Goal: Transaction & Acquisition: Purchase product/service

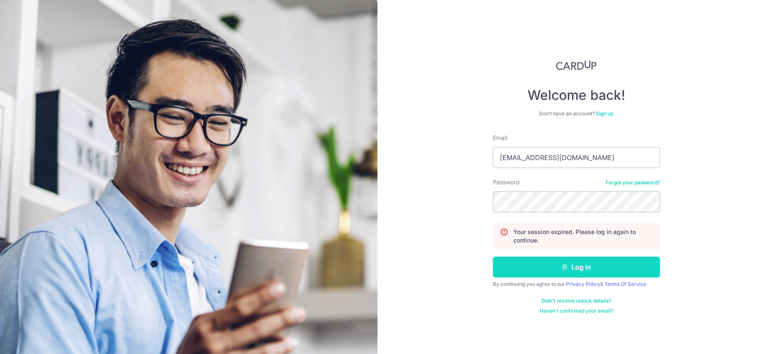
click at [547, 275] on button "Log in" at bounding box center [576, 267] width 167 height 21
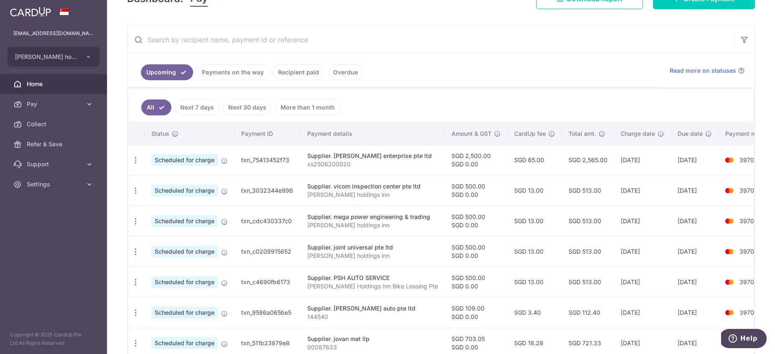
click at [300, 45] on input "text" at bounding box center [430, 39] width 607 height 27
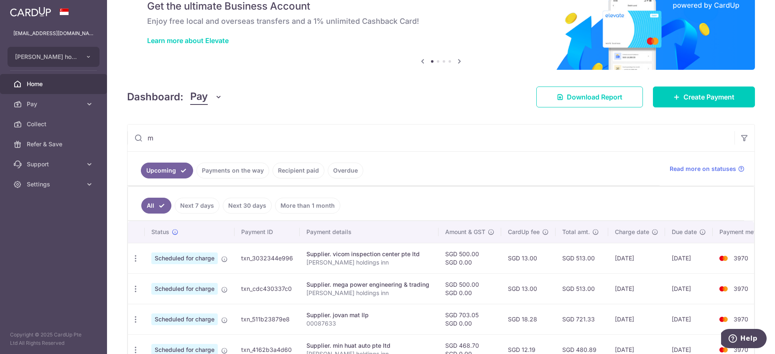
scroll to position [38, 0]
click at [231, 143] on input "m" at bounding box center [430, 137] width 607 height 27
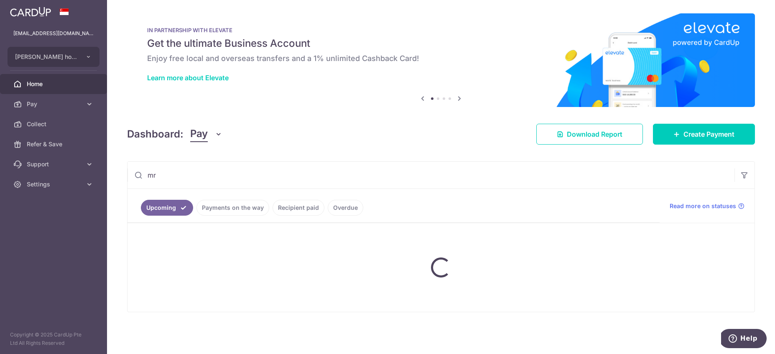
type input "m"
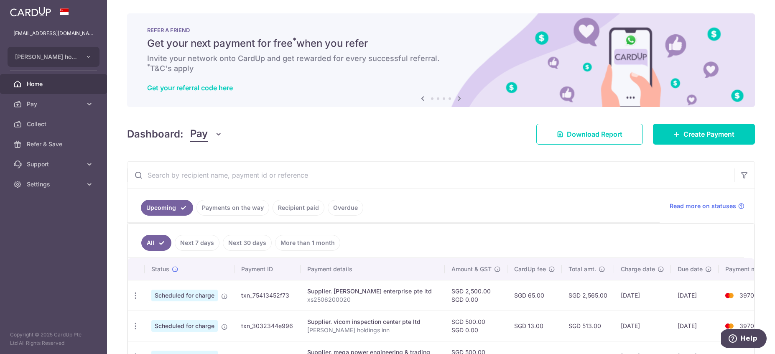
click at [328, 162] on input "text" at bounding box center [430, 175] width 607 height 27
click at [305, 172] on input "text" at bounding box center [430, 175] width 607 height 27
click at [326, 185] on input "text" at bounding box center [430, 175] width 607 height 27
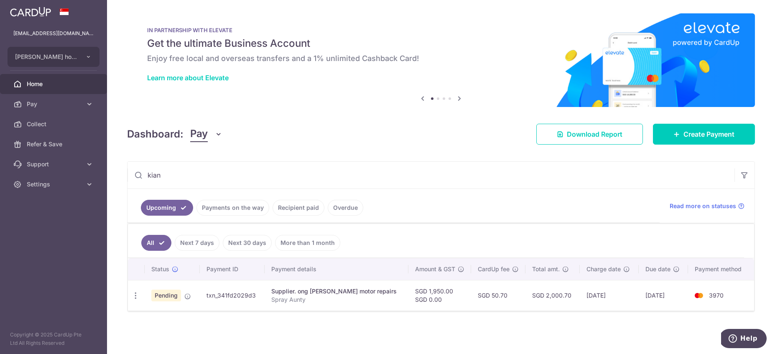
type input "kian"
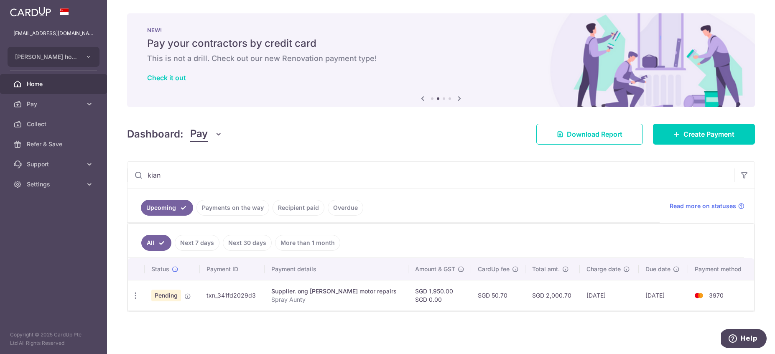
click at [50, 79] on link "Home" at bounding box center [53, 84] width 107 height 20
click at [39, 79] on link "Home" at bounding box center [53, 84] width 107 height 20
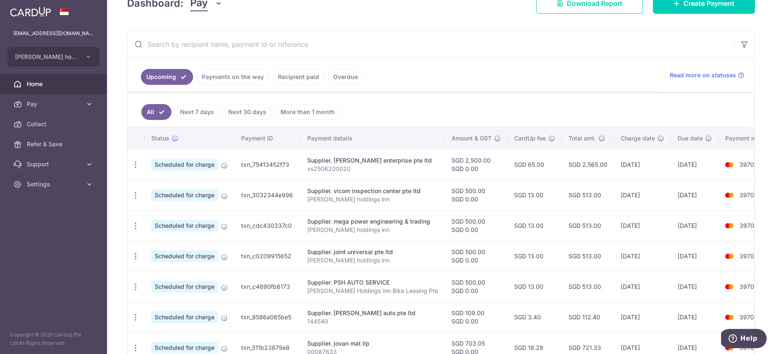
scroll to position [124, 0]
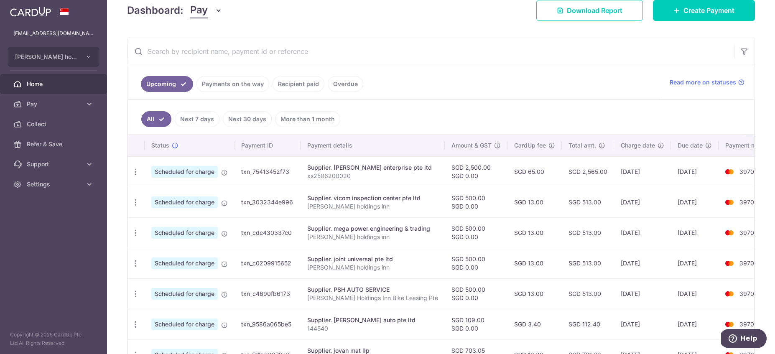
click at [219, 51] on input "text" at bounding box center [430, 51] width 607 height 27
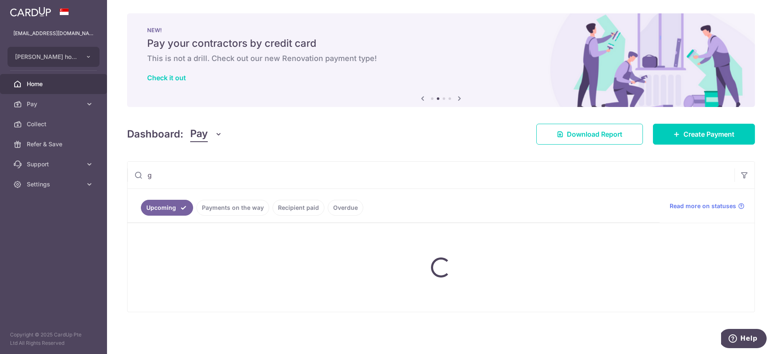
scroll to position [0, 0]
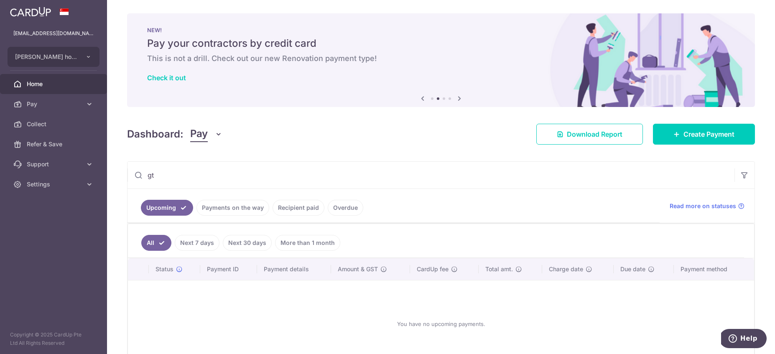
type input "g"
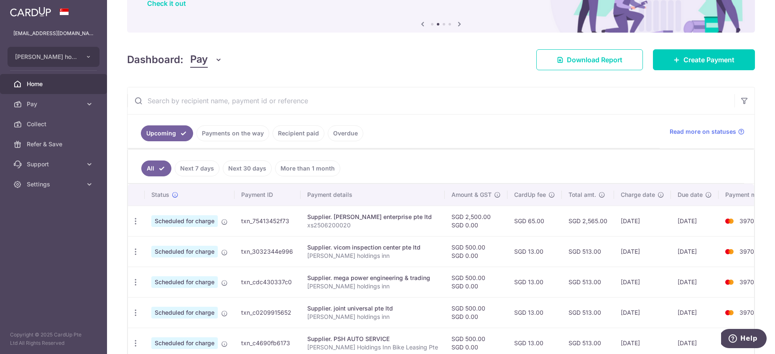
scroll to position [75, 0]
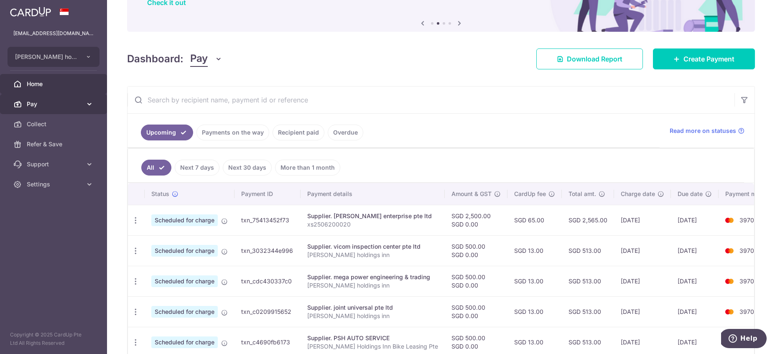
click at [38, 105] on span "Pay" at bounding box center [54, 104] width 55 height 8
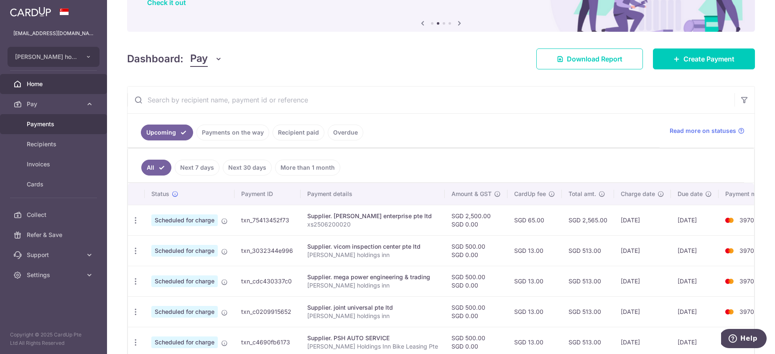
click at [40, 123] on span "Payments" at bounding box center [54, 124] width 55 height 8
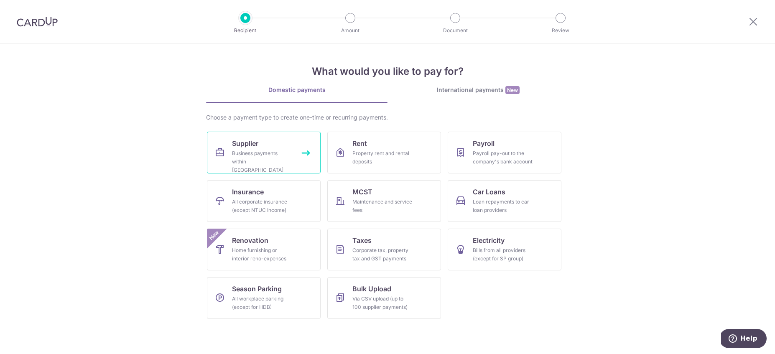
click at [279, 167] on link "Supplier Business payments within Singapore" at bounding box center [264, 153] width 114 height 42
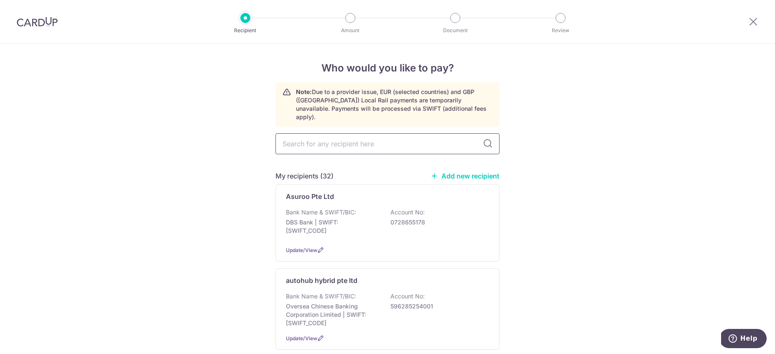
click at [355, 139] on input "text" at bounding box center [387, 143] width 224 height 21
type input "c"
type input "c."
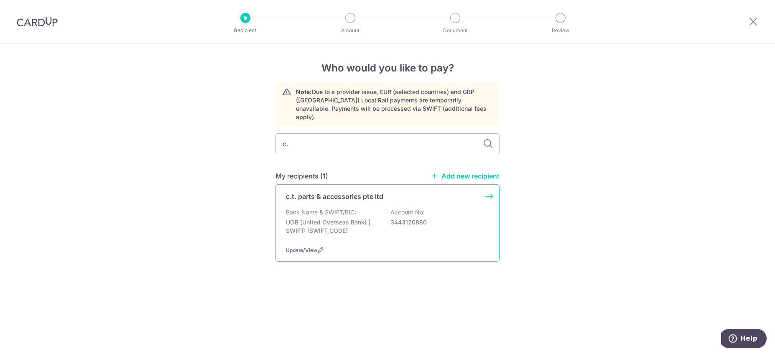
click at [346, 208] on p "Bank Name & SWIFT/BIC:" at bounding box center [321, 212] width 70 height 8
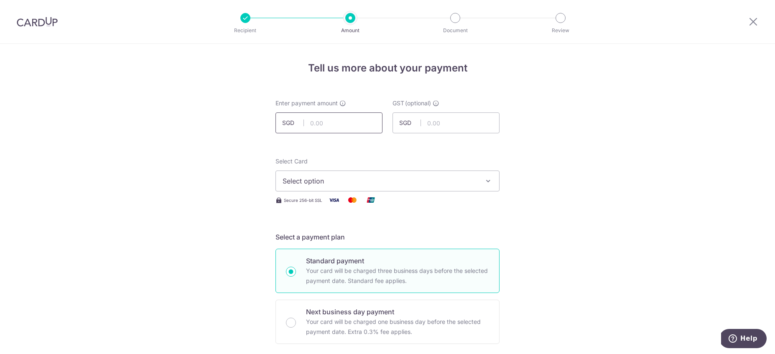
click at [335, 115] on input "text" at bounding box center [328, 122] width 107 height 21
type input "341.17"
click at [366, 171] on button "Select option" at bounding box center [387, 180] width 224 height 21
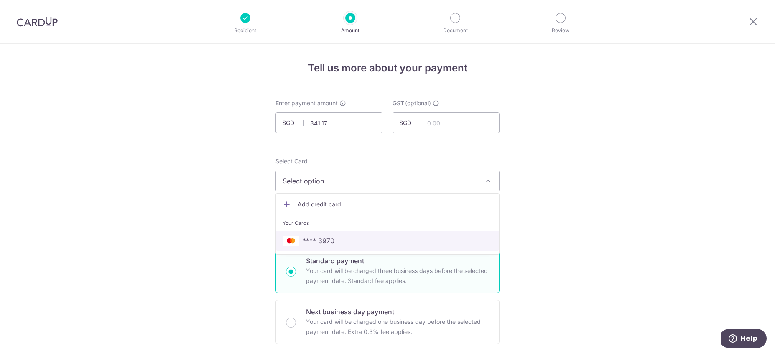
click at [340, 242] on span "**** 3970" at bounding box center [387, 241] width 210 height 10
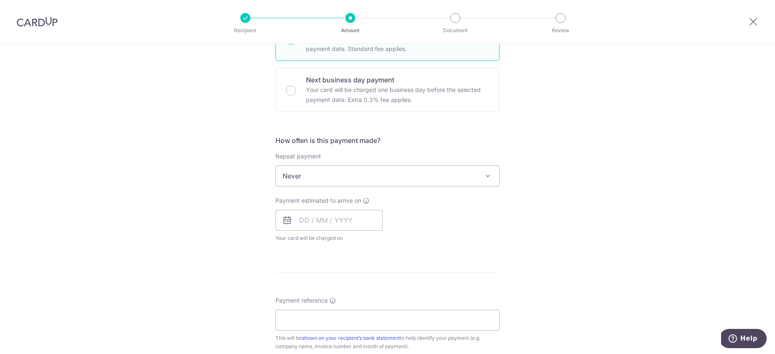
scroll to position [233, 0]
click at [351, 179] on span "Never" at bounding box center [387, 175] width 223 height 20
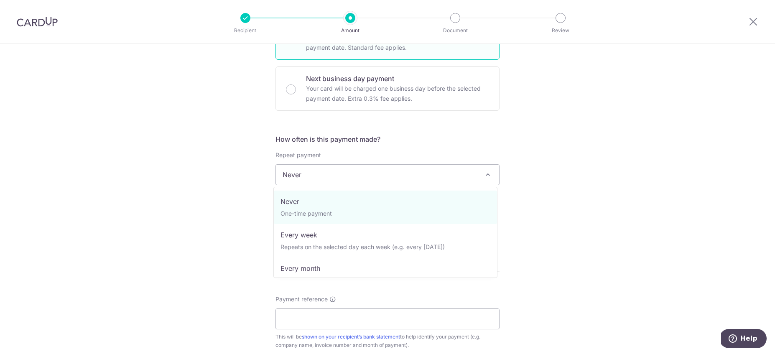
click at [612, 261] on div "Tell us more about your payment Enter payment amount SGD 341.17 341.17 GST (opt…" at bounding box center [387, 217] width 775 height 812
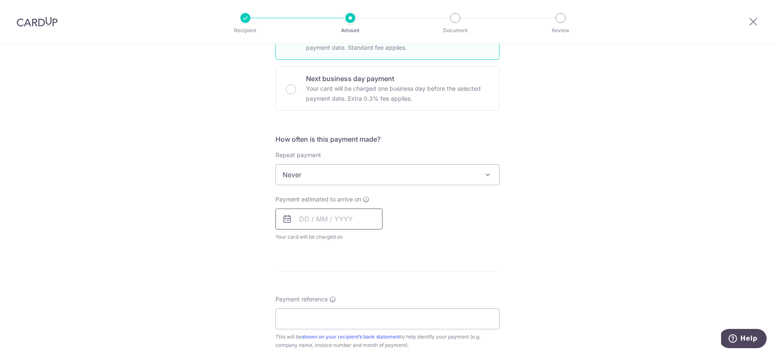
click at [299, 211] on input "text" at bounding box center [328, 218] width 107 height 21
click at [331, 246] on div "Prev Next Aug Sep Oct Nov Dec 2025 2026 2027 2028 2029 2030 2031 2032 2033 2034…" at bounding box center [342, 241] width 133 height 20
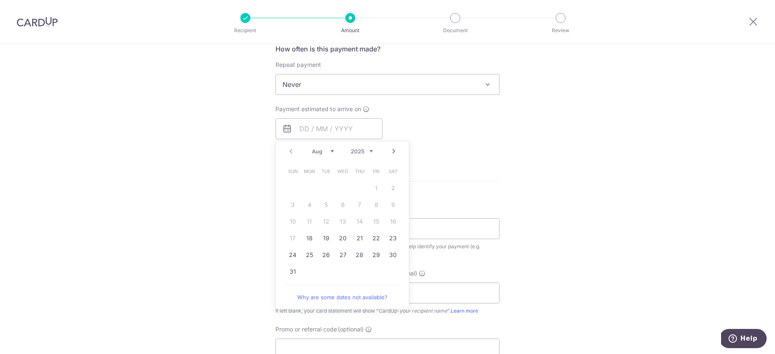
click at [333, 153] on div "Aug Sep Oct Nov Dec 2025 2026 2027 2028 2029 2030 2031 2032 2033 2034 2035" at bounding box center [342, 151] width 61 height 7
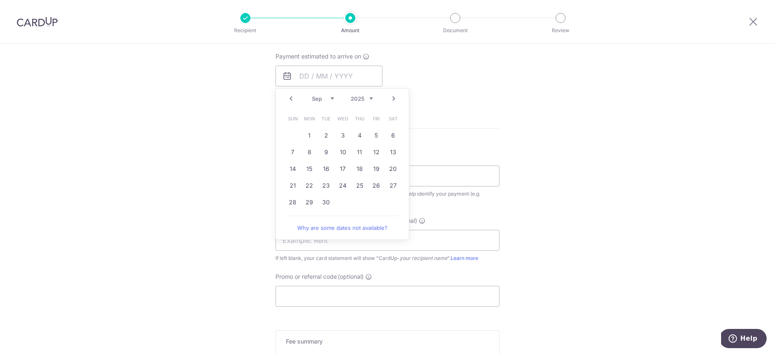
drag, startPoint x: 330, startPoint y: 153, endPoint x: 439, endPoint y: 239, distance: 139.2
click at [329, 153] on link "9" at bounding box center [325, 151] width 13 height 13
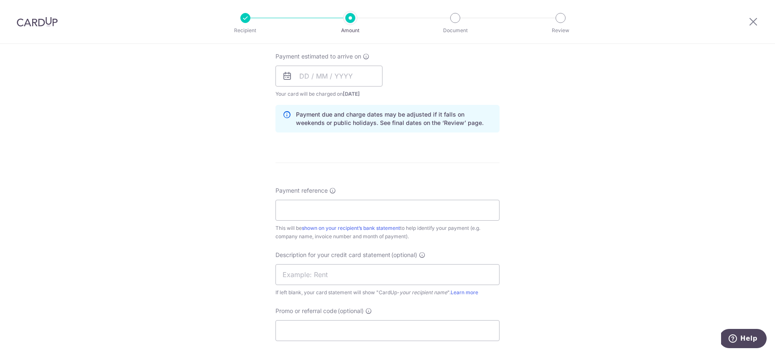
type input "09/09/2025"
click at [371, 212] on input "Payment reference" at bounding box center [387, 210] width 224 height 21
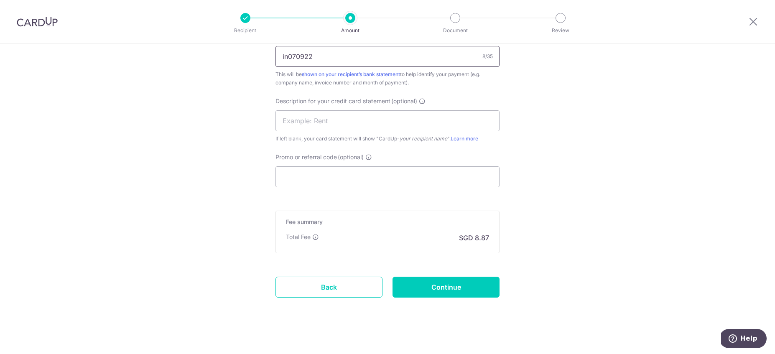
scroll to position [536, 0]
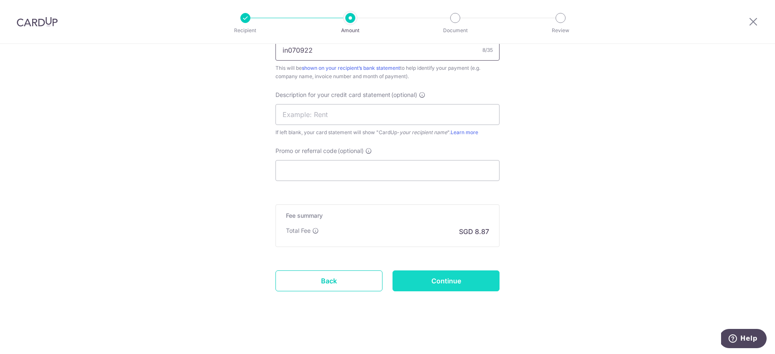
type input "in070922"
click at [424, 278] on input "Continue" at bounding box center [445, 280] width 107 height 21
type input "Create Schedule"
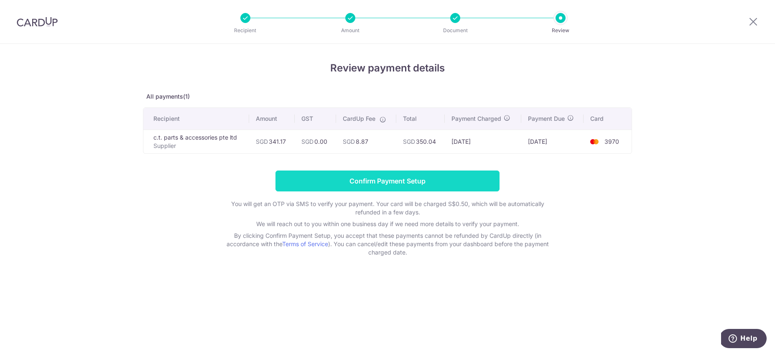
click at [373, 177] on input "Confirm Payment Setup" at bounding box center [387, 180] width 224 height 21
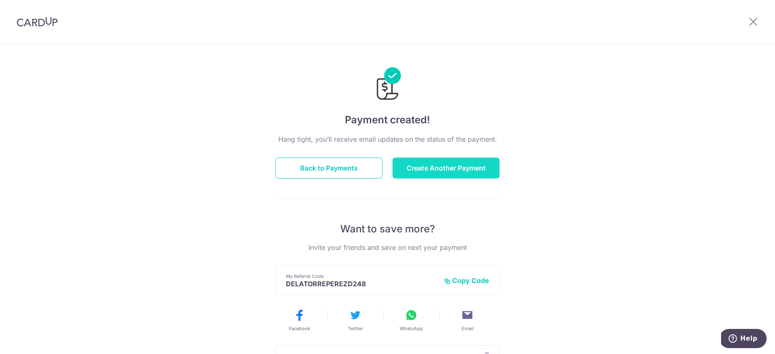
click at [409, 168] on button "Create Another Payment" at bounding box center [445, 167] width 107 height 21
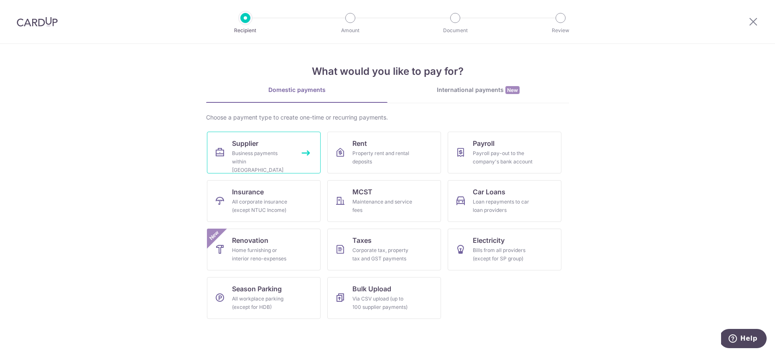
click at [242, 155] on div "Business payments within [GEOGRAPHIC_DATA]" at bounding box center [262, 161] width 60 height 25
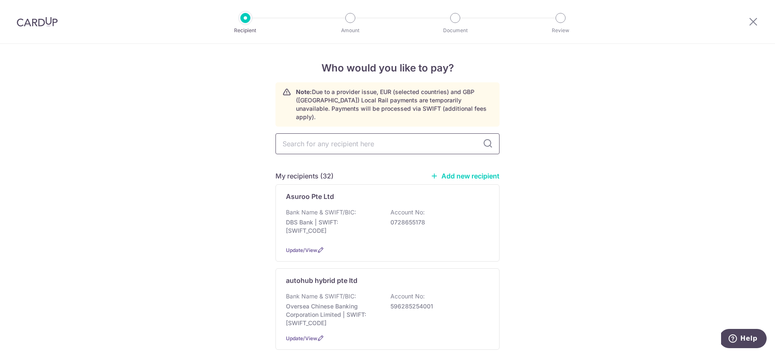
click at [356, 137] on input "text" at bounding box center [387, 143] width 224 height 21
type input "niss"
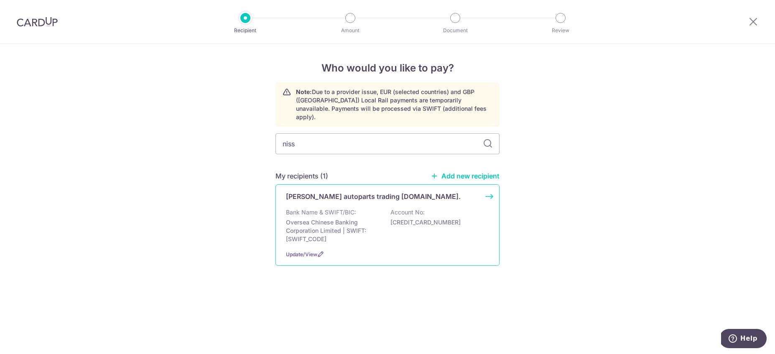
click at [342, 221] on p "Oversea Chinese Banking Corporation Limited | SWIFT: OCBCSGSGXXX" at bounding box center [333, 230] width 94 height 25
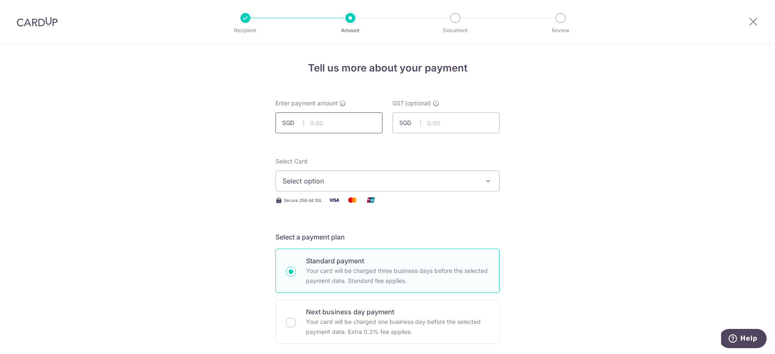
click at [330, 128] on input "text" at bounding box center [328, 122] width 107 height 21
type input "664.90"
click at [373, 177] on span "Select option" at bounding box center [379, 181] width 195 height 10
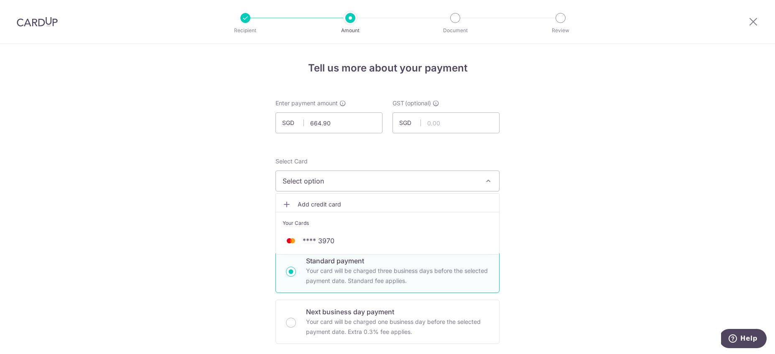
click at [341, 227] on div "Your Cards" at bounding box center [387, 223] width 210 height 8
click at [364, 191] on div "Select Card Select option Add credit card Your Cards **** 3970 Secure 256-bit S…" at bounding box center [387, 181] width 224 height 48
click at [368, 185] on span "Select option" at bounding box center [379, 181] width 195 height 10
click at [328, 241] on span "**** 3970" at bounding box center [318, 241] width 32 height 10
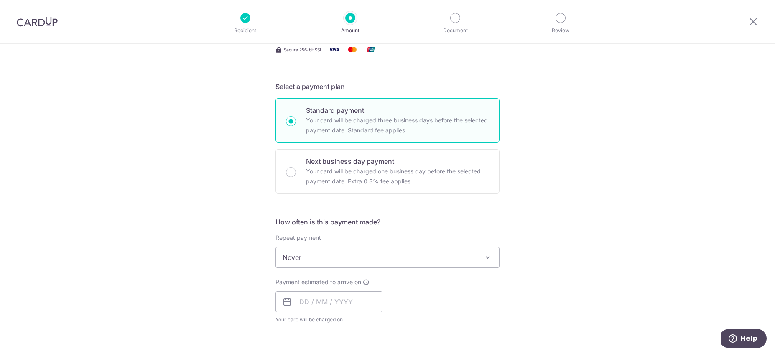
scroll to position [248, 0]
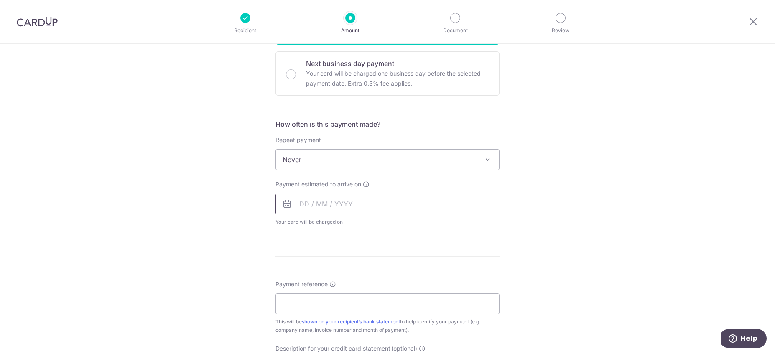
click at [304, 203] on input "text" at bounding box center [328, 203] width 107 height 21
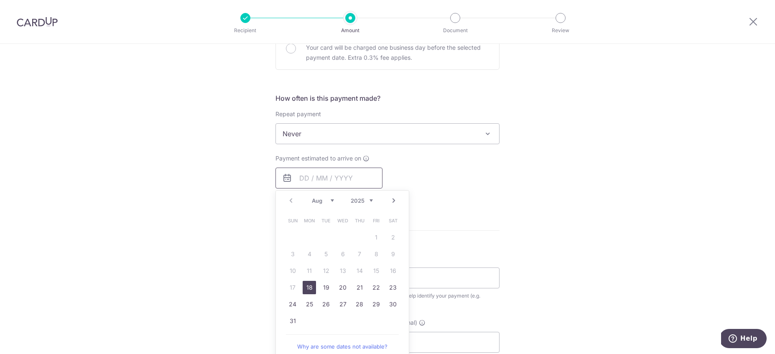
scroll to position [293, 0]
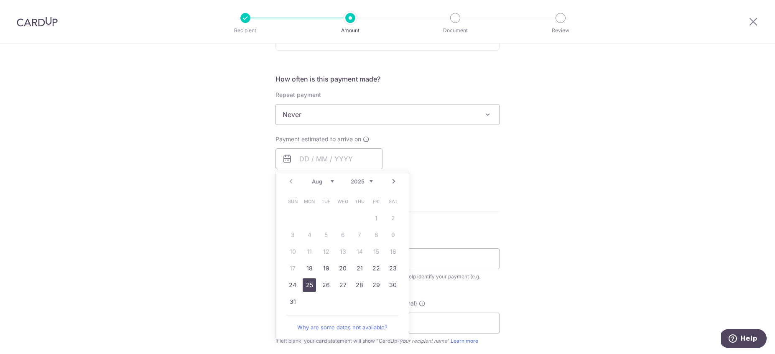
click at [310, 283] on link "25" at bounding box center [308, 284] width 13 height 13
type input "25/08/2025"
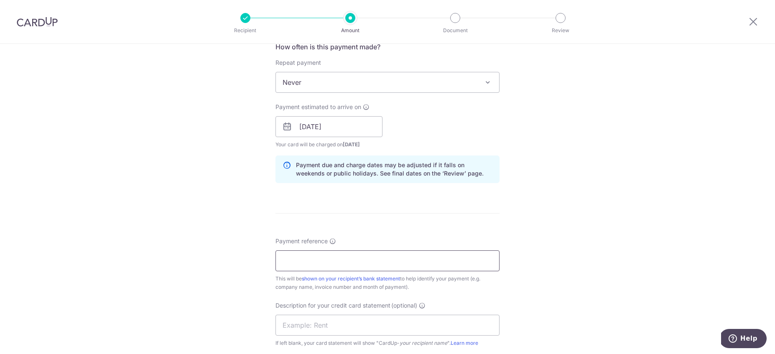
scroll to position [323, 0]
click at [316, 262] on input "Payment reference" at bounding box center [387, 262] width 224 height 21
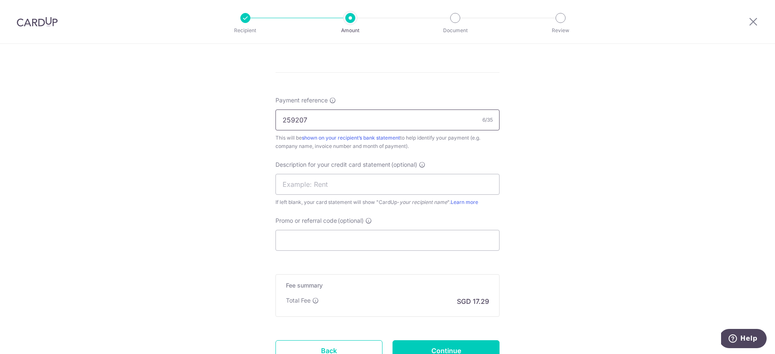
scroll to position [536, 0]
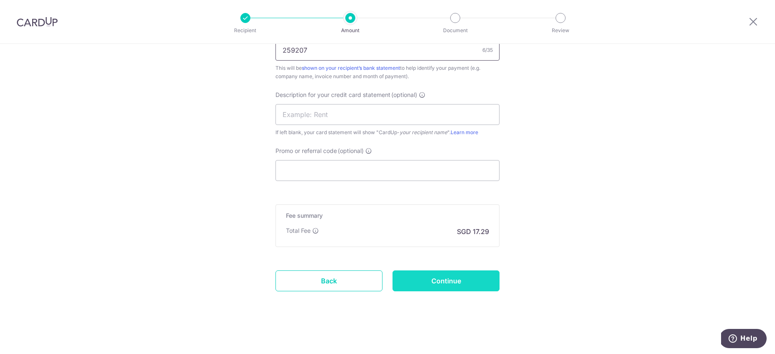
type input "259207"
click at [415, 280] on input "Continue" at bounding box center [445, 280] width 107 height 21
type input "Create Schedule"
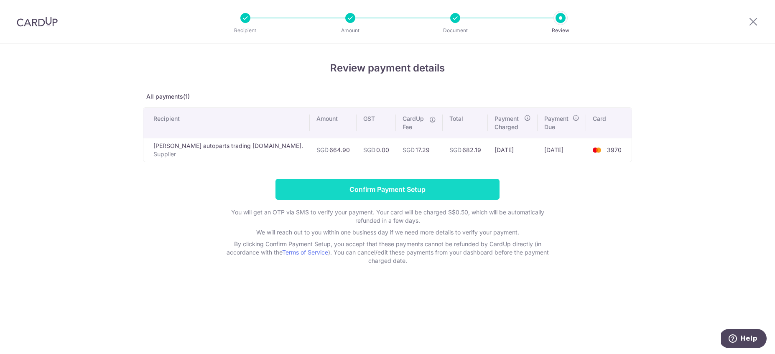
click at [413, 188] on input "Confirm Payment Setup" at bounding box center [387, 189] width 224 height 21
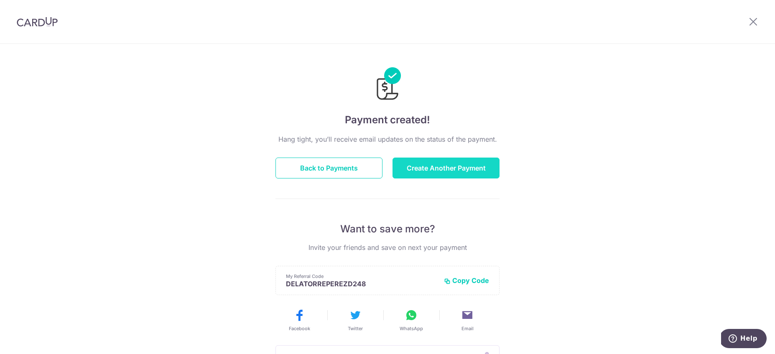
click at [445, 164] on button "Create Another Payment" at bounding box center [445, 167] width 107 height 21
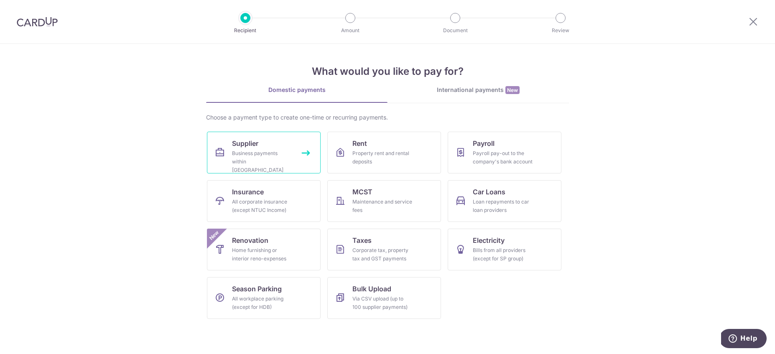
click at [290, 149] on link "Supplier Business payments within [GEOGRAPHIC_DATA]" at bounding box center [264, 153] width 114 height 42
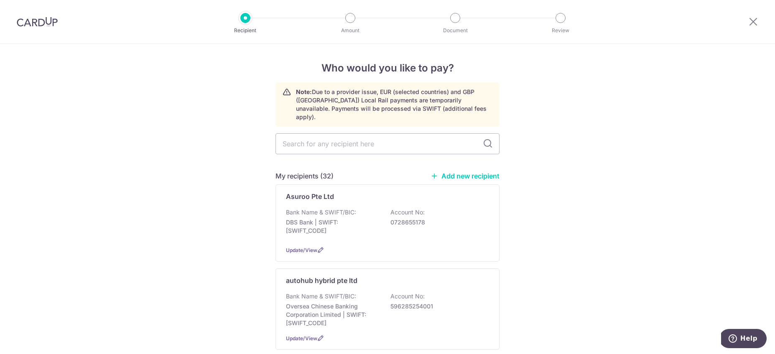
click at [451, 172] on link "Add new recipient" at bounding box center [464, 176] width 69 height 8
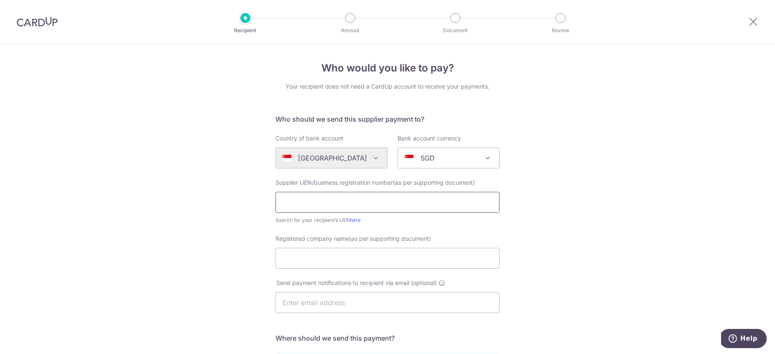
click at [314, 201] on input "text" at bounding box center [387, 202] width 224 height 21
type input "201118852W"
click at [304, 260] on input "Registered company name(as per supporting document)" at bounding box center [387, 258] width 224 height 21
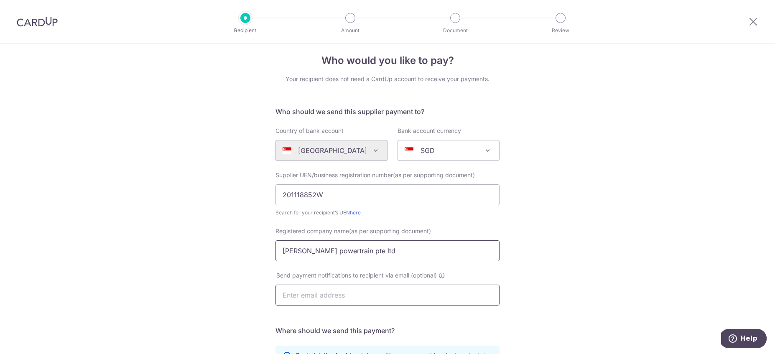
scroll to position [150, 0]
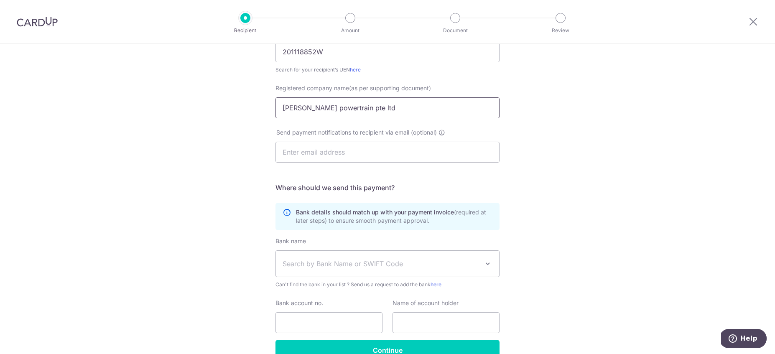
type input "jackson powertrain pte ltd"
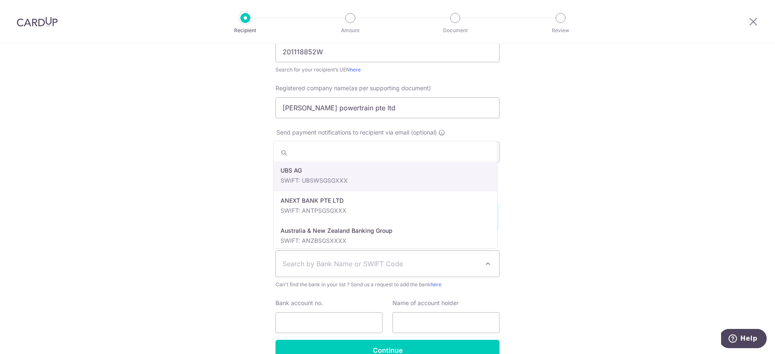
click at [316, 270] on span "Search by Bank Name or SWIFT Code" at bounding box center [387, 264] width 223 height 26
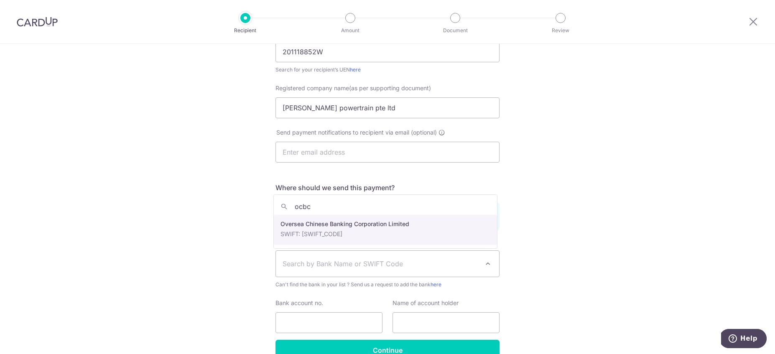
type input "ocbc"
select select "12"
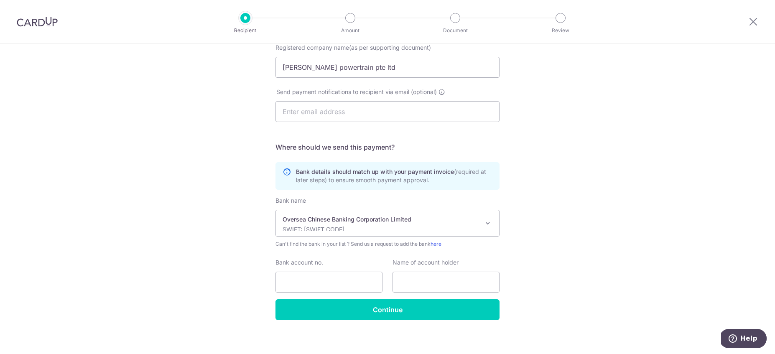
scroll to position [196, 0]
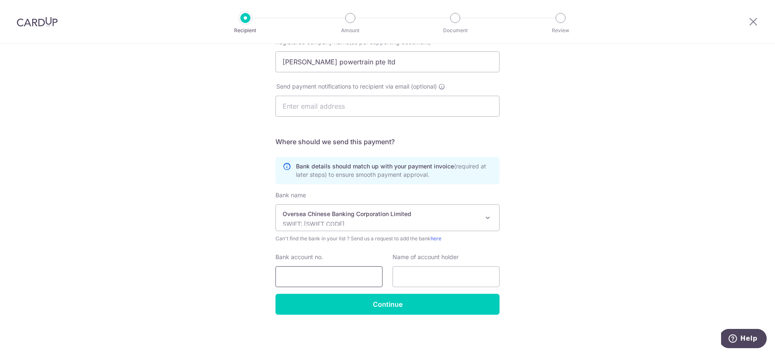
click at [333, 274] on input "Bank account no." at bounding box center [328, 276] width 107 height 21
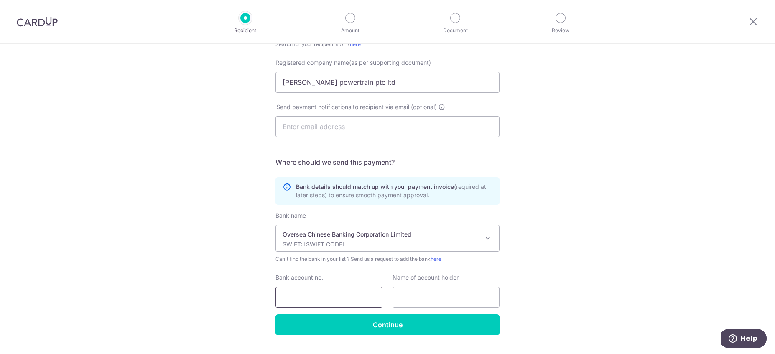
scroll to position [151, 0]
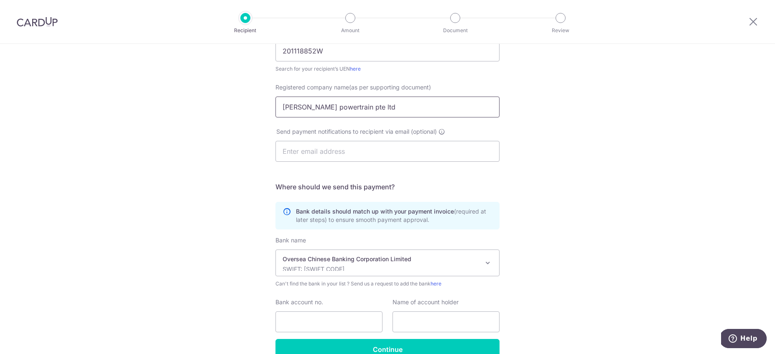
drag, startPoint x: 370, startPoint y: 108, endPoint x: 279, endPoint y: 107, distance: 90.7
click at [279, 107] on input "jackson powertrain pte ltd" at bounding box center [387, 107] width 224 height 21
click at [457, 314] on input "text" at bounding box center [445, 321] width 107 height 21
paste input "jackson powertrain pte ltd"
type input "jackson powertrain pte ltd"
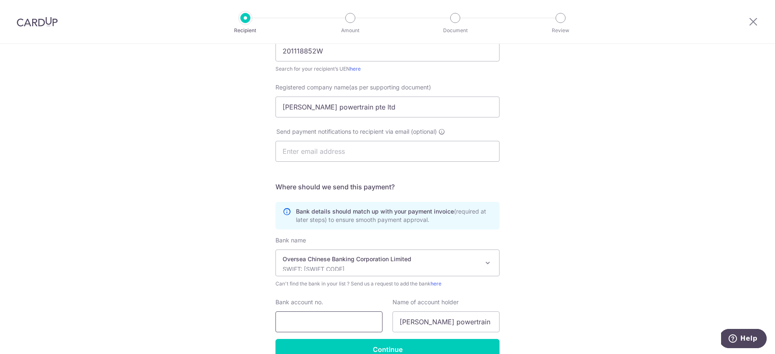
click at [348, 324] on input "Bank account no." at bounding box center [328, 321] width 107 height 21
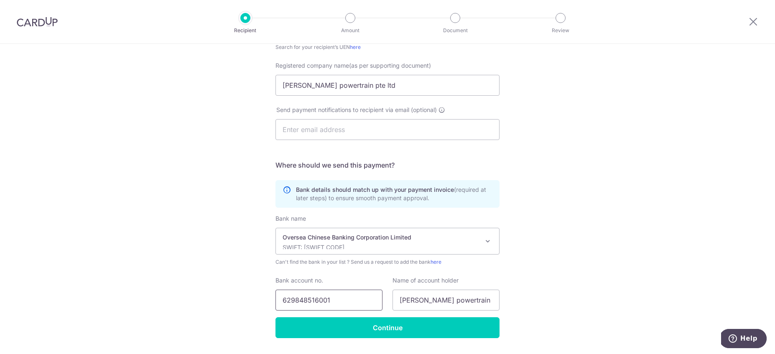
scroll to position [196, 0]
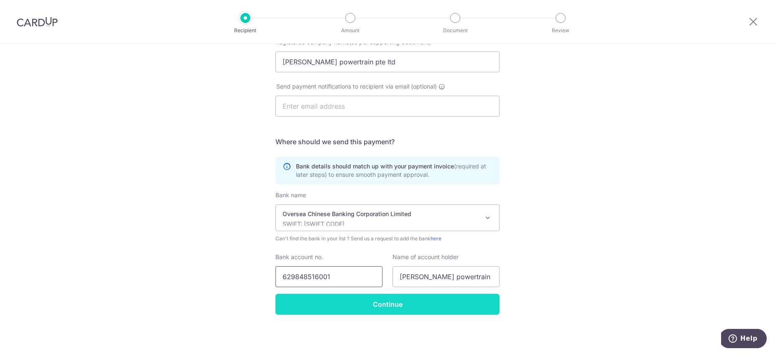
type input "629848516001"
click at [396, 306] on input "Continue" at bounding box center [387, 304] width 224 height 21
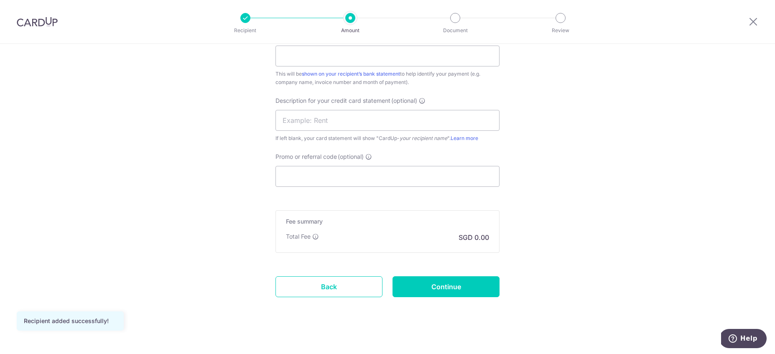
scroll to position [502, 0]
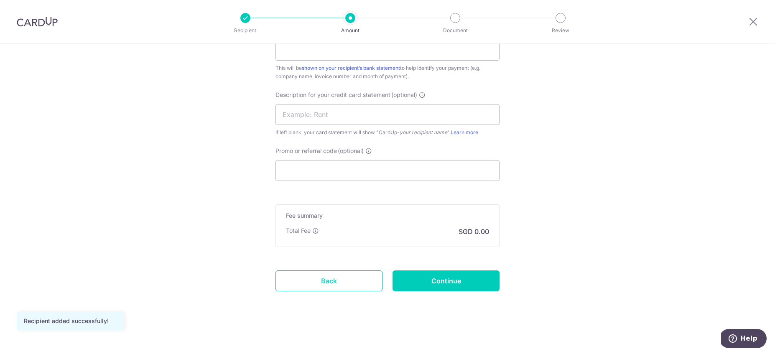
click at [308, 277] on link "Back" at bounding box center [328, 280] width 107 height 21
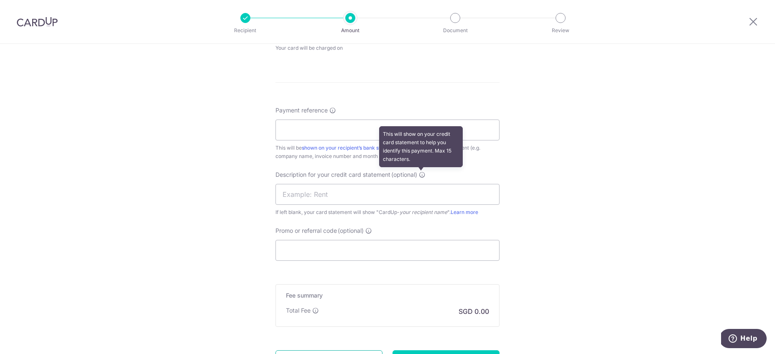
scroll to position [381, 0]
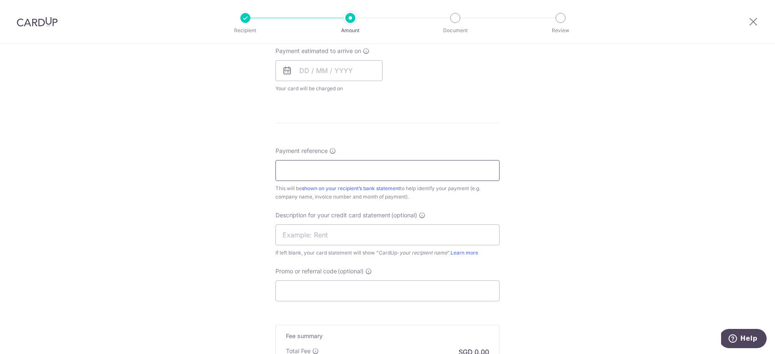
click at [359, 168] on input "Payment reference" at bounding box center [387, 170] width 224 height 21
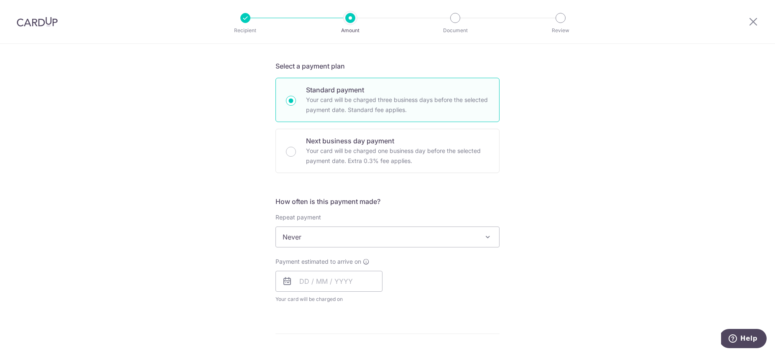
scroll to position [0, 0]
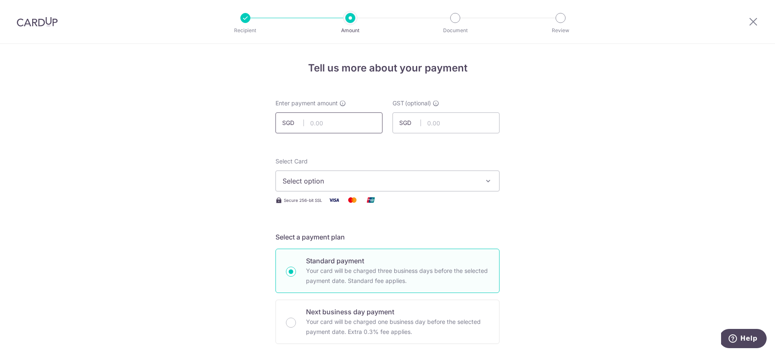
type input "72606"
click at [336, 119] on input "text" at bounding box center [328, 122] width 107 height 21
type input "1,635.00"
click at [337, 186] on button "Select option" at bounding box center [387, 180] width 224 height 21
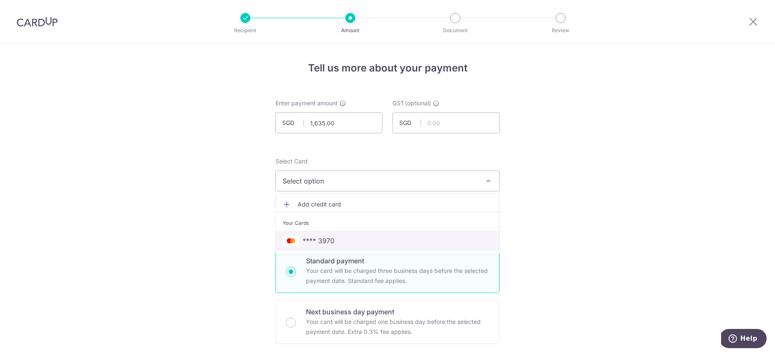
click at [303, 241] on span "**** 3970" at bounding box center [318, 241] width 32 height 10
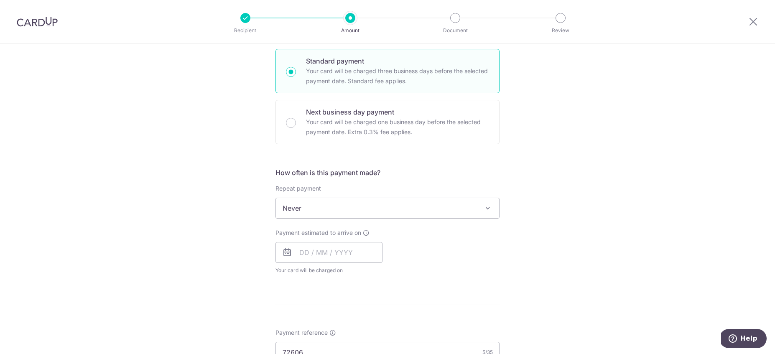
scroll to position [231, 0]
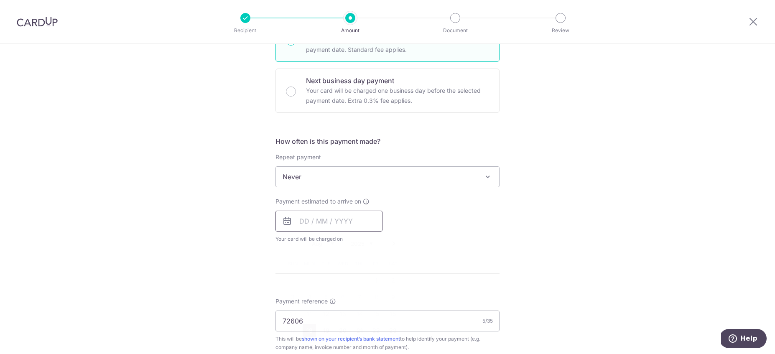
click at [302, 226] on input "text" at bounding box center [328, 221] width 107 height 21
click at [312, 330] on link "18" at bounding box center [308, 330] width 13 height 13
type input "[DATE]"
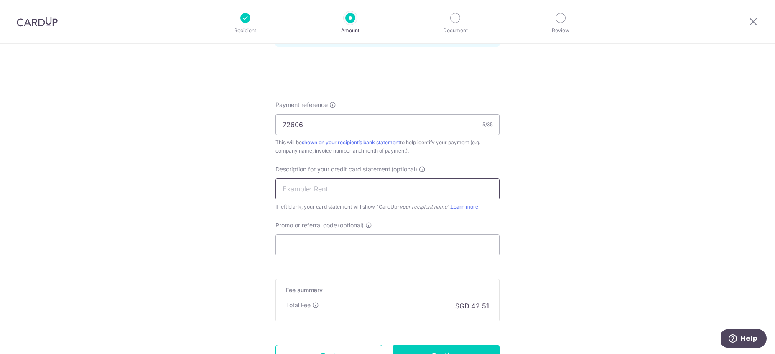
scroll to position [509, 0]
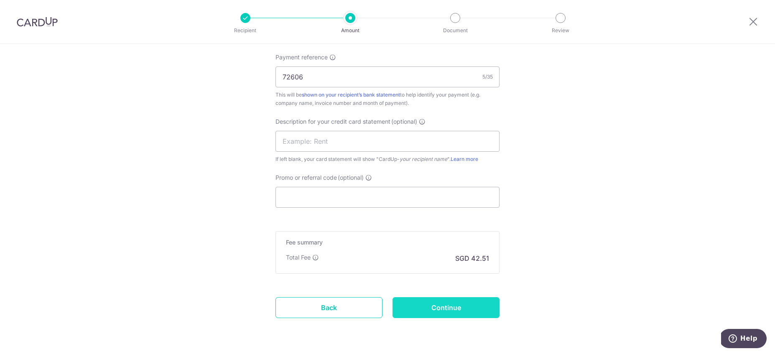
click at [428, 307] on input "Continue" at bounding box center [445, 307] width 107 height 21
type input "Create Schedule"
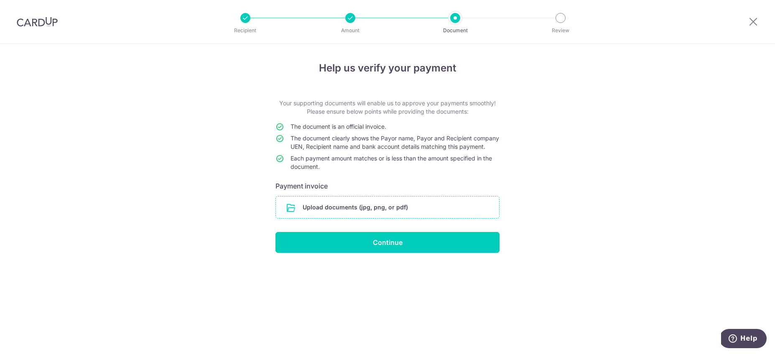
click at [321, 218] on input "file" at bounding box center [387, 207] width 223 height 22
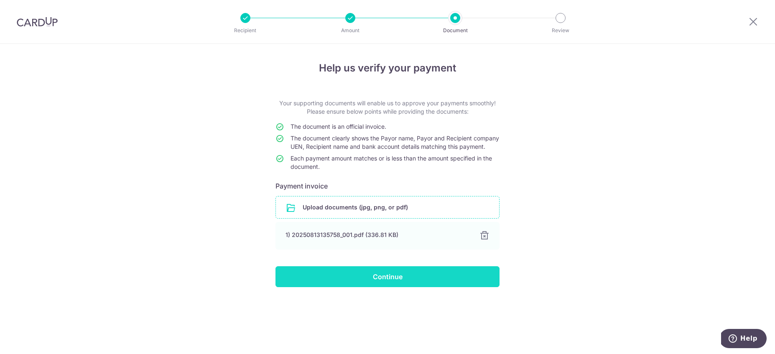
click at [384, 287] on input "Continue" at bounding box center [387, 276] width 224 height 21
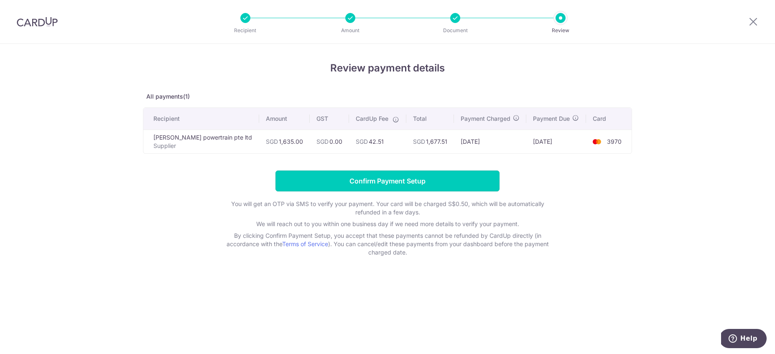
click at [437, 178] on input "Confirm Payment Setup" at bounding box center [387, 180] width 224 height 21
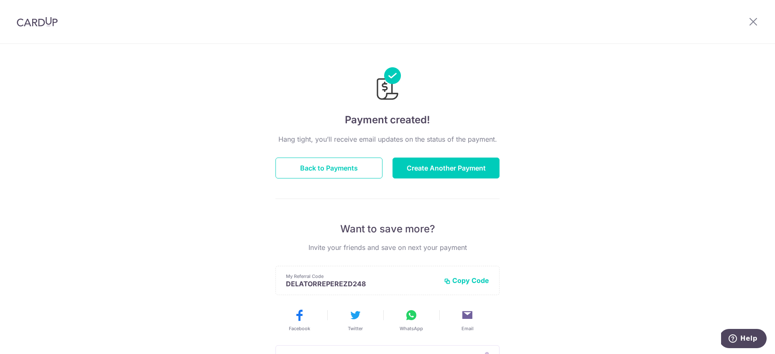
click at [390, 178] on div "Hang tight, you’ll receive email updates on the status of the payment. Back to …" at bounding box center [387, 292] width 224 height 317
click at [397, 174] on button "Create Another Payment" at bounding box center [445, 167] width 107 height 21
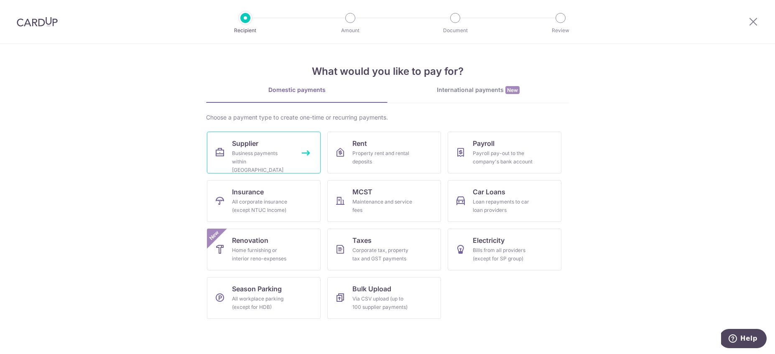
click at [259, 153] on div "Business payments within [GEOGRAPHIC_DATA]" at bounding box center [262, 161] width 60 height 25
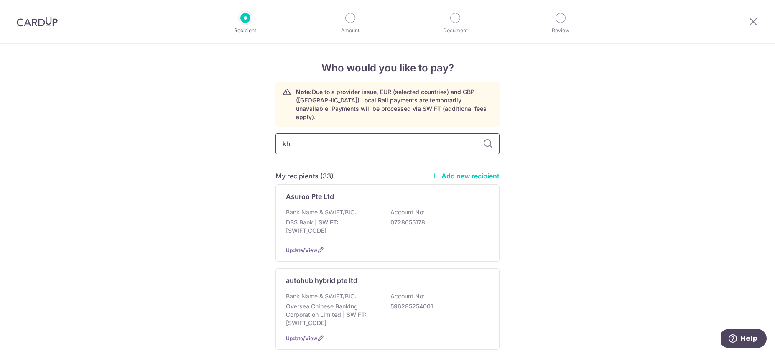
type input "khe"
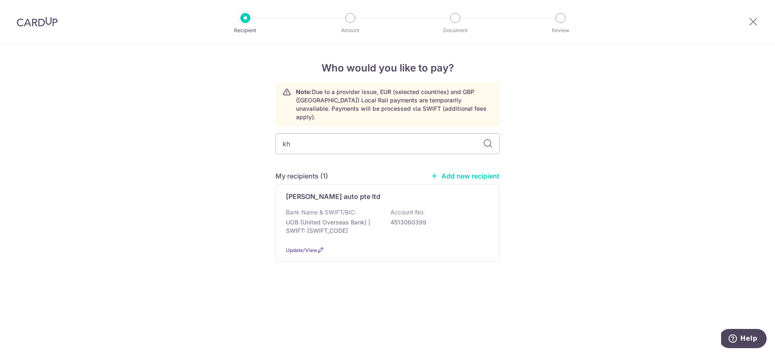
type input "k"
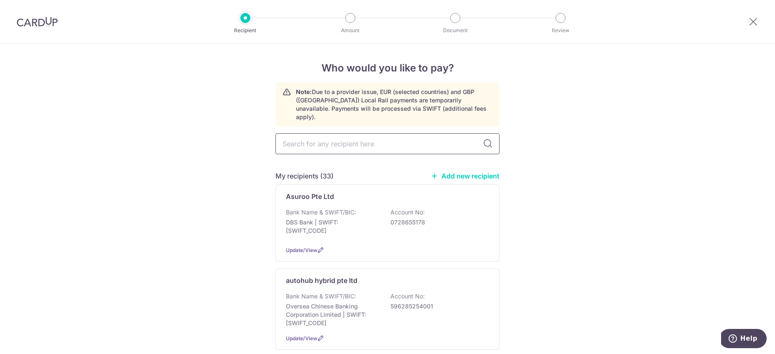
click at [329, 136] on input "text" at bounding box center [387, 143] width 224 height 21
type input "e"
click at [362, 134] on input "text" at bounding box center [387, 143] width 224 height 21
type input "c.t"
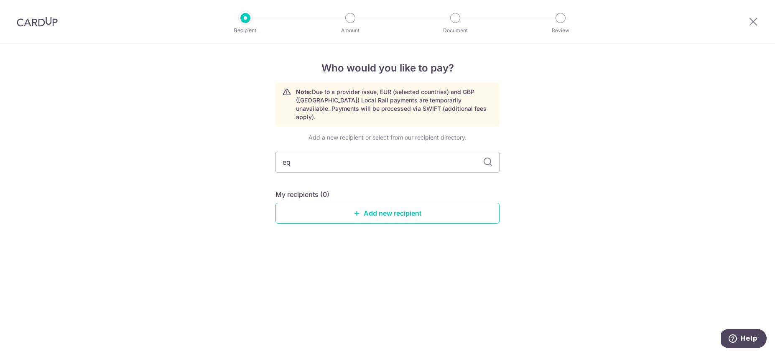
type input "e"
type input "ct"
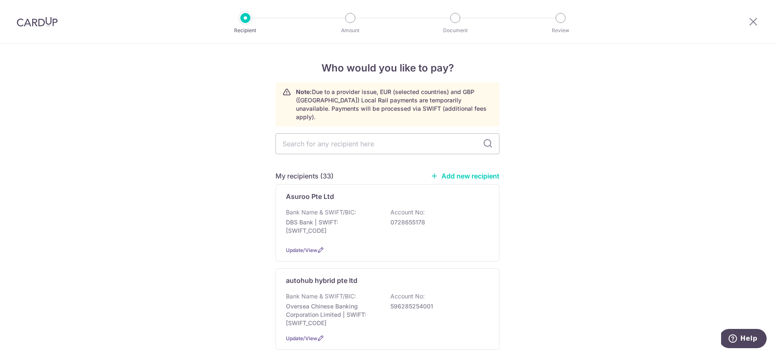
click at [376, 208] on div "Bank Name & SWIFT/BIC: DBS Bank | SWIFT: DBSSSGSGXXX Account No: 0728655178" at bounding box center [387, 223] width 203 height 31
click at [345, 141] on input "text" at bounding box center [387, 143] width 224 height 21
type input "ct"
type input "c."
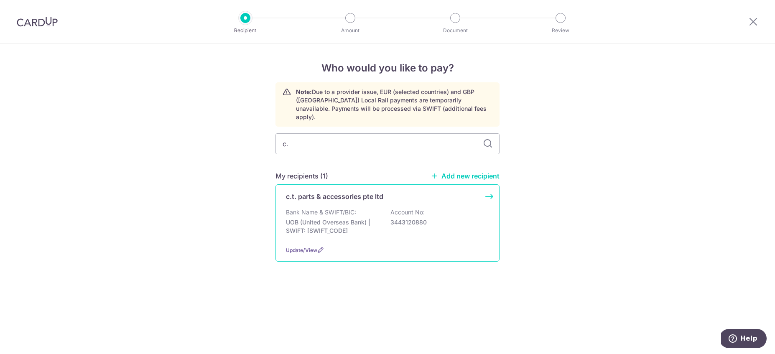
click at [355, 209] on div "Bank Name & SWIFT/BIC: UOB (United Overseas Bank) | SWIFT: UOVBSGSGXXX Account …" at bounding box center [387, 223] width 203 height 31
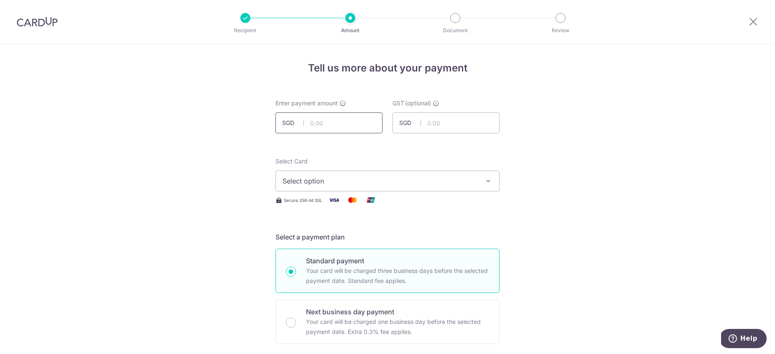
click at [352, 130] on input "text" at bounding box center [328, 122] width 107 height 21
type input "813.14"
click at [329, 185] on span "Select option" at bounding box center [379, 181] width 195 height 10
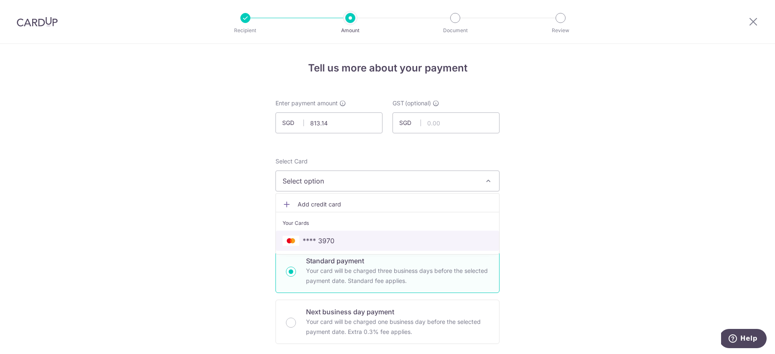
click at [333, 237] on span "**** 3970" at bounding box center [387, 241] width 210 height 10
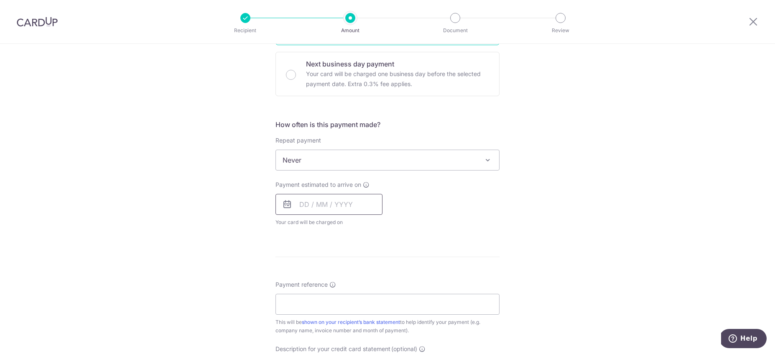
scroll to position [248, 0]
click at [297, 205] on input "text" at bounding box center [328, 203] width 107 height 21
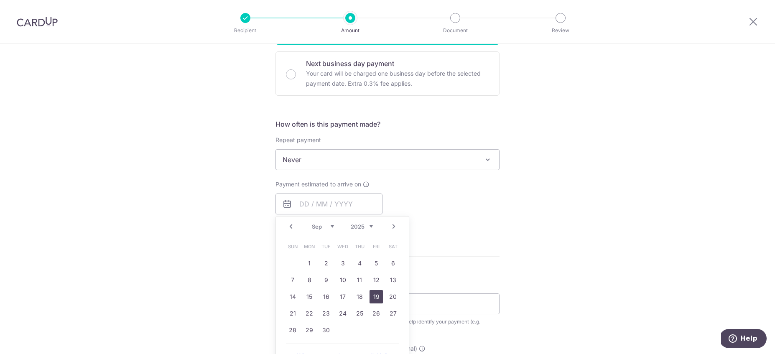
click at [378, 300] on link "19" at bounding box center [375, 296] width 13 height 13
type input "19/09/2025"
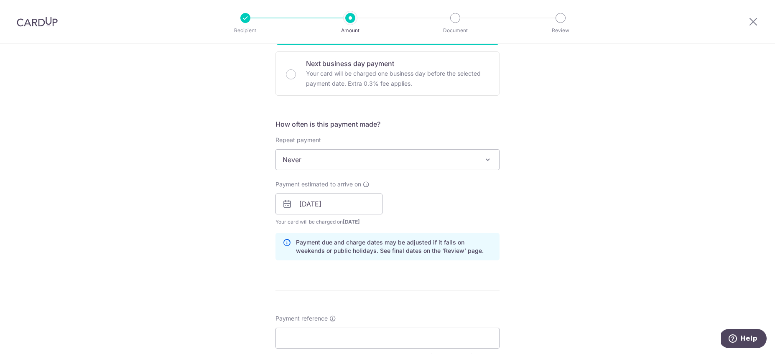
scroll to position [368, 0]
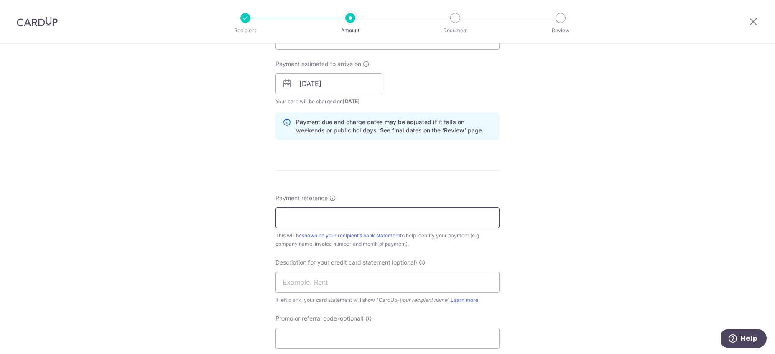
click at [369, 224] on input "Payment reference" at bounding box center [387, 217] width 224 height 21
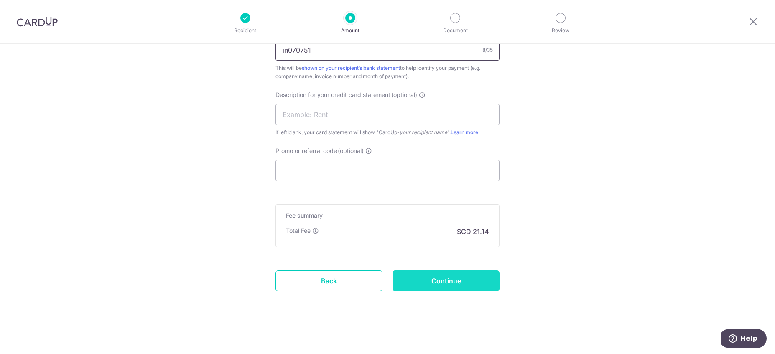
type input "in070751"
click at [474, 279] on input "Continue" at bounding box center [445, 280] width 107 height 21
type input "Create Schedule"
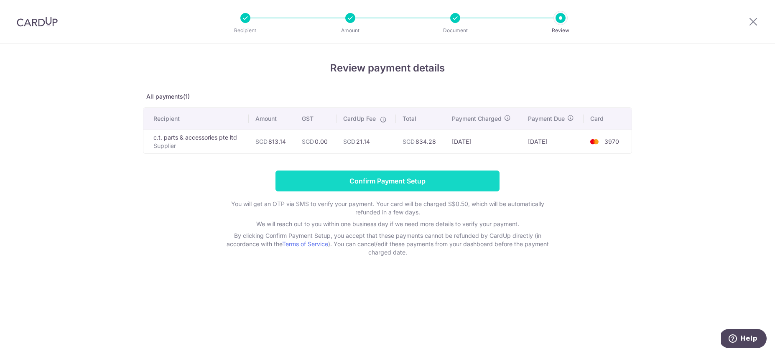
click at [345, 175] on input "Confirm Payment Setup" at bounding box center [387, 180] width 224 height 21
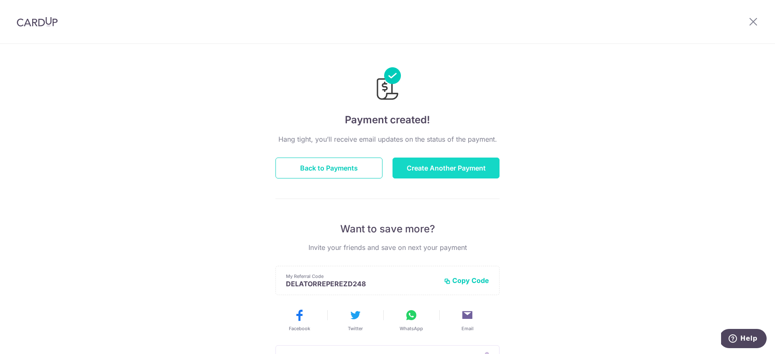
click at [462, 163] on button "Create Another Payment" at bounding box center [445, 167] width 107 height 21
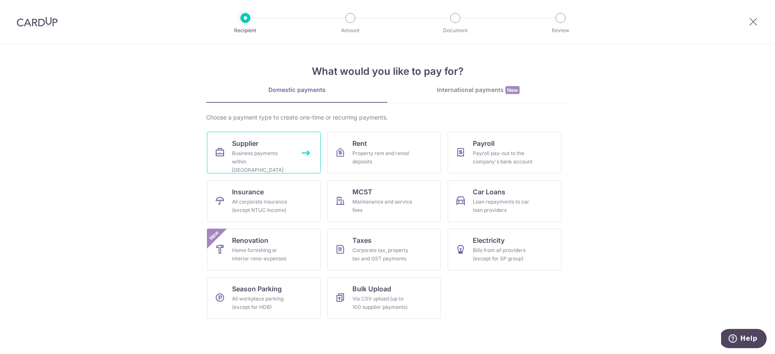
click at [293, 150] on link "Supplier Business payments within Singapore" at bounding box center [264, 153] width 114 height 42
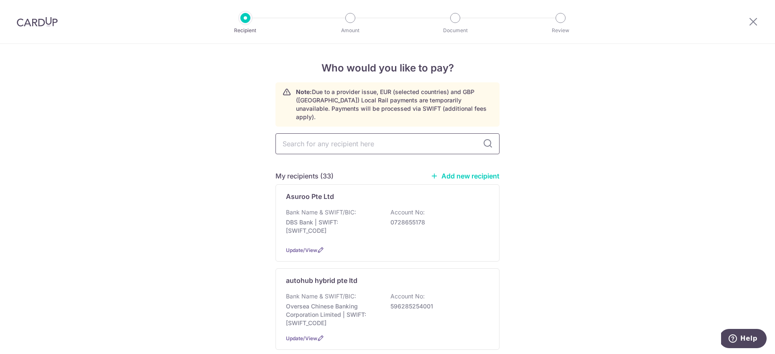
click at [316, 134] on input "text" at bounding box center [387, 143] width 224 height 21
type input "city"
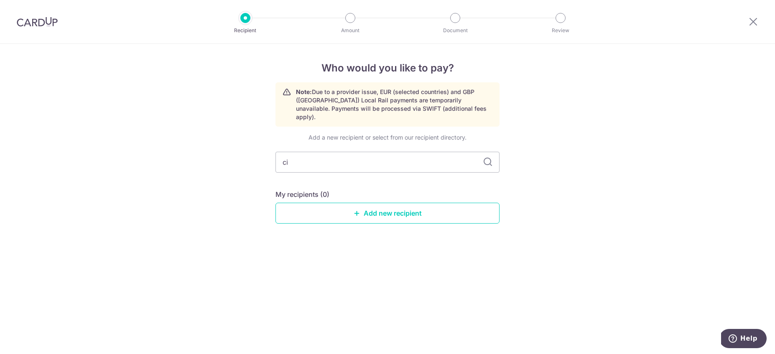
type input "c"
click at [406, 203] on link "Add new recipient" at bounding box center [387, 213] width 224 height 21
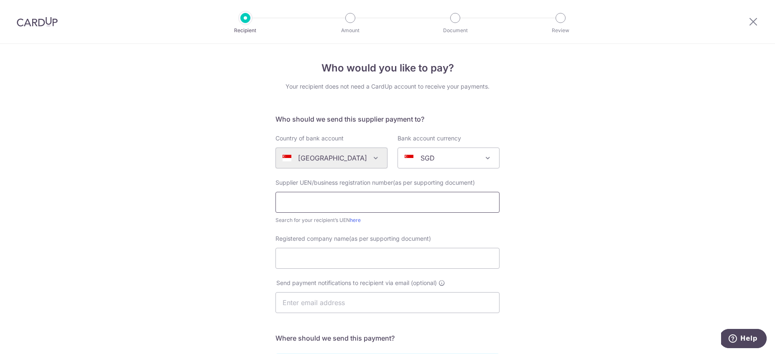
click at [372, 210] on input "text" at bounding box center [387, 202] width 224 height 21
type input "201132264D"
click at [348, 256] on input "Registered company name(as per supporting document)" at bounding box center [387, 258] width 224 height 21
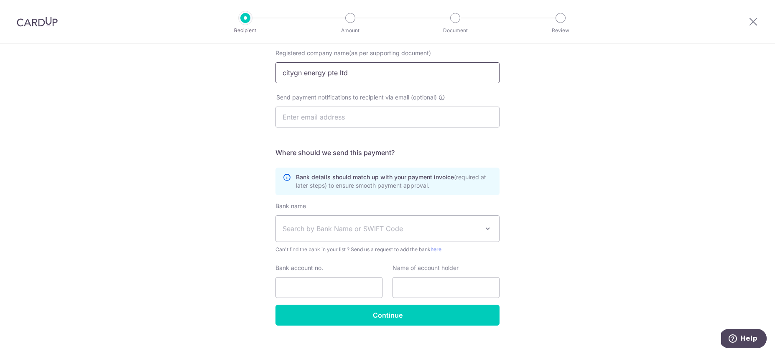
scroll to position [196, 0]
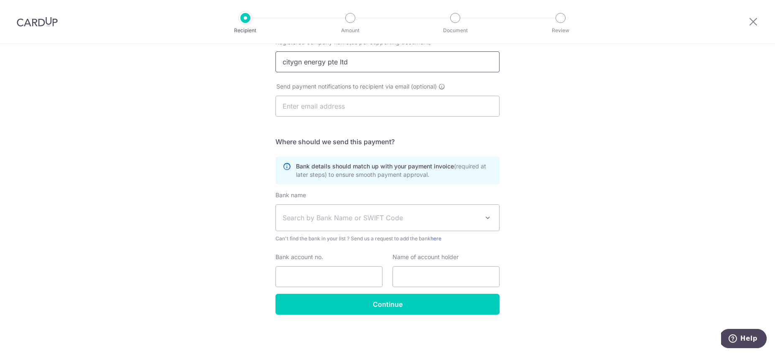
type input "citygn energy pte ltd"
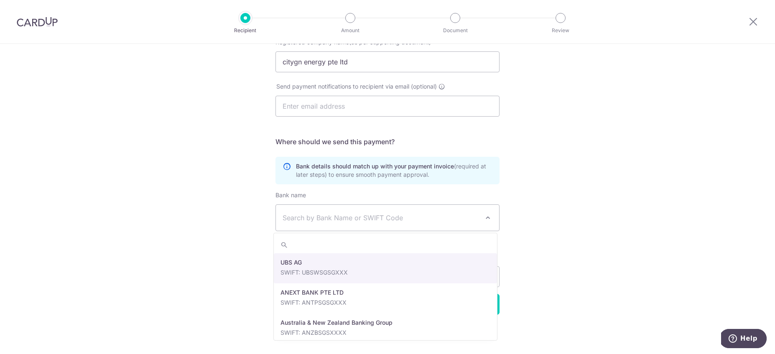
click at [319, 223] on span "Search by Bank Name or SWIFT Code" at bounding box center [387, 218] width 223 height 26
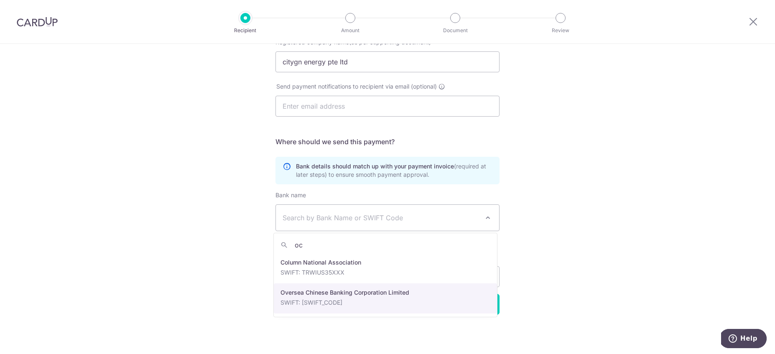
type input "oc"
select select "12"
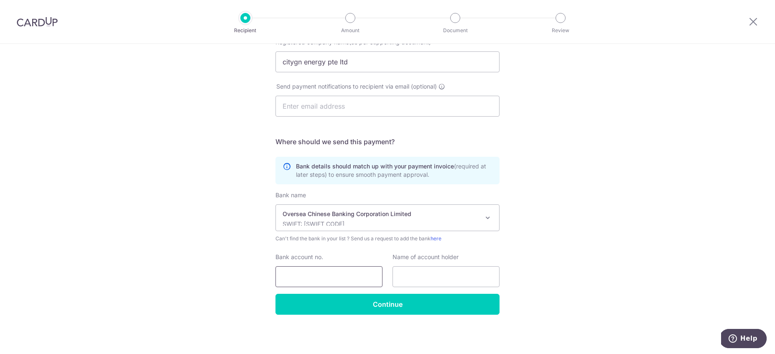
click at [320, 275] on input "Bank account no." at bounding box center [328, 276] width 107 height 21
type input "626047542001"
drag, startPoint x: 440, startPoint y: 277, endPoint x: 432, endPoint y: 267, distance: 12.7
click at [440, 277] on input "text" at bounding box center [445, 276] width 107 height 21
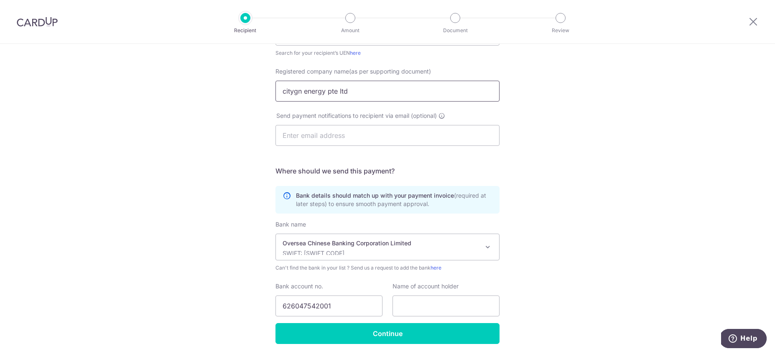
drag, startPoint x: 359, startPoint y: 62, endPoint x: 265, endPoint y: 41, distance: 96.6
click at [275, 81] on input "citygn energy pte ltd" at bounding box center [387, 91] width 224 height 21
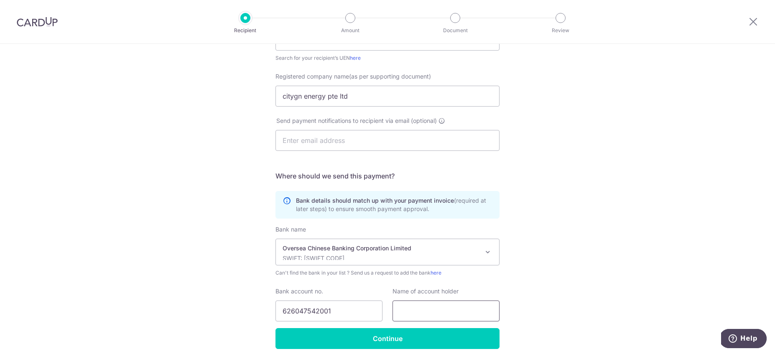
click at [409, 311] on input "text" at bounding box center [445, 310] width 107 height 21
paste input "citygn energy pte ltd"
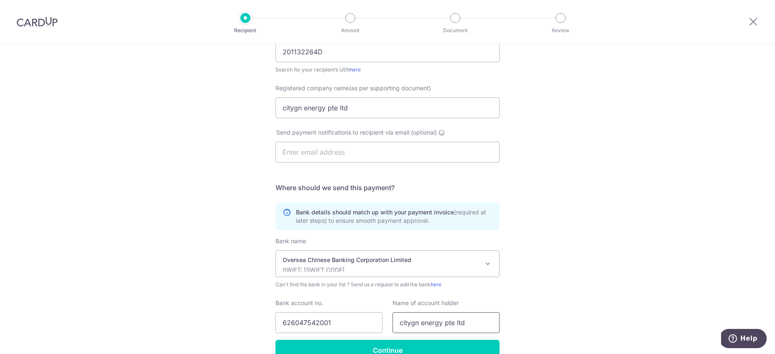
scroll to position [196, 0]
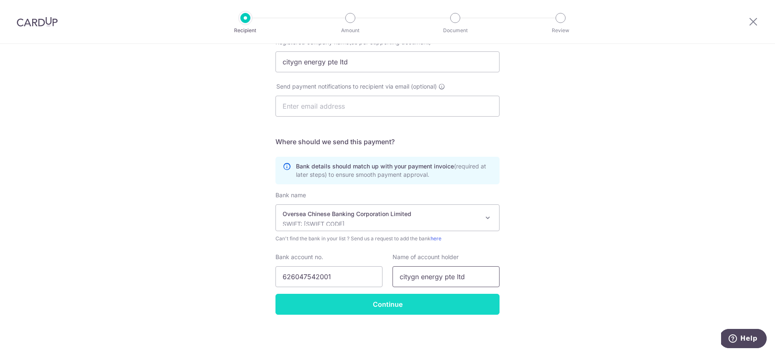
type input "citygn energy pte ltd"
click at [336, 307] on input "Continue" at bounding box center [387, 304] width 224 height 21
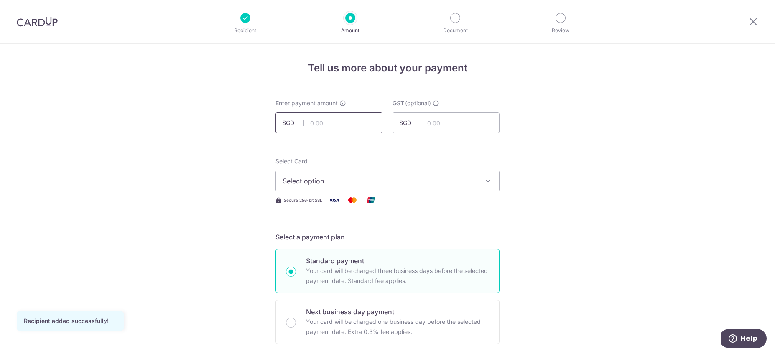
click at [311, 120] on input "text" at bounding box center [328, 122] width 107 height 21
type input "1"
type input "373.40"
click at [310, 188] on button "Select option" at bounding box center [387, 180] width 224 height 21
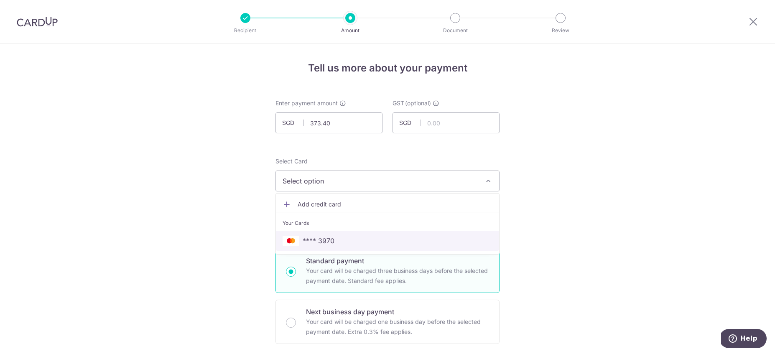
click at [310, 243] on span "**** 3970" at bounding box center [318, 241] width 32 height 10
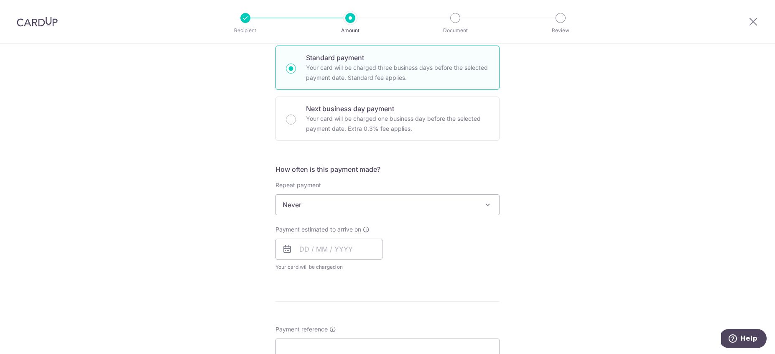
scroll to position [301, 0]
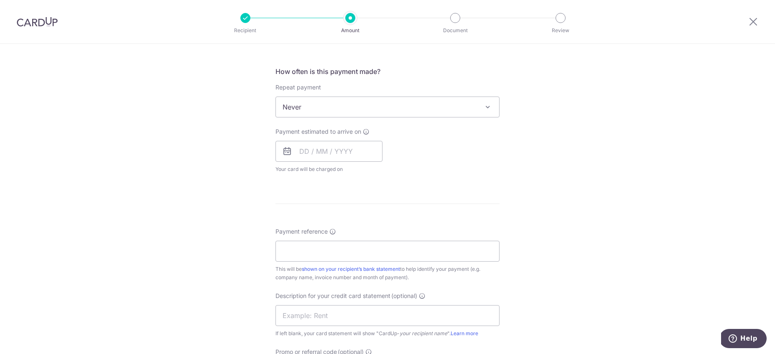
click at [334, 104] on span "Never" at bounding box center [387, 107] width 223 height 20
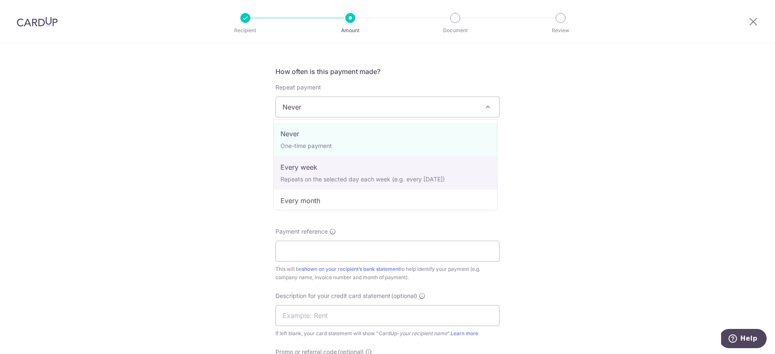
select select "2"
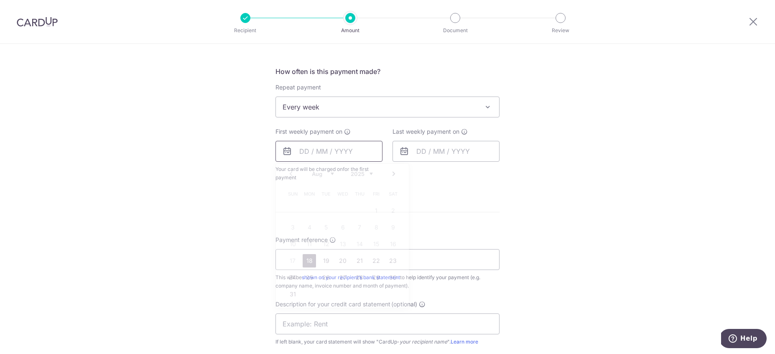
click at [304, 151] on input "text" at bounding box center [328, 151] width 107 height 21
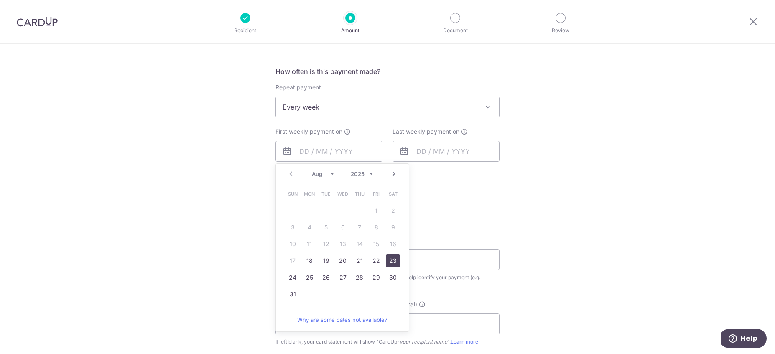
click at [391, 261] on link "23" at bounding box center [392, 260] width 13 height 13
type input "[DATE]"
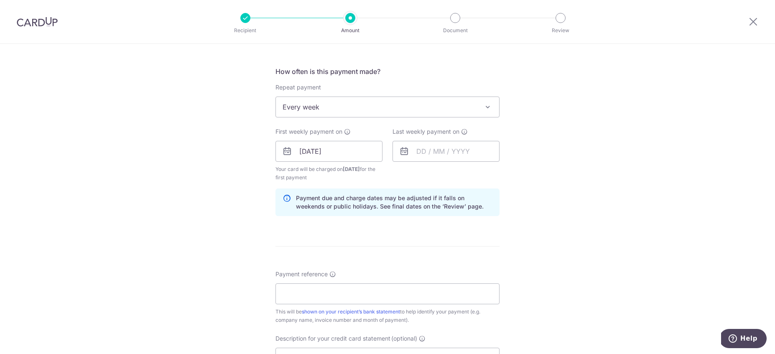
click at [401, 155] on icon at bounding box center [404, 151] width 10 height 10
click at [413, 155] on input "text" at bounding box center [445, 151] width 107 height 21
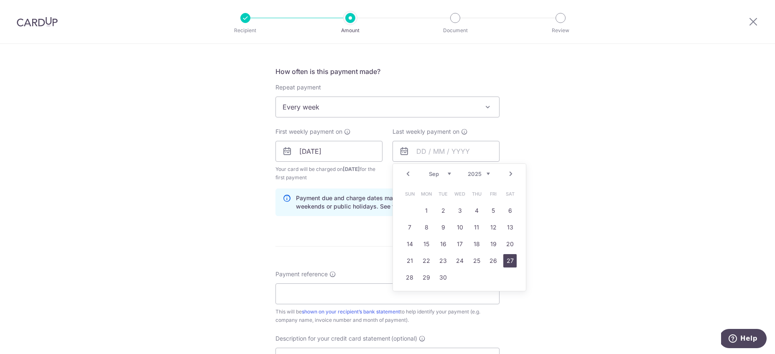
click at [513, 257] on link "27" at bounding box center [509, 260] width 13 height 13
type input "[DATE]"
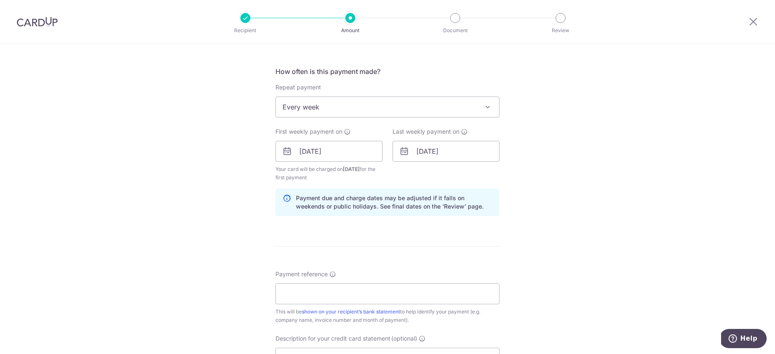
scroll to position [444, 0]
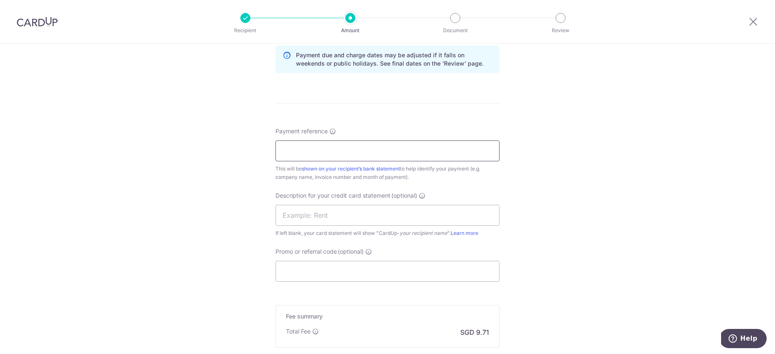
click at [348, 154] on input "Payment reference" at bounding box center [387, 150] width 224 height 21
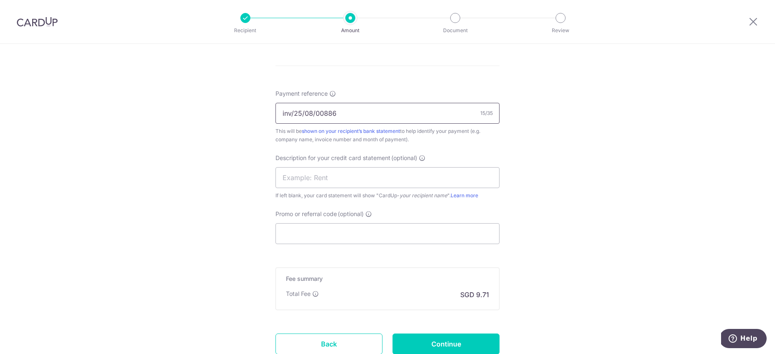
scroll to position [544, 0]
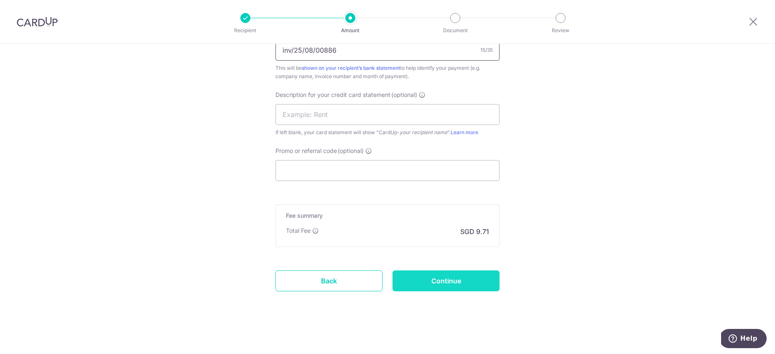
type input "inv/25/08/00886"
click at [422, 286] on input "Continue" at bounding box center [445, 280] width 107 height 21
type input "Create Schedule"
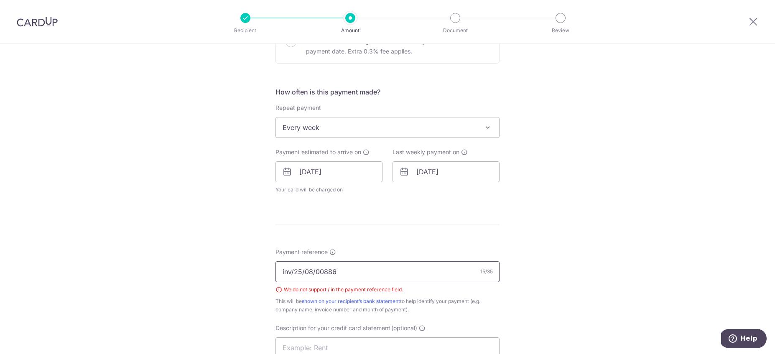
click at [312, 273] on input "inv/25/08/00886" at bounding box center [387, 271] width 224 height 21
click at [302, 274] on input "inv/25/08-00886" at bounding box center [387, 271] width 224 height 21
drag, startPoint x: 292, startPoint y: 273, endPoint x: 392, endPoint y: 288, distance: 101.0
click at [292, 273] on input "inv/[PHONE_NUMBER]" at bounding box center [387, 271] width 224 height 21
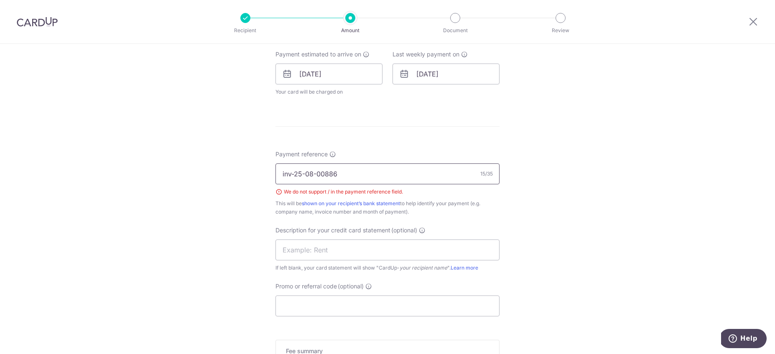
scroll to position [513, 0]
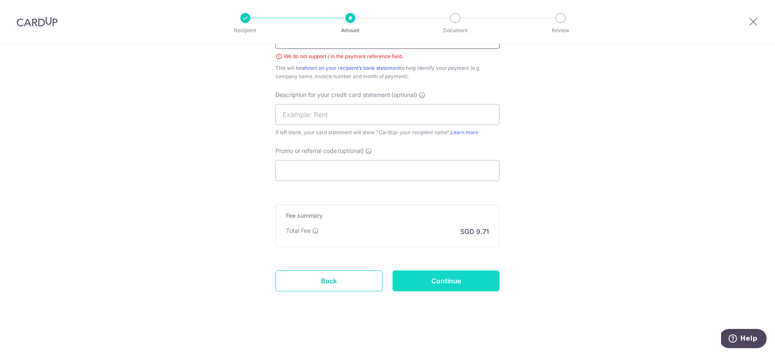
type input "inv-25-08-00886"
click at [476, 280] on input "Continue" at bounding box center [445, 280] width 107 height 21
type input "Create Schedule"
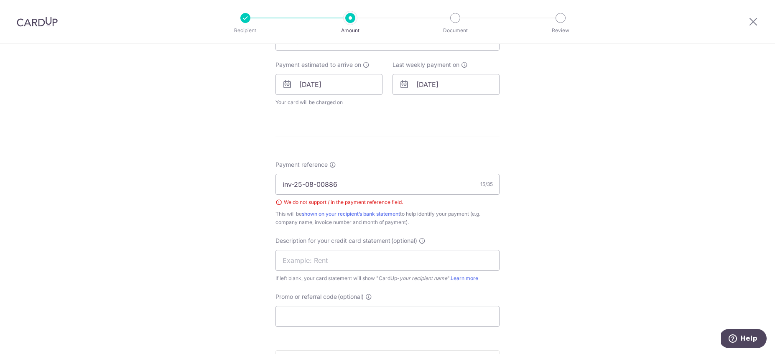
scroll to position [356, 0]
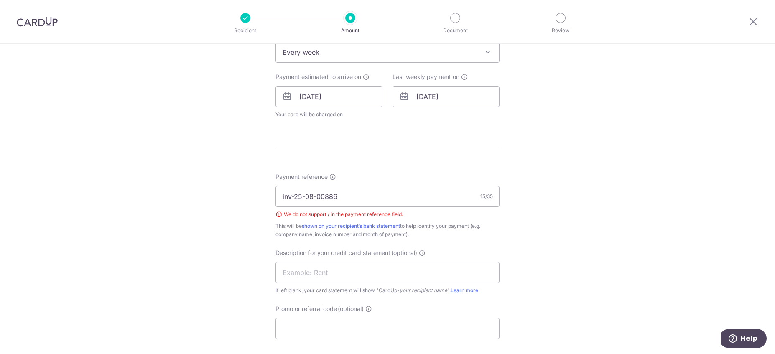
click at [427, 237] on div "This will be shown on your recipient’s bank statement to help identify your pay…" at bounding box center [387, 230] width 224 height 17
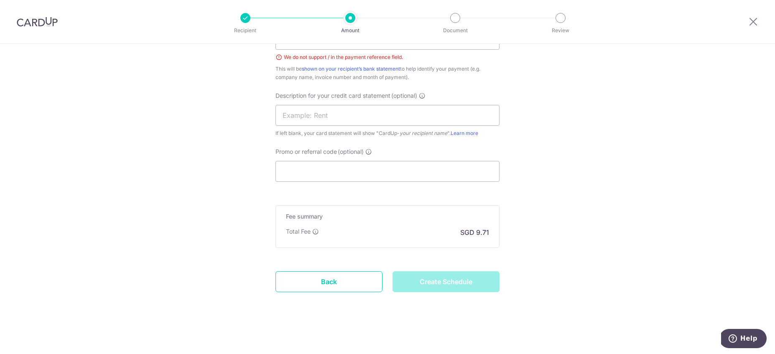
scroll to position [513, 0]
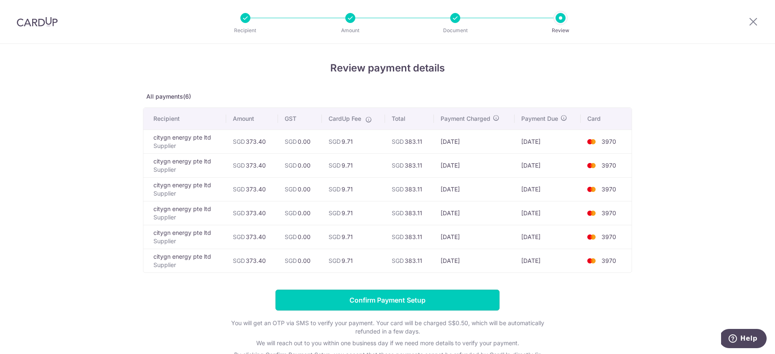
click at [452, 296] on input "Confirm Payment Setup" at bounding box center [387, 300] width 224 height 21
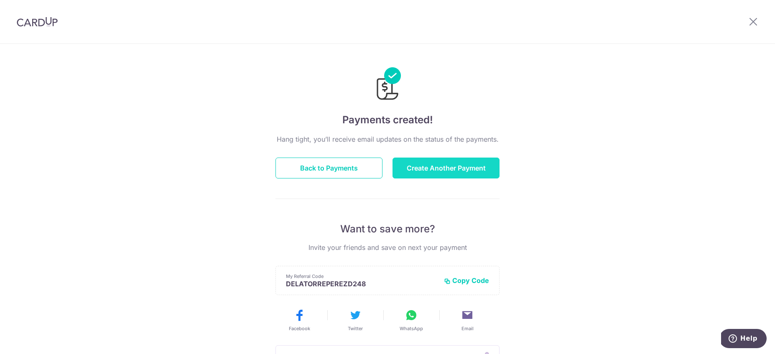
click at [418, 169] on button "Create Another Payment" at bounding box center [445, 167] width 107 height 21
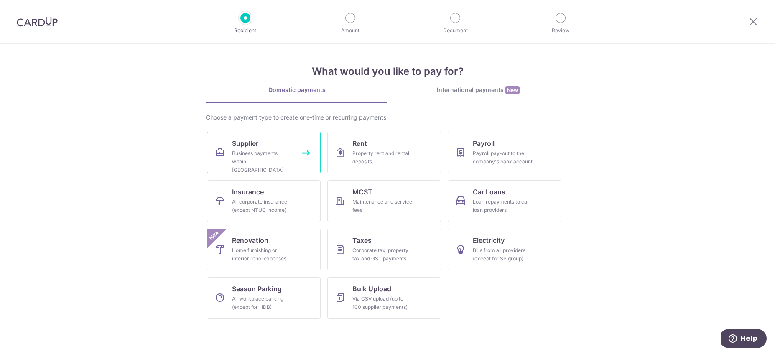
click at [270, 140] on link "Supplier Business payments within Singapore" at bounding box center [264, 153] width 114 height 42
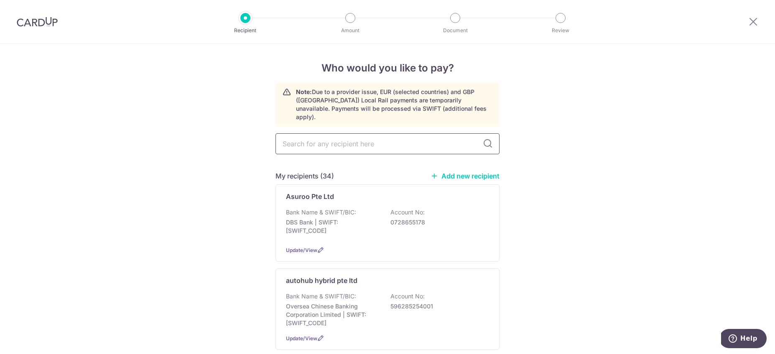
click at [331, 137] on input "text" at bounding box center [387, 143] width 224 height 21
type input "mega"
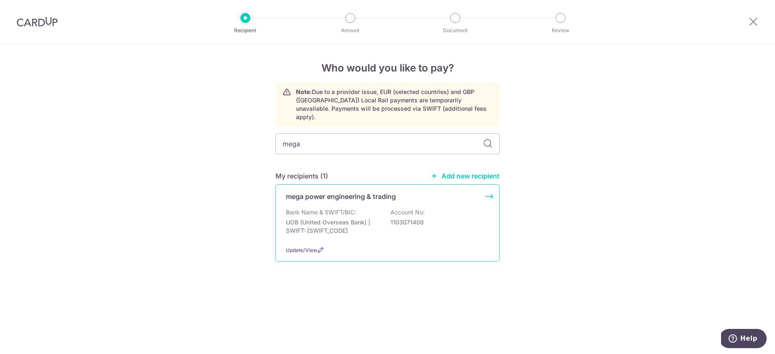
click at [303, 208] on p "Bank Name & SWIFT/BIC:" at bounding box center [321, 212] width 70 height 8
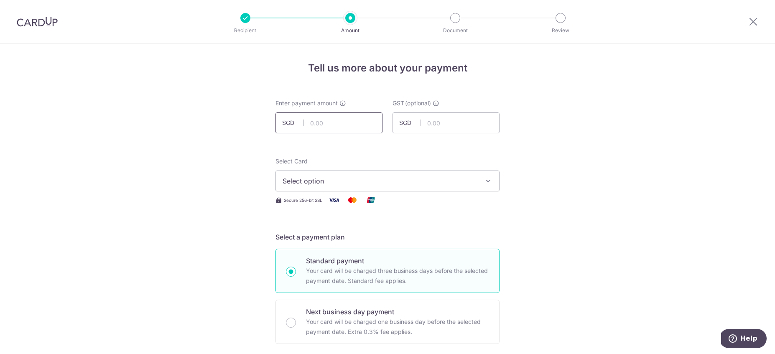
click at [354, 128] on input "text" at bounding box center [328, 122] width 107 height 21
type input "179.85"
click at [312, 183] on span "Select option" at bounding box center [379, 181] width 195 height 10
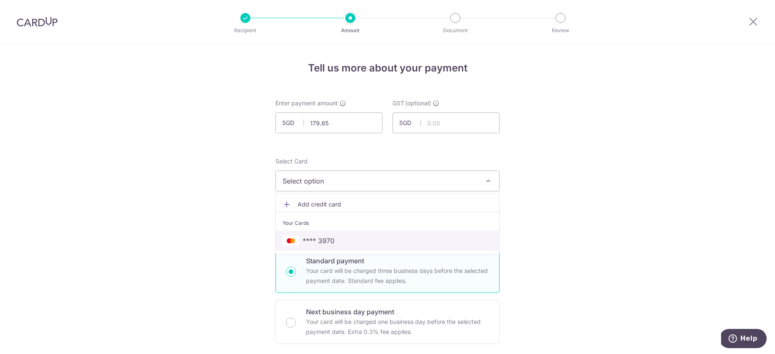
drag, startPoint x: 314, startPoint y: 236, endPoint x: 348, endPoint y: 188, distance: 58.9
click at [314, 236] on span "**** 3970" at bounding box center [318, 241] width 32 height 10
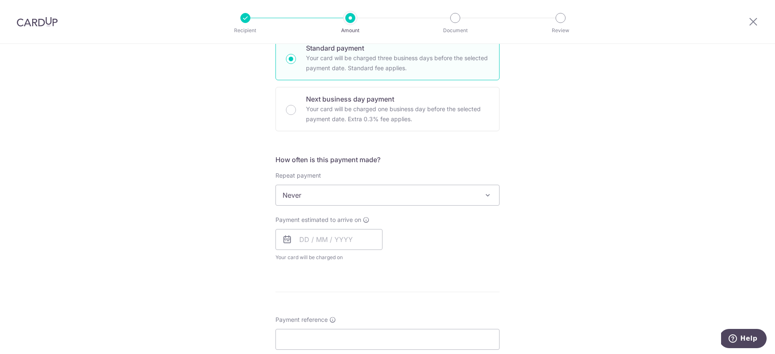
scroll to position [241, 0]
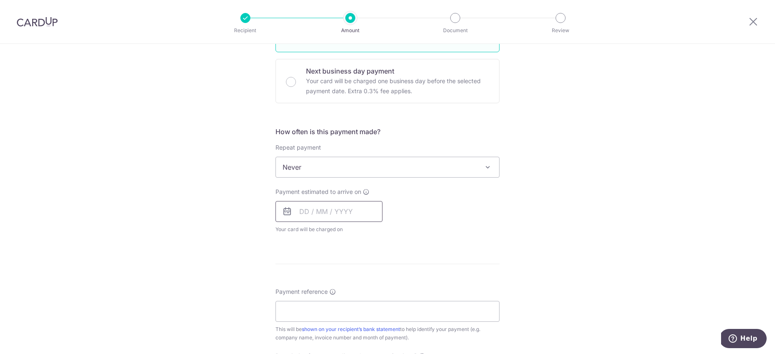
click at [304, 214] on input "text" at bounding box center [328, 211] width 107 height 21
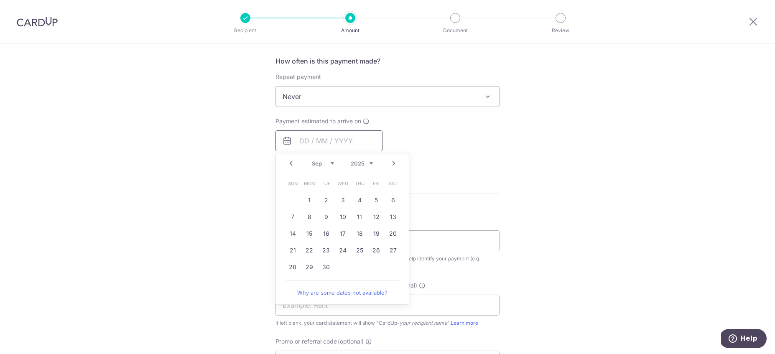
scroll to position [338, 0]
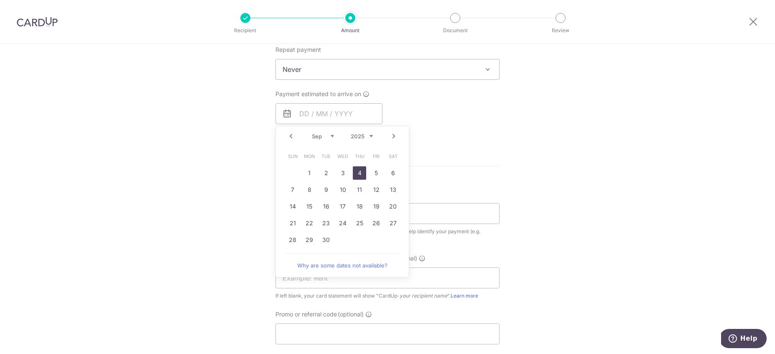
click at [358, 173] on link "4" at bounding box center [359, 172] width 13 height 13
type input "04/09/2025"
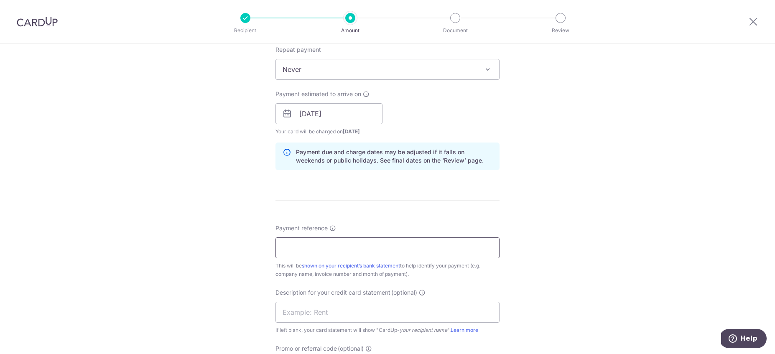
click at [357, 246] on input "Payment reference" at bounding box center [387, 247] width 224 height 21
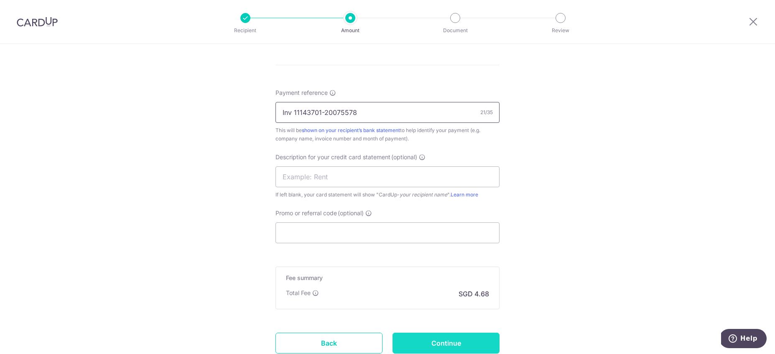
type input "Inv 11143701-20075578"
click at [437, 345] on input "Continue" at bounding box center [445, 343] width 107 height 21
type input "Create Schedule"
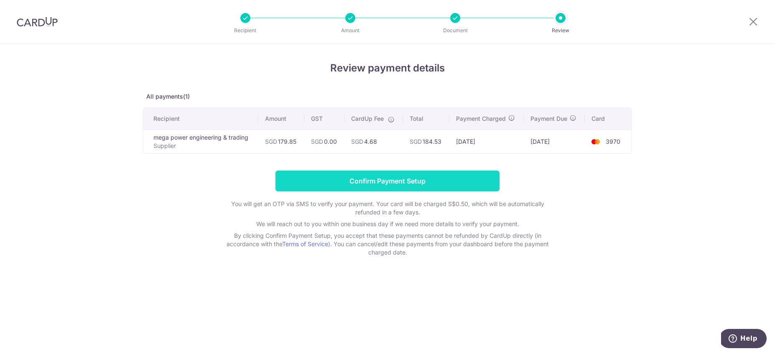
click at [416, 178] on input "Confirm Payment Setup" at bounding box center [387, 180] width 224 height 21
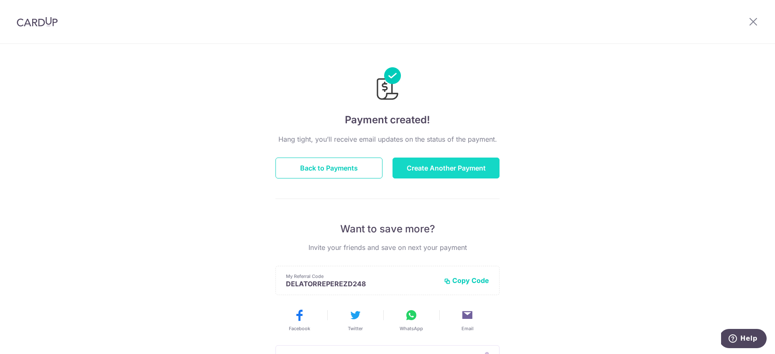
click at [420, 171] on button "Create Another Payment" at bounding box center [445, 167] width 107 height 21
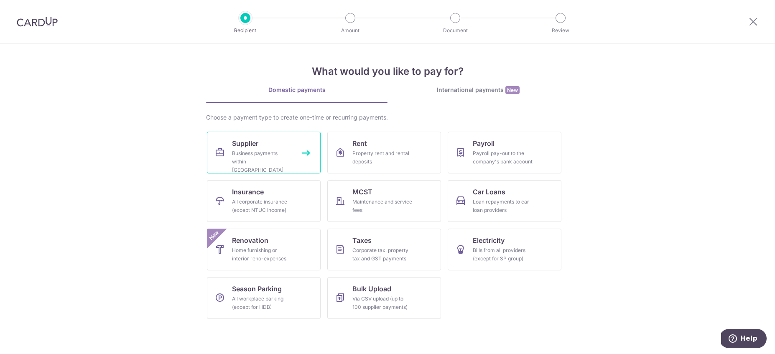
click at [280, 150] on div "Business payments within Singapore" at bounding box center [262, 161] width 60 height 25
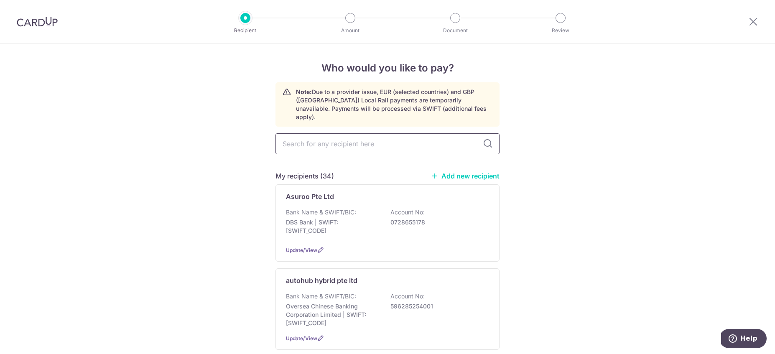
click at [342, 138] on input "text" at bounding box center [387, 143] width 224 height 21
type input "guang"
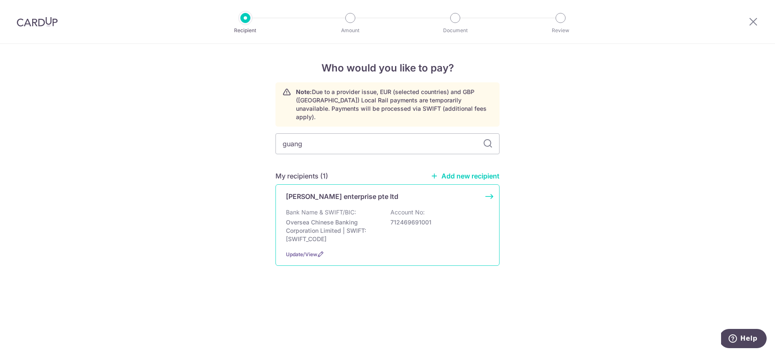
click at [326, 220] on p "Oversea Chinese Banking Corporation Limited | SWIFT: [SWIFT_CODE]" at bounding box center [333, 230] width 94 height 25
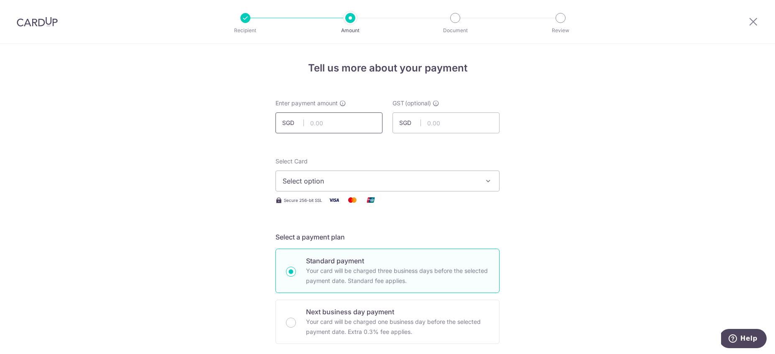
click at [356, 120] on input "text" at bounding box center [328, 122] width 107 height 21
type input "342.95"
click at [417, 193] on div "Select Card Select option Add credit card Your Cards **** 3970 Secure 256-bit S…" at bounding box center [387, 181] width 224 height 48
click at [421, 181] on span "Select option" at bounding box center [379, 181] width 195 height 10
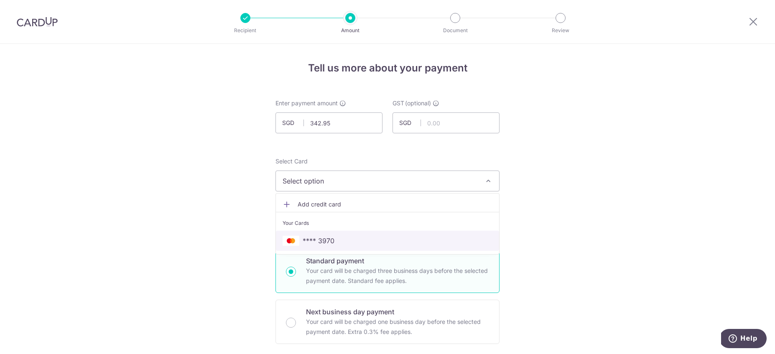
click at [374, 241] on span "**** 3970" at bounding box center [387, 241] width 210 height 10
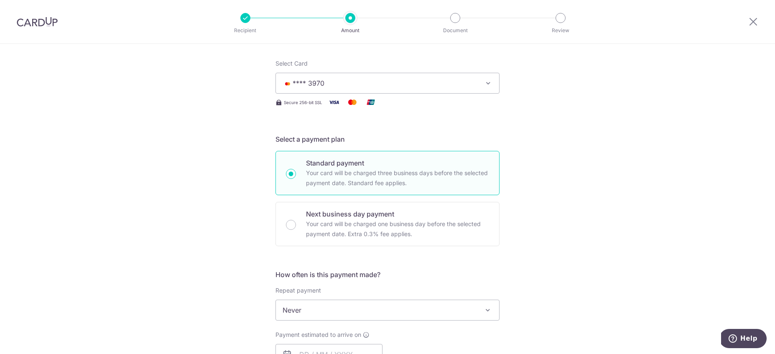
scroll to position [196, 0]
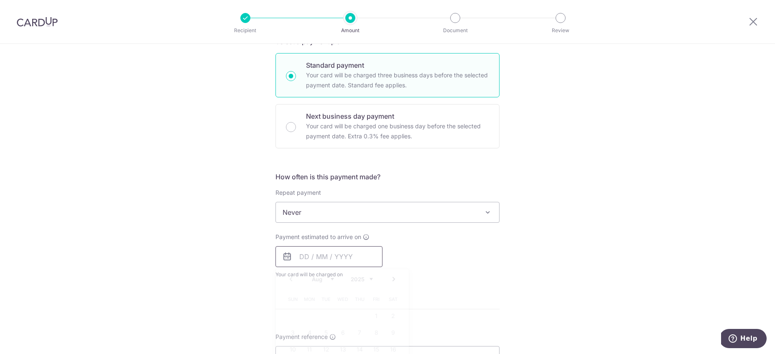
click at [302, 260] on input "text" at bounding box center [328, 256] width 107 height 21
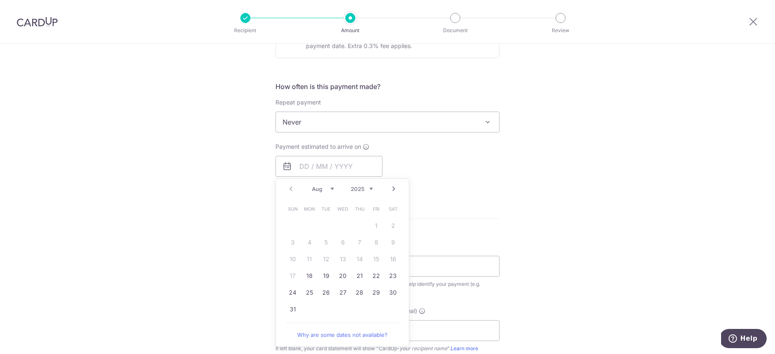
click at [394, 191] on link "Next" at bounding box center [394, 189] width 10 height 10
click at [359, 242] on link "11" at bounding box center [359, 242] width 13 height 13
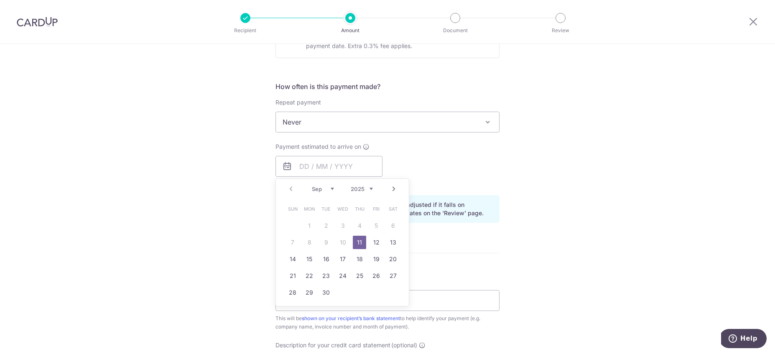
type input "11/09/2025"
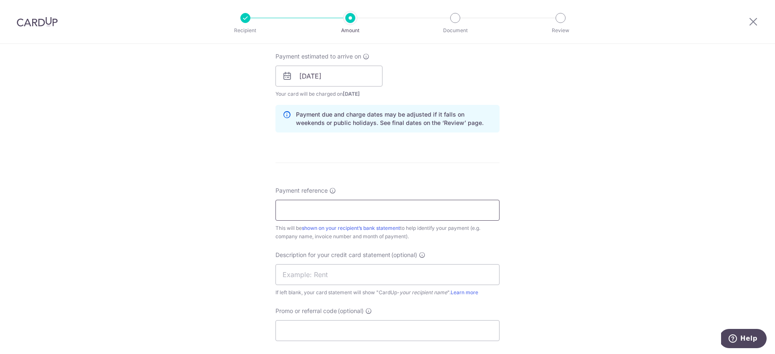
click at [330, 205] on input "Payment reference" at bounding box center [387, 210] width 224 height 21
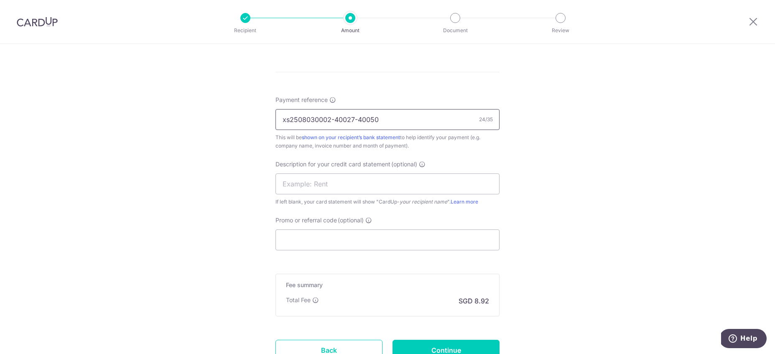
scroll to position [536, 0]
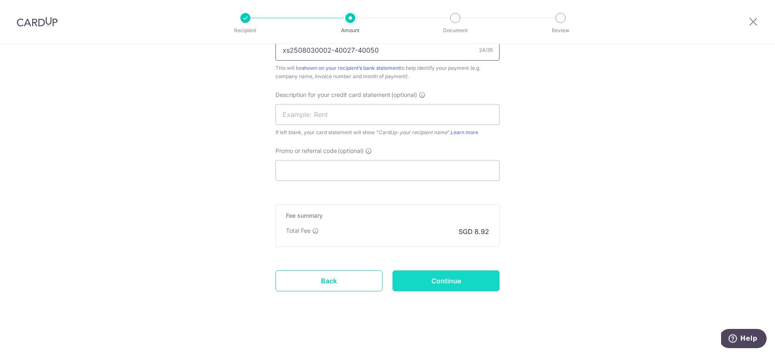
type input "xs2508030002-40027-40050"
click at [455, 281] on input "Continue" at bounding box center [445, 280] width 107 height 21
type input "Create Schedule"
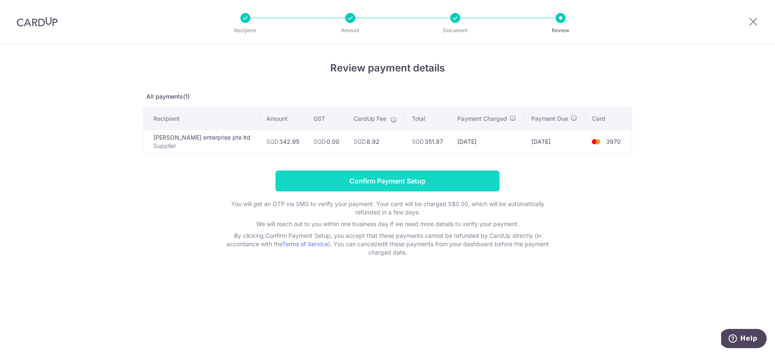
click at [386, 183] on input "Confirm Payment Setup" at bounding box center [387, 180] width 224 height 21
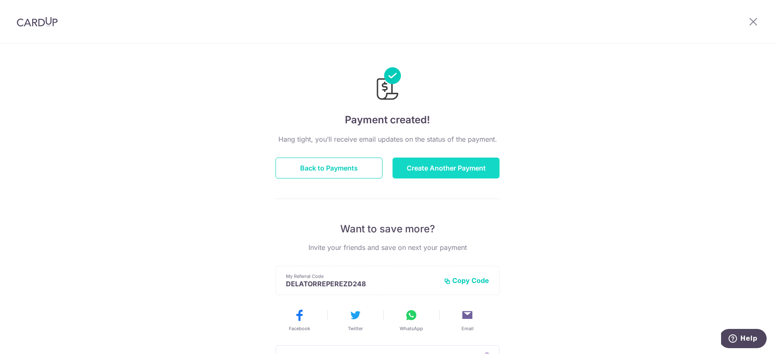
click at [463, 168] on button "Create Another Payment" at bounding box center [445, 167] width 107 height 21
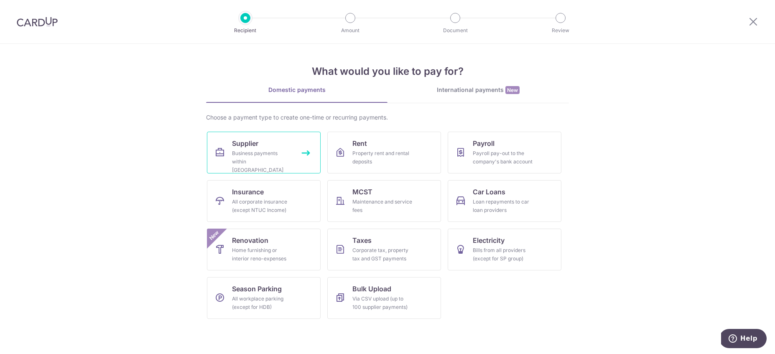
click at [257, 141] on span "Supplier" at bounding box center [245, 143] width 26 height 10
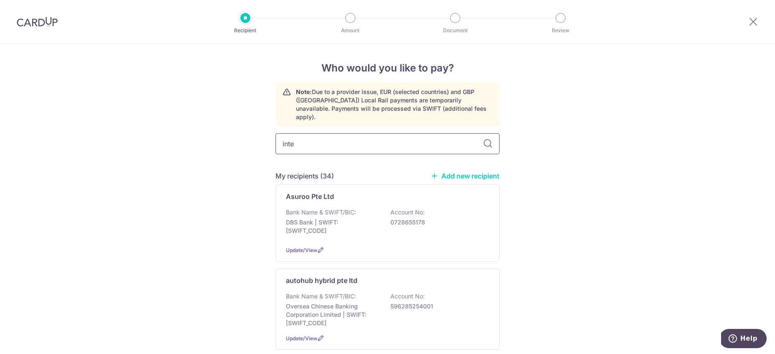
type input "inter"
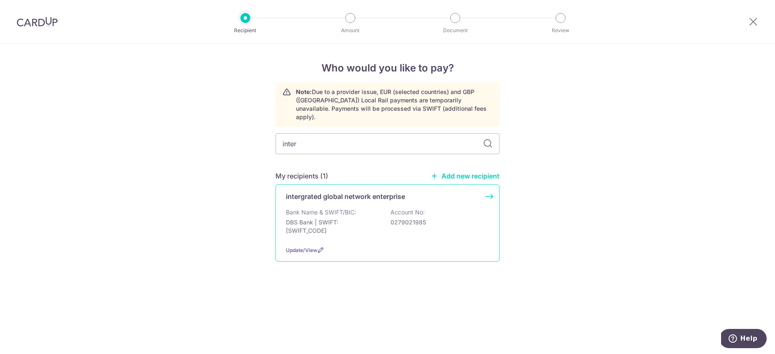
click at [332, 218] on p "DBS Bank | SWIFT: [SWIFT_CODE]" at bounding box center [333, 226] width 94 height 17
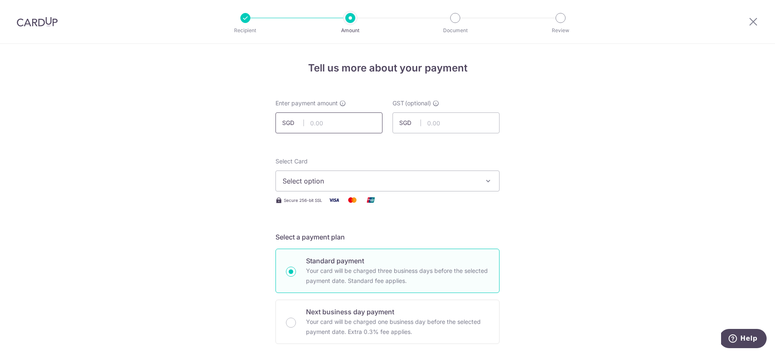
click at [340, 122] on input "text" at bounding box center [328, 122] width 107 height 21
type input "369.51"
drag, startPoint x: 405, startPoint y: 178, endPoint x: 404, endPoint y: 184, distance: 6.4
click at [405, 178] on span "Select option" at bounding box center [379, 181] width 195 height 10
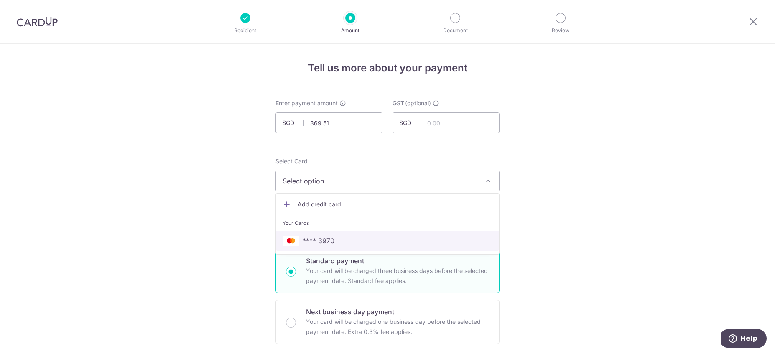
click at [340, 234] on link "**** 3970" at bounding box center [387, 241] width 223 height 20
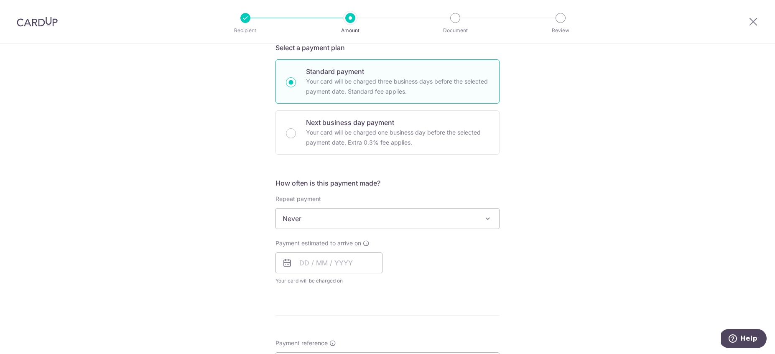
scroll to position [211, 0]
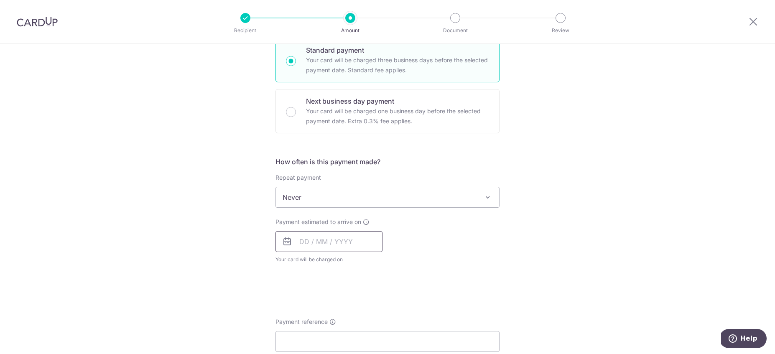
click at [320, 238] on input "text" at bounding box center [328, 241] width 107 height 21
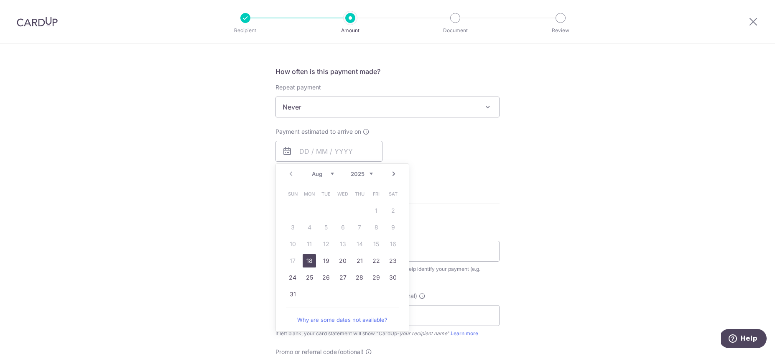
click at [310, 260] on link "18" at bounding box center [308, 260] width 13 height 13
type input "18/08/2025"
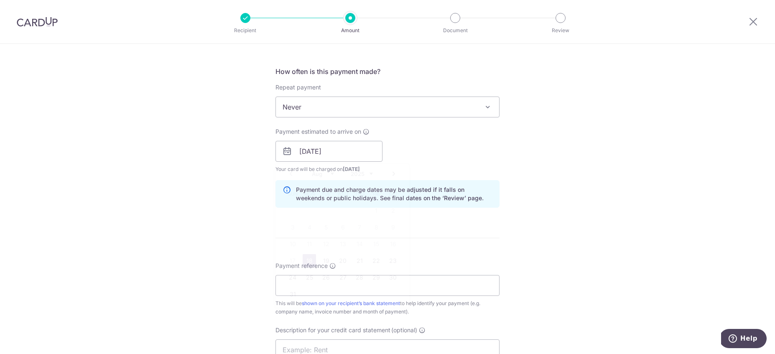
scroll to position [353, 0]
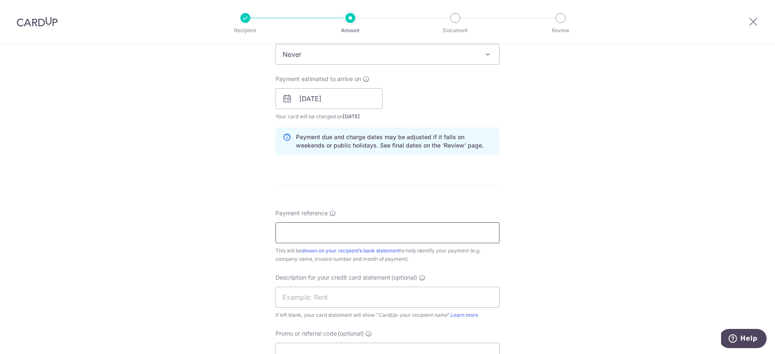
click at [327, 232] on input "Payment reference" at bounding box center [387, 232] width 224 height 21
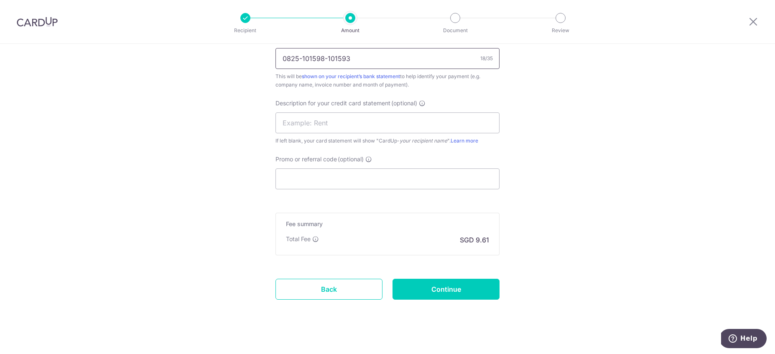
scroll to position [536, 0]
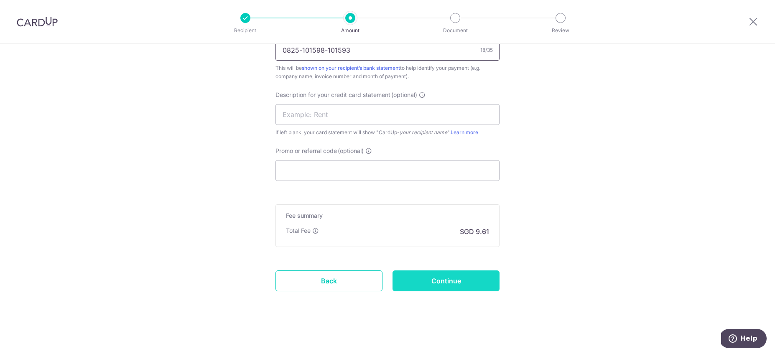
type input "0825-101598-101593"
click at [443, 282] on input "Continue" at bounding box center [445, 280] width 107 height 21
type input "Create Schedule"
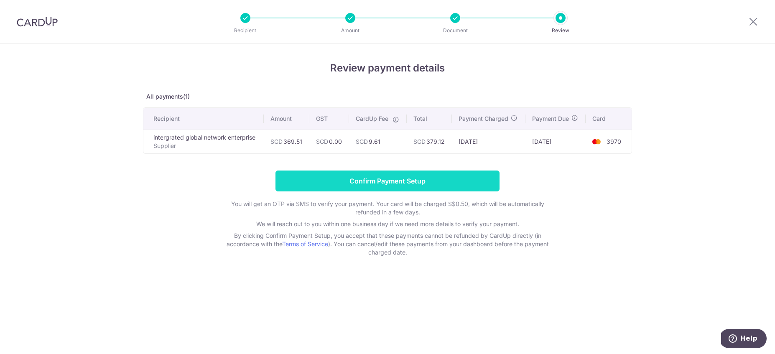
click at [446, 190] on input "Confirm Payment Setup" at bounding box center [387, 180] width 224 height 21
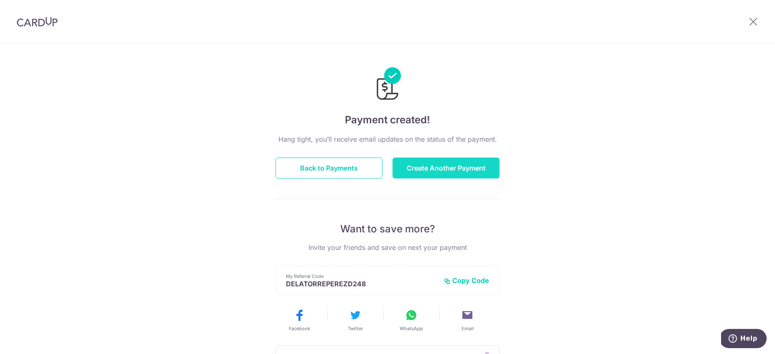
click at [430, 168] on button "Create Another Payment" at bounding box center [445, 167] width 107 height 21
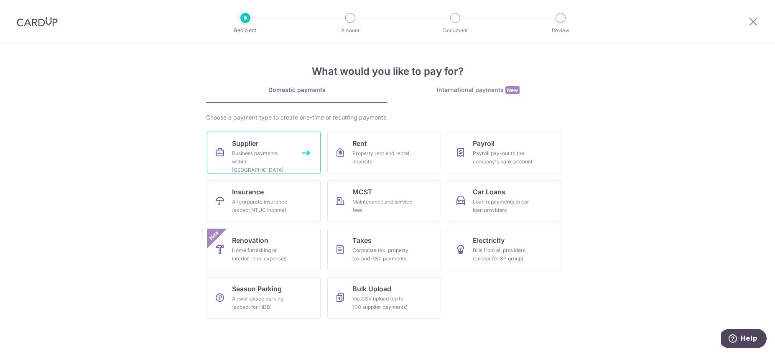
click at [270, 167] on link "Supplier Business payments within Singapore" at bounding box center [264, 153] width 114 height 42
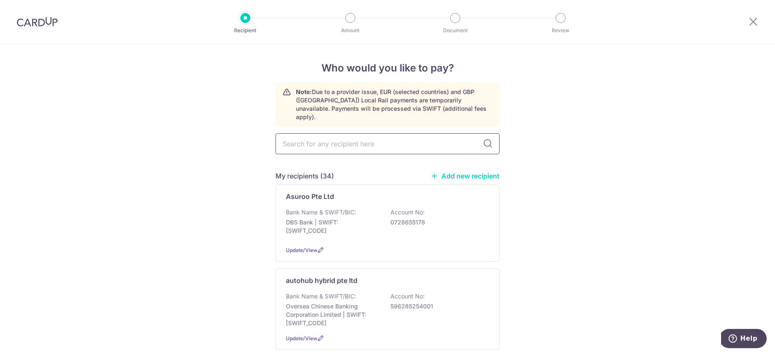
click at [356, 137] on input "text" at bounding box center [387, 143] width 224 height 21
type input "kian"
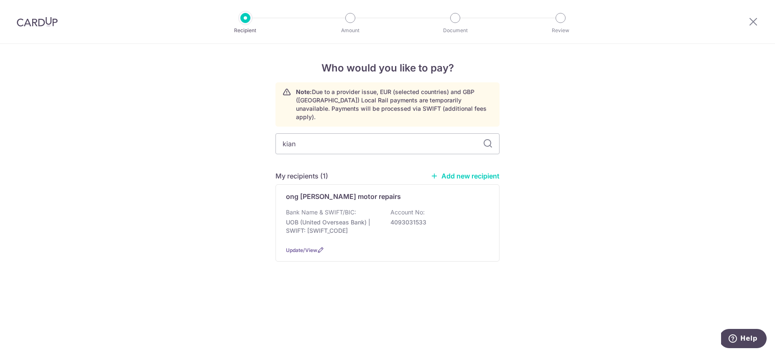
click at [454, 172] on link "Add new recipient" at bounding box center [464, 176] width 69 height 8
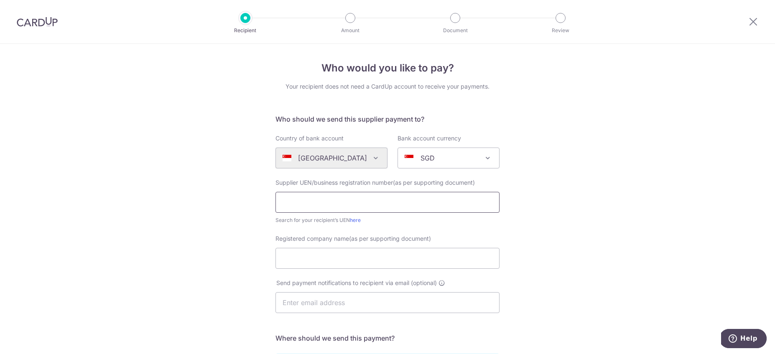
click at [335, 196] on input "text" at bounding box center [387, 202] width 224 height 21
type input "09602400C"
click at [388, 258] on input "Registered company name(as per supporting document)" at bounding box center [387, 258] width 224 height 21
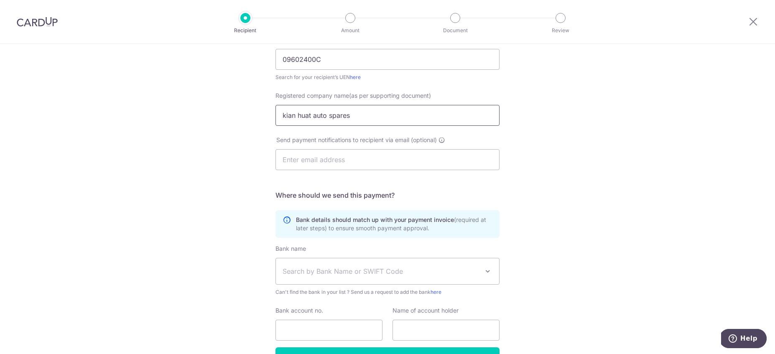
scroll to position [196, 0]
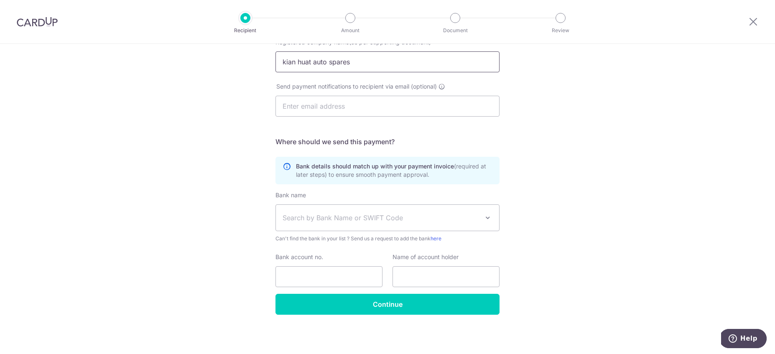
type input "kian huat auto spares"
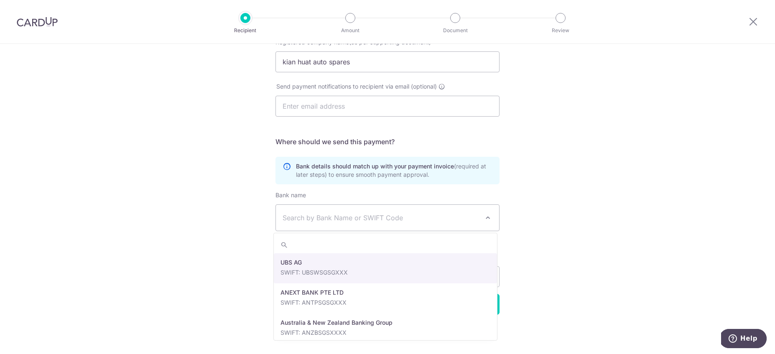
click at [350, 214] on span "Search by Bank Name or SWIFT Code" at bounding box center [380, 218] width 196 height 10
type input "dbs"
select select "6"
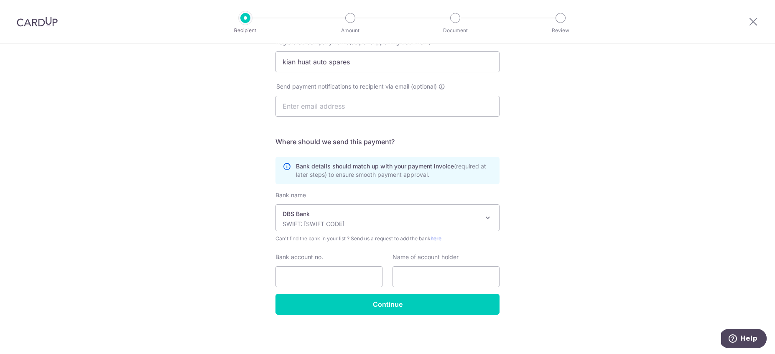
scroll to position [0, 0]
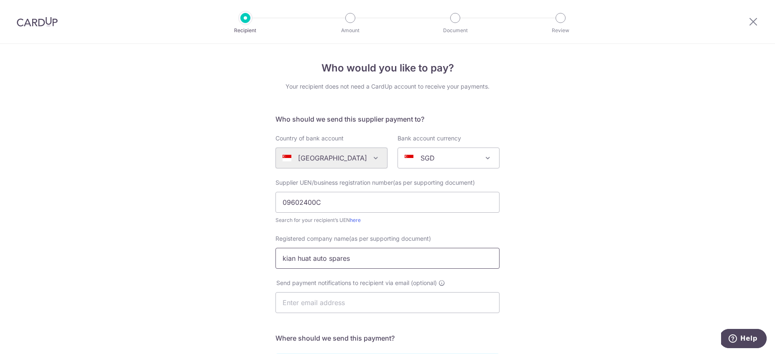
drag, startPoint x: 366, startPoint y: 262, endPoint x: 292, endPoint y: 259, distance: 74.0
click at [287, 258] on input "kian huat auto spares" at bounding box center [387, 258] width 224 height 21
drag, startPoint x: 279, startPoint y: 257, endPoint x: 361, endPoint y: 261, distance: 82.4
click at [361, 261] on input "kian huat auto spares" at bounding box center [387, 258] width 224 height 21
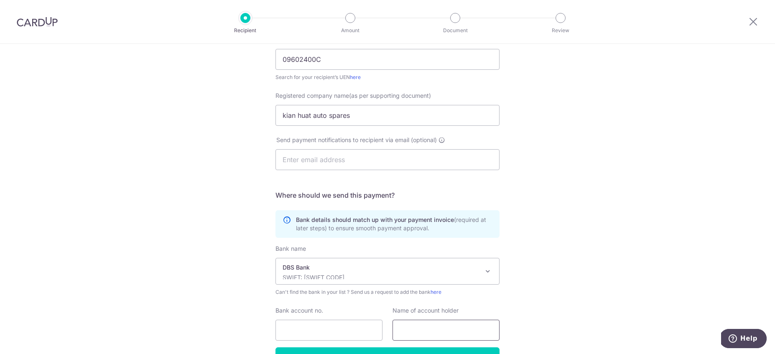
click at [444, 327] on input "text" at bounding box center [445, 330] width 107 height 21
paste input "kian huat auto spares"
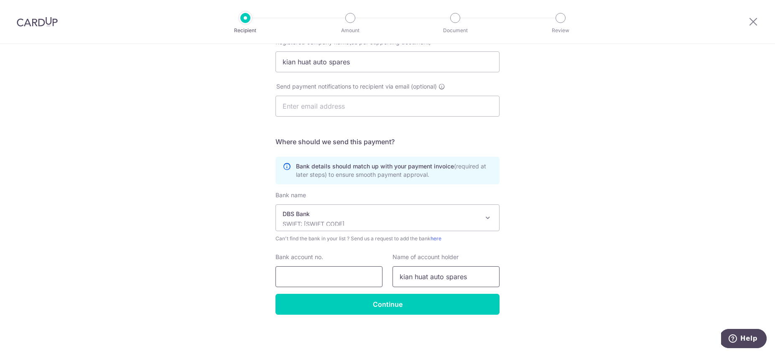
type input "kian huat auto spares"
click at [303, 278] on input "Bank account no." at bounding box center [328, 276] width 107 height 21
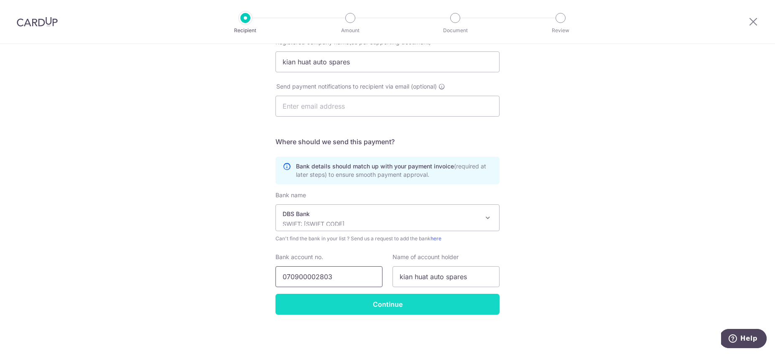
type input "070900002803"
click at [325, 308] on input "Continue" at bounding box center [387, 304] width 224 height 21
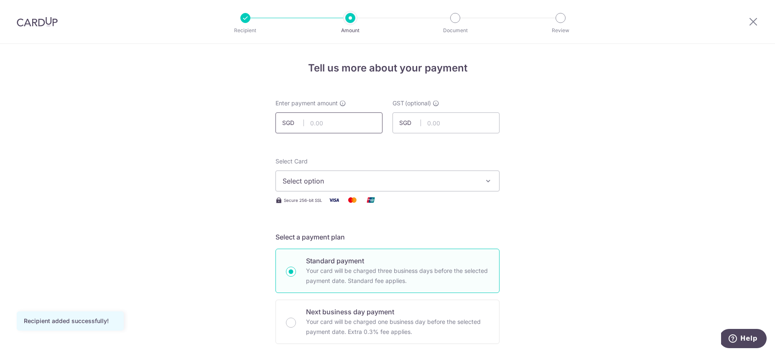
click at [331, 129] on input "text" at bounding box center [328, 122] width 107 height 21
type input "523.20"
click at [333, 184] on span "Select option" at bounding box center [379, 181] width 195 height 10
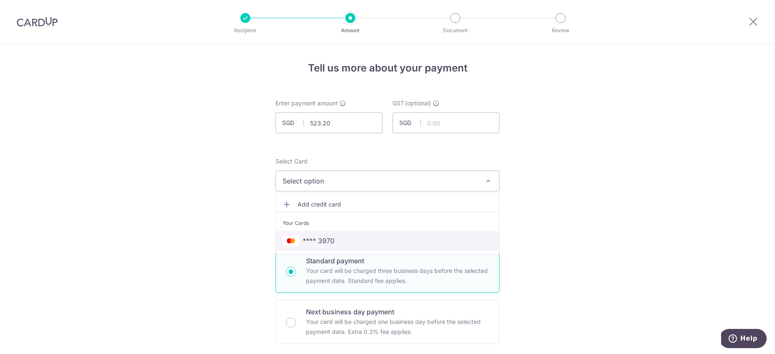
click at [320, 237] on span "**** 3970" at bounding box center [318, 241] width 32 height 10
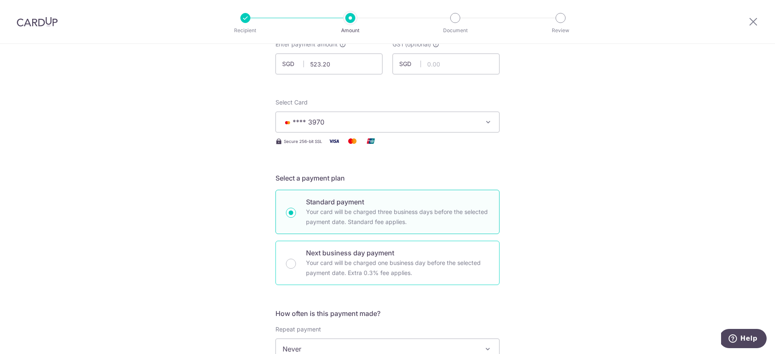
scroll to position [196, 0]
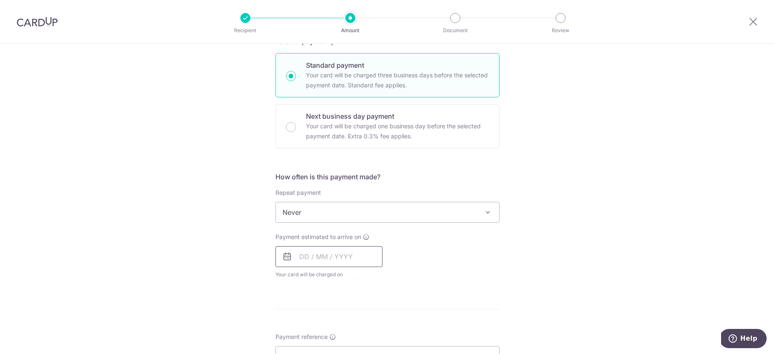
click at [297, 257] on input "text" at bounding box center [328, 256] width 107 height 21
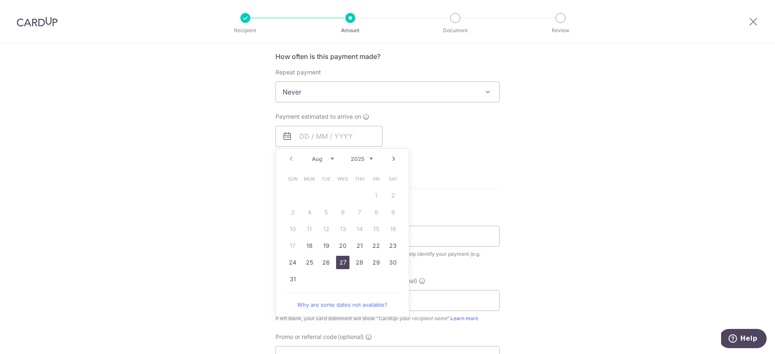
click at [346, 261] on link "27" at bounding box center [342, 262] width 13 height 13
type input "[DATE]"
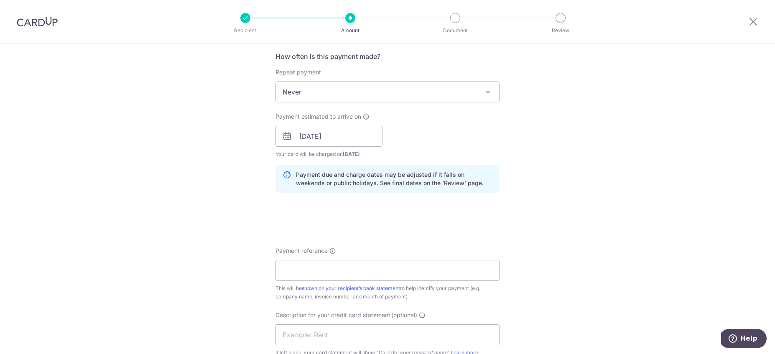
scroll to position [474, 0]
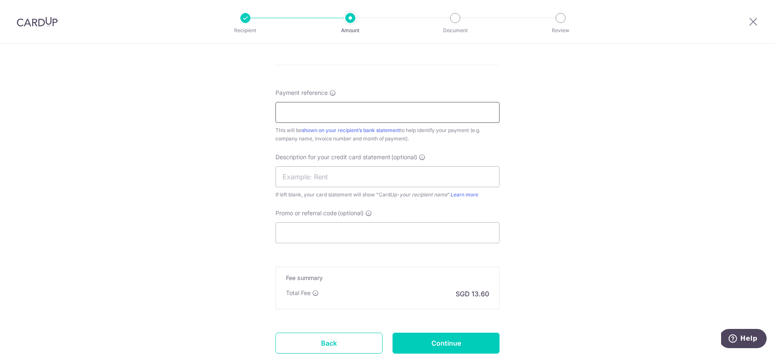
click at [343, 111] on input "Payment reference" at bounding box center [387, 112] width 224 height 21
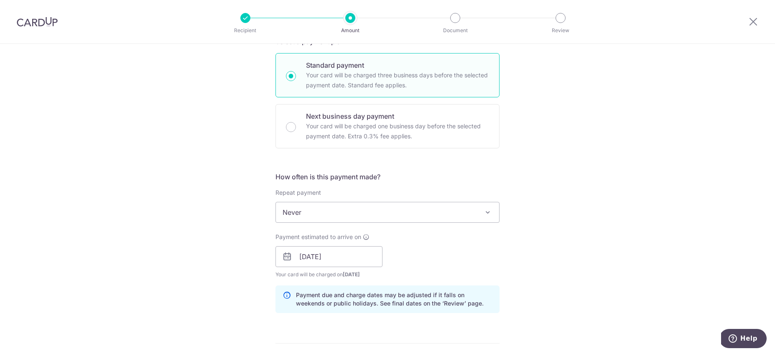
scroll to position [338, 0]
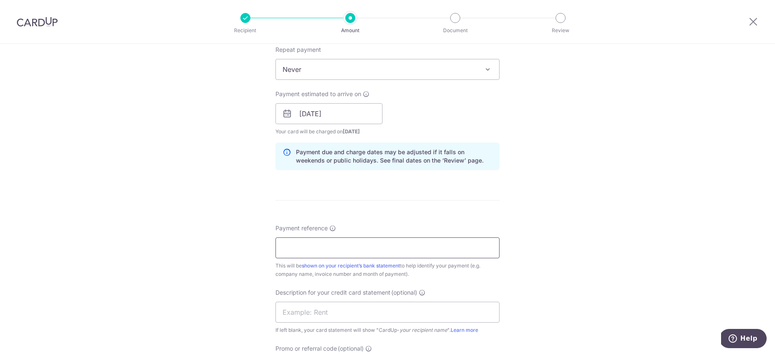
click at [323, 243] on input "Payment reference" at bounding box center [387, 247] width 224 height 21
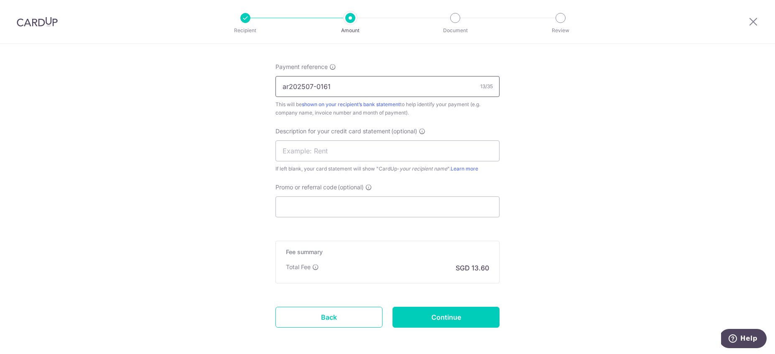
scroll to position [536, 0]
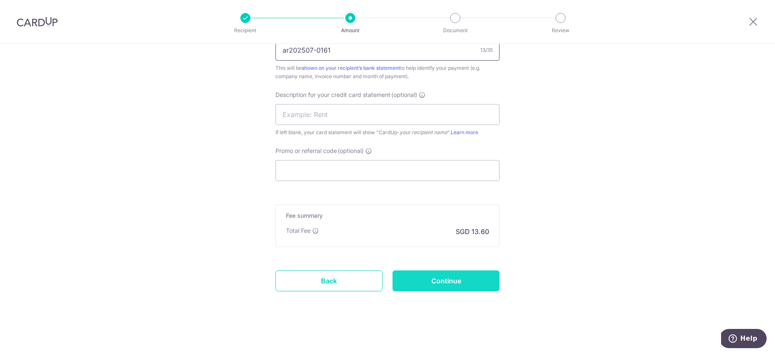
type input "ar202507-0161"
click at [430, 287] on input "Continue" at bounding box center [445, 280] width 107 height 21
type input "Create Schedule"
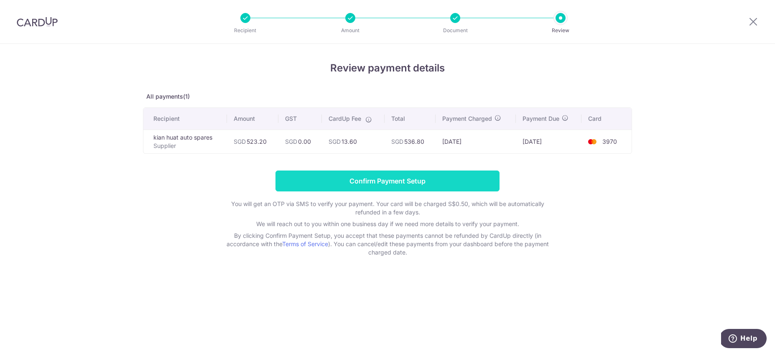
click at [377, 190] on input "Confirm Payment Setup" at bounding box center [387, 180] width 224 height 21
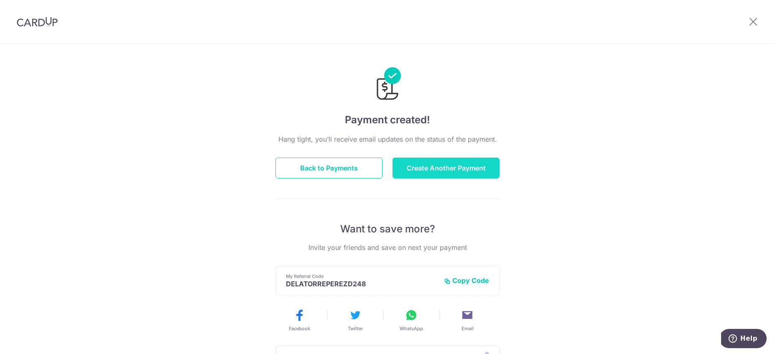
click at [425, 172] on button "Create Another Payment" at bounding box center [445, 167] width 107 height 21
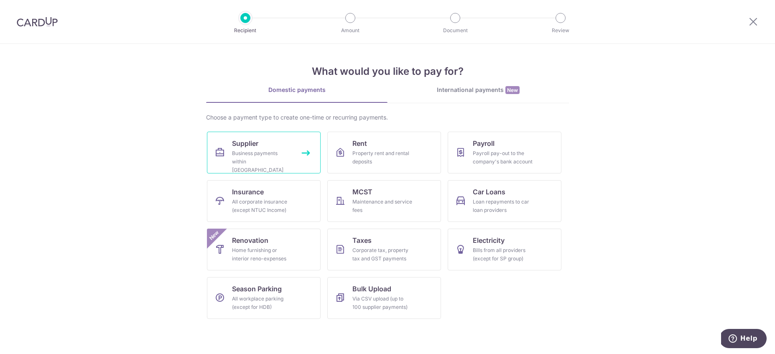
click at [221, 142] on link "Supplier Business payments within Singapore" at bounding box center [264, 153] width 114 height 42
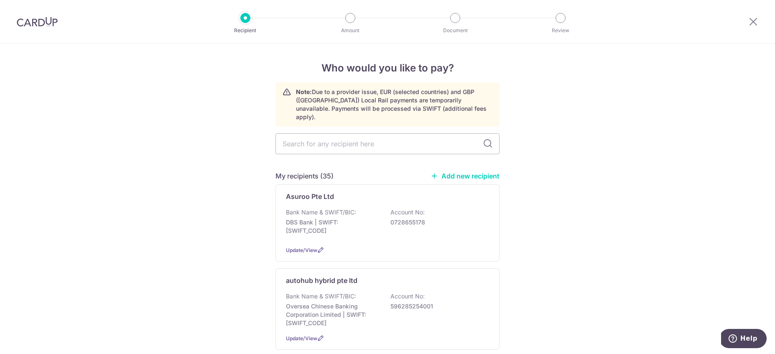
click at [445, 172] on link "Add new recipient" at bounding box center [464, 176] width 69 height 8
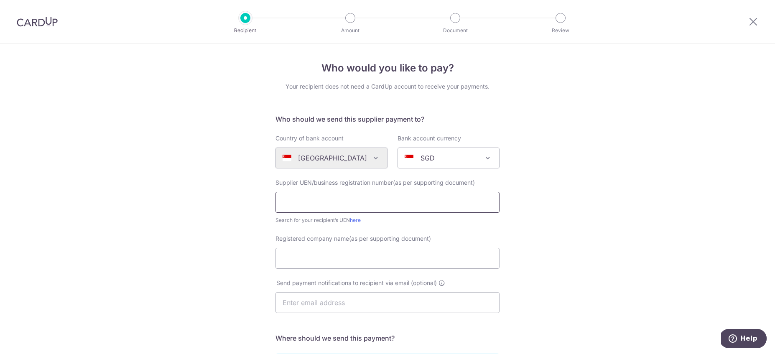
click at [359, 206] on input "text" at bounding box center [387, 202] width 224 height 21
type input "53382654C"
click at [338, 268] on input "Registered company name(as per supporting document)" at bounding box center [387, 258] width 224 height 21
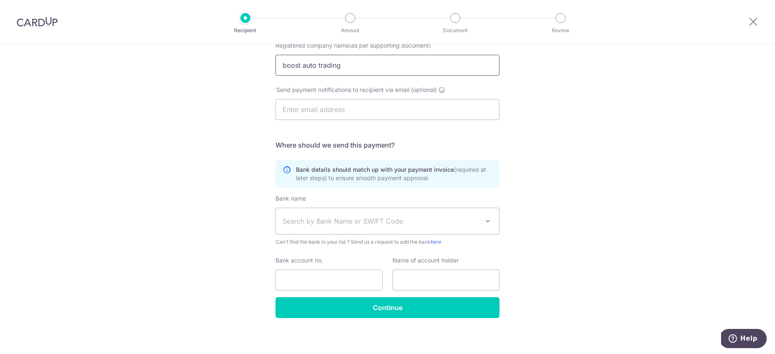
scroll to position [196, 0]
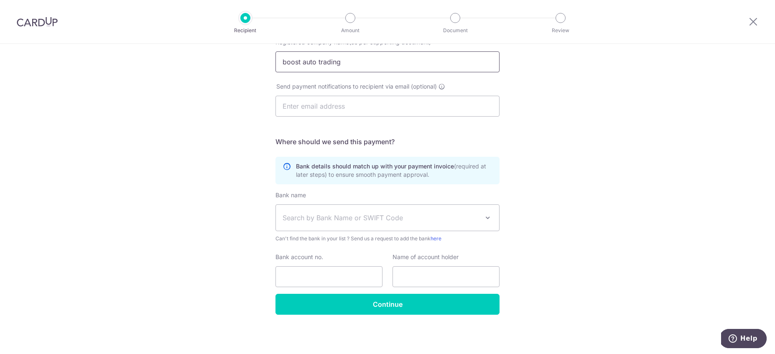
type input "boost auto trading"
click at [441, 220] on span "Search by Bank Name or SWIFT Code" at bounding box center [380, 218] width 196 height 10
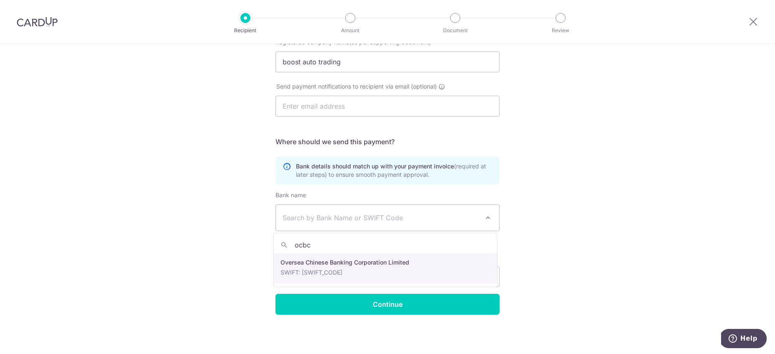
type input "ocbc"
select select "12"
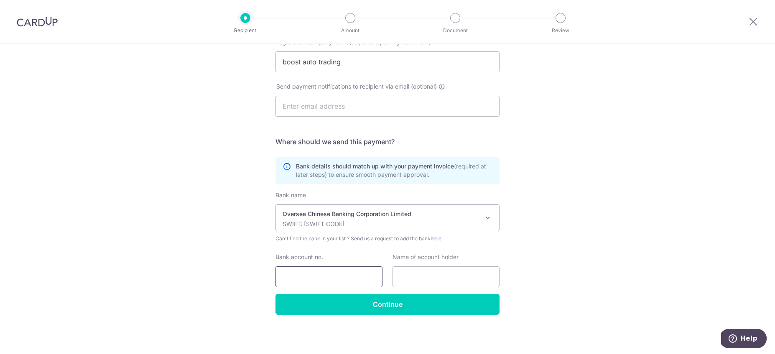
click at [332, 273] on input "Bank account no." at bounding box center [328, 276] width 107 height 21
type input "588146803001"
click at [447, 280] on input "text" at bounding box center [445, 276] width 107 height 21
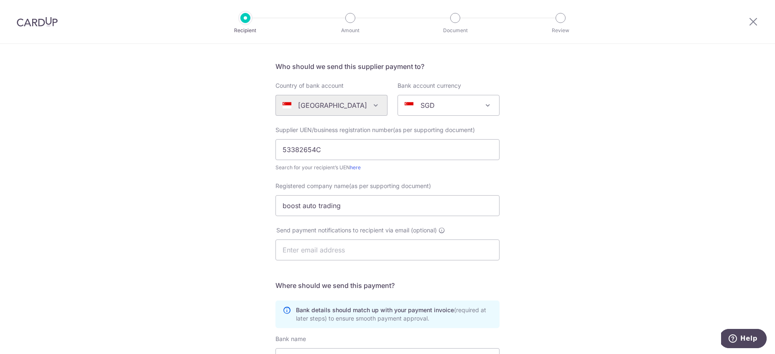
scroll to position [46, 0]
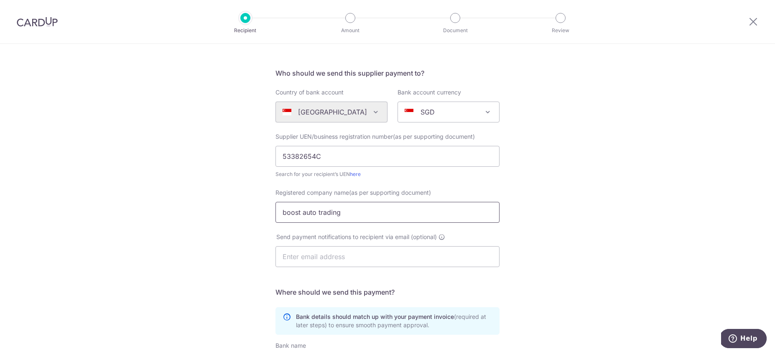
drag, startPoint x: 279, startPoint y: 211, endPoint x: 339, endPoint y: 216, distance: 60.7
click at [349, 215] on input "boost auto trading" at bounding box center [387, 212] width 224 height 21
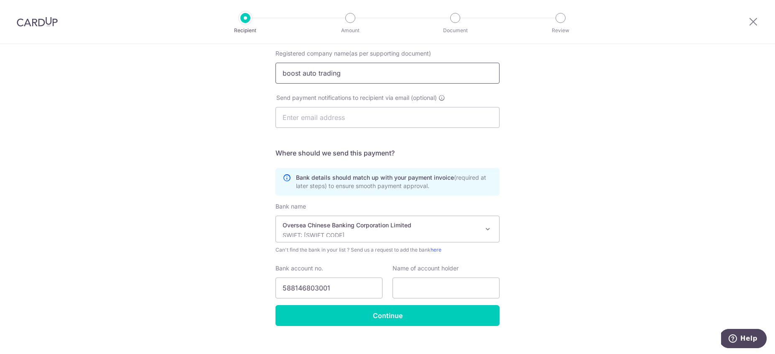
scroll to position [196, 0]
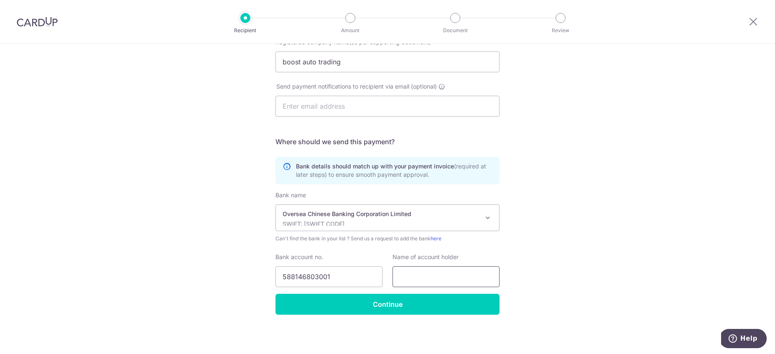
click at [423, 278] on input "text" at bounding box center [445, 276] width 107 height 21
paste input "boost auto trading"
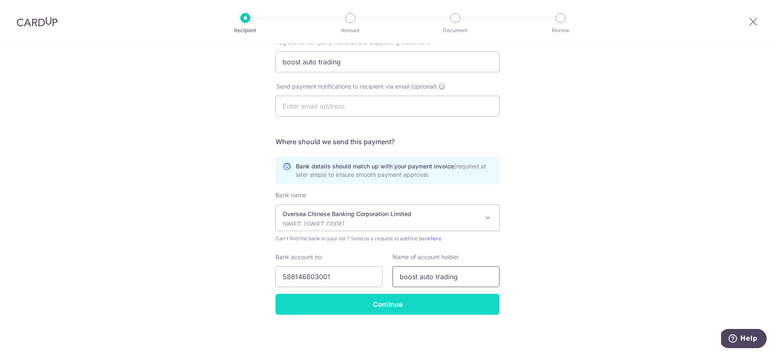
type input "boost auto trading"
click at [417, 303] on input "Continue" at bounding box center [387, 304] width 224 height 21
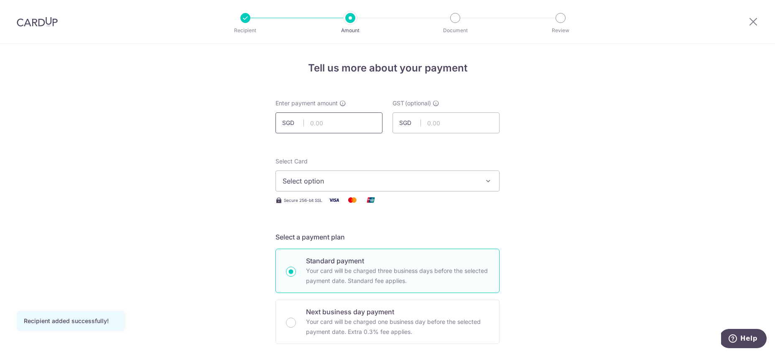
click at [341, 120] on input "text" at bounding box center [328, 122] width 107 height 21
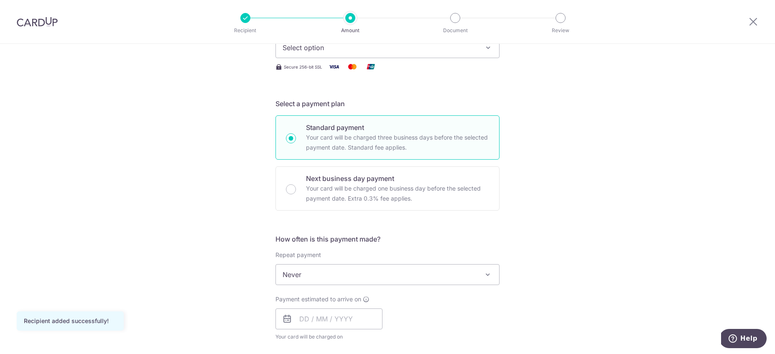
scroll to position [128, 0]
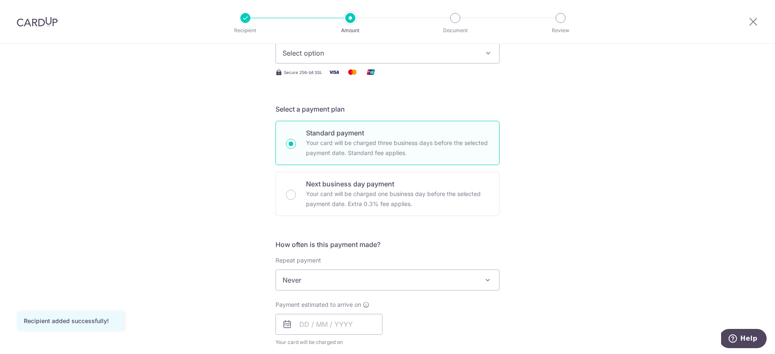
type input "250.00"
click at [362, 61] on button "Select option" at bounding box center [387, 53] width 224 height 21
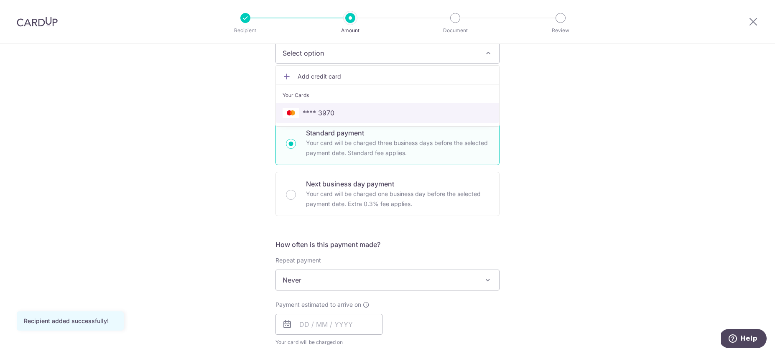
click at [330, 114] on span "**** 3970" at bounding box center [318, 113] width 32 height 10
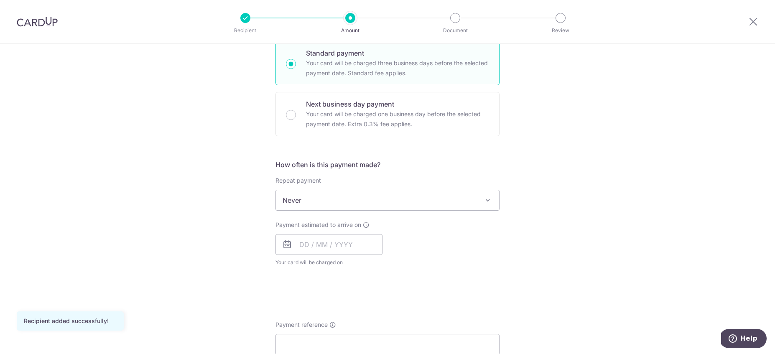
scroll to position [218, 0]
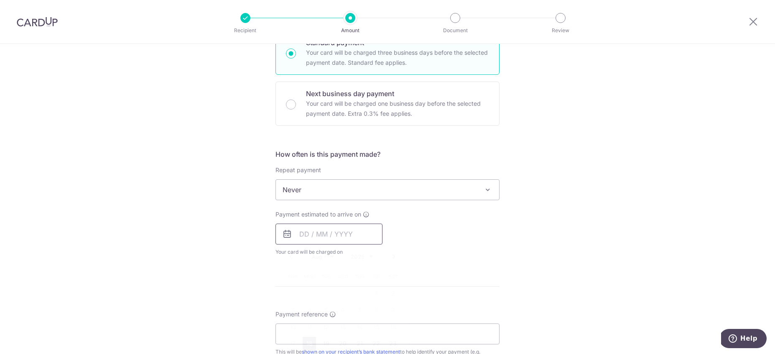
click at [300, 238] on input "text" at bounding box center [328, 234] width 107 height 21
click at [338, 341] on link "20" at bounding box center [342, 343] width 13 height 13
type input "[DATE]"
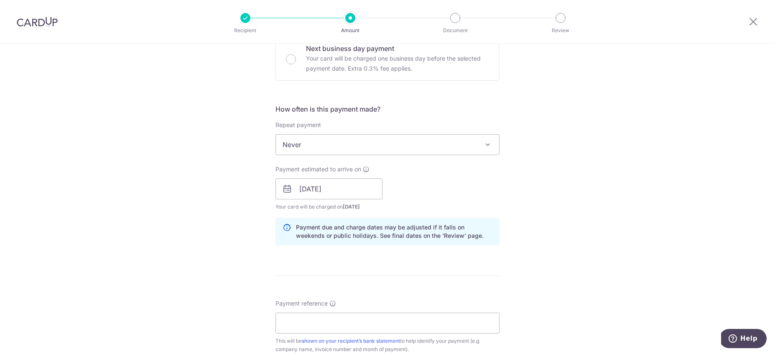
scroll to position [353, 0]
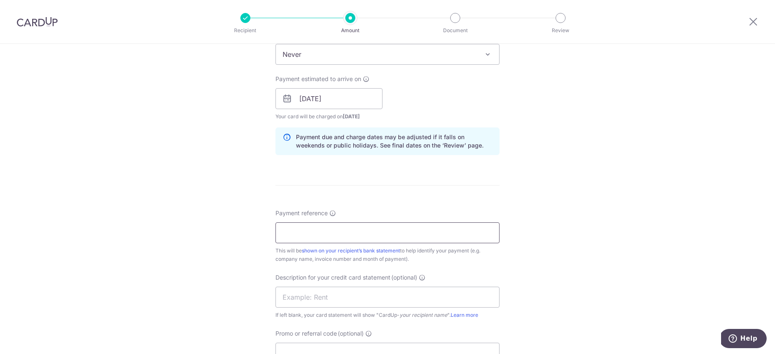
click at [345, 238] on input "Payment reference" at bounding box center [387, 232] width 224 height 21
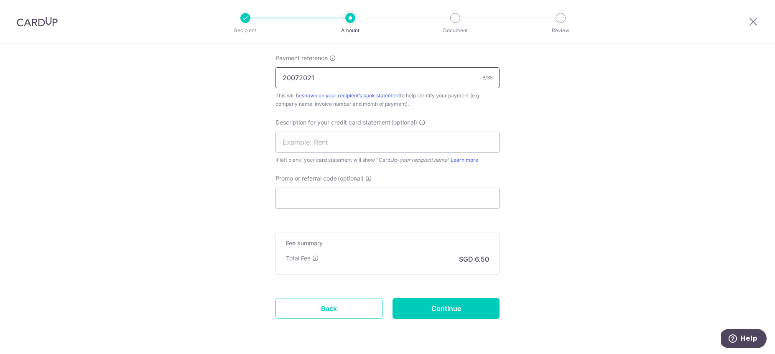
scroll to position [511, 0]
type input "20072021"
click at [415, 302] on input "Continue" at bounding box center [445, 305] width 107 height 21
type input "Create Schedule"
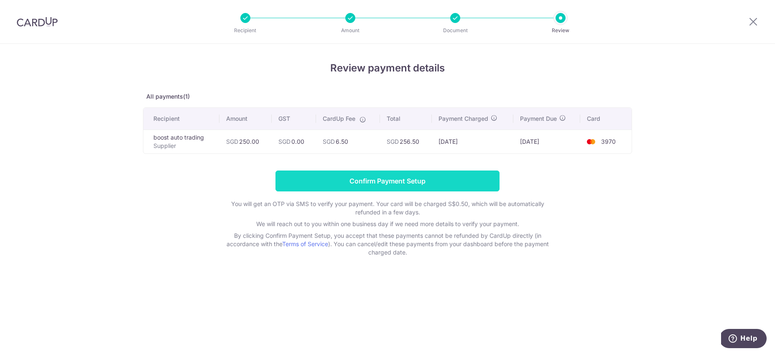
click at [398, 182] on input "Confirm Payment Setup" at bounding box center [387, 180] width 224 height 21
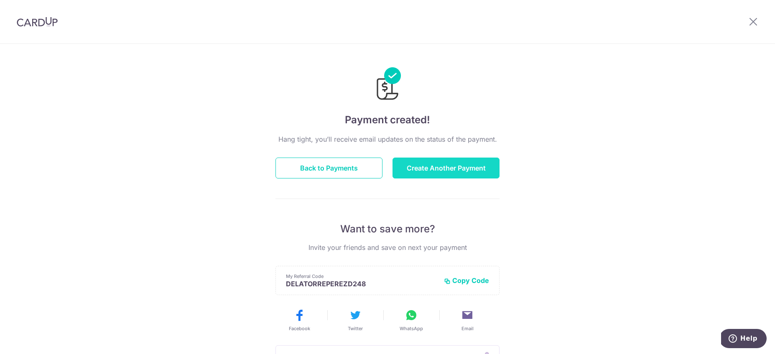
click at [467, 169] on button "Create Another Payment" at bounding box center [445, 167] width 107 height 21
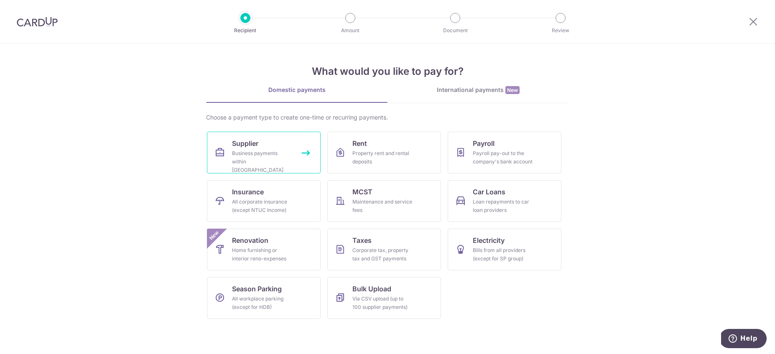
click at [283, 136] on link "Supplier Business payments within Singapore" at bounding box center [264, 153] width 114 height 42
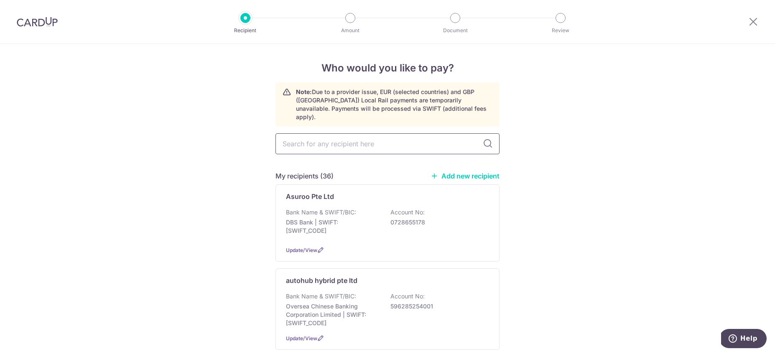
click at [325, 133] on input "text" at bounding box center [387, 143] width 224 height 21
type input "boost"
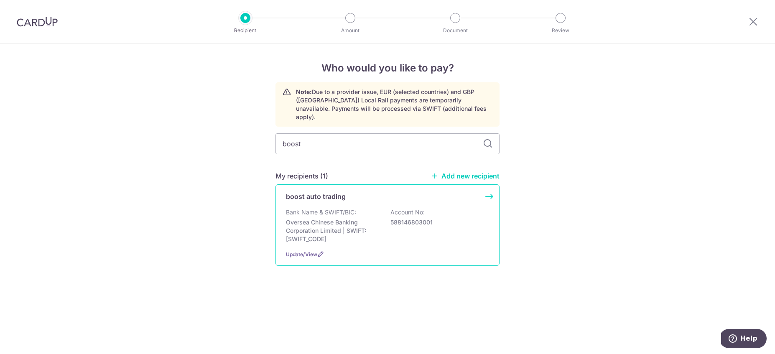
click at [377, 232] on p "Oversea Chinese Banking Corporation Limited | SWIFT: [SWIFT_CODE]" at bounding box center [333, 230] width 94 height 25
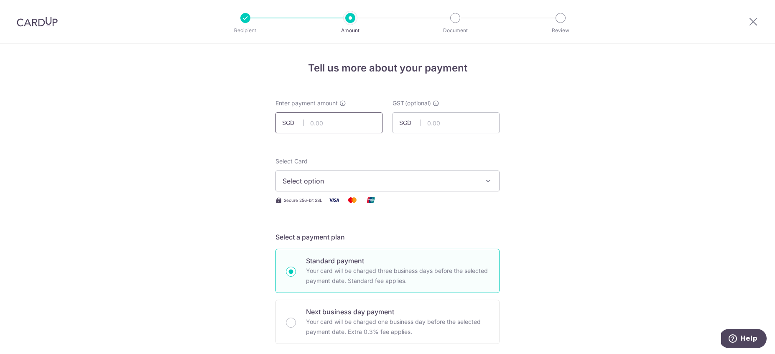
click at [343, 132] on input "text" at bounding box center [328, 122] width 107 height 21
type input "250.00"
drag, startPoint x: 340, startPoint y: 190, endPoint x: 343, endPoint y: 185, distance: 5.8
click at [340, 190] on button "Select option" at bounding box center [387, 180] width 224 height 21
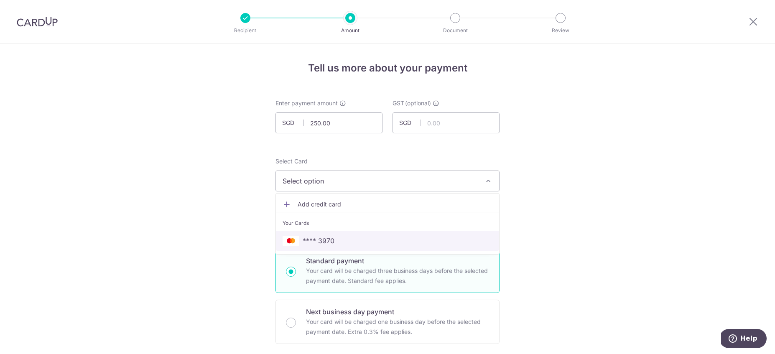
click at [322, 244] on span "**** 3970" at bounding box center [318, 241] width 32 height 10
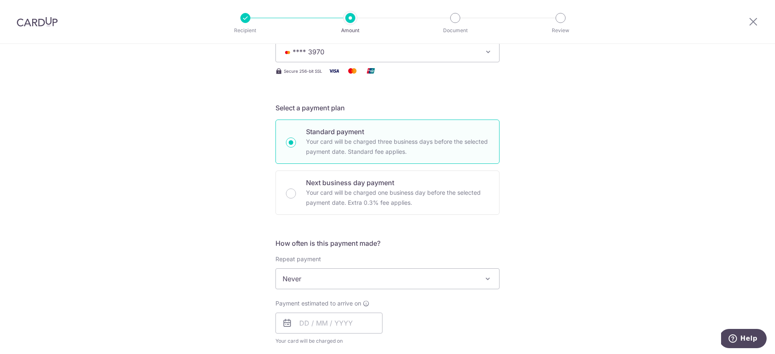
scroll to position [263, 0]
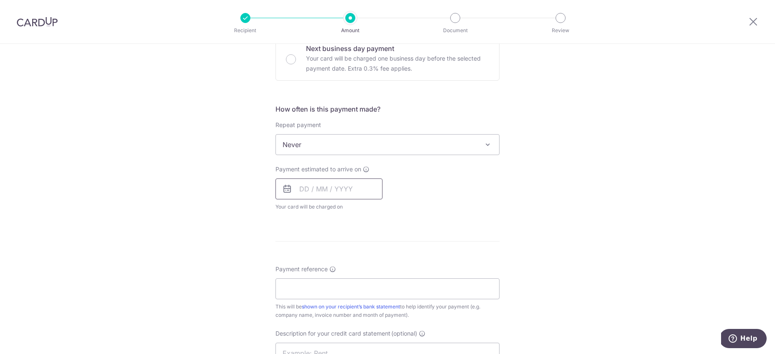
click at [318, 186] on input "text" at bounding box center [328, 188] width 107 height 21
click at [372, 313] on link "29" at bounding box center [375, 314] width 13 height 13
type input "29/08/2025"
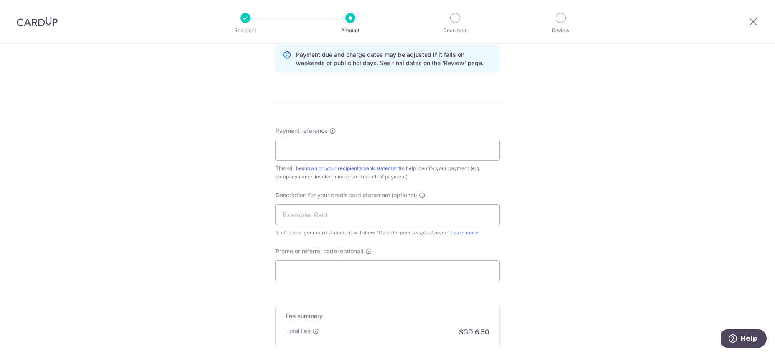
scroll to position [466, 0]
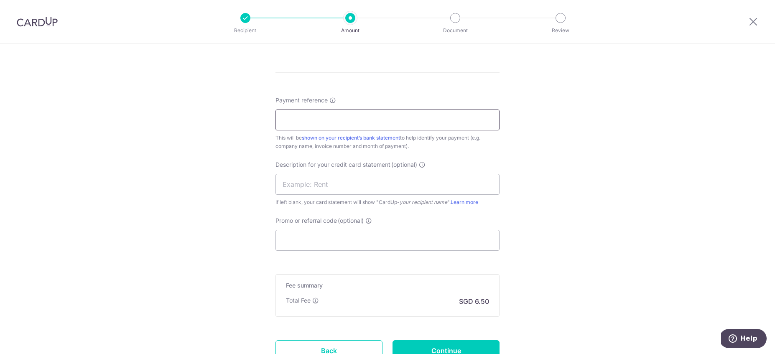
click at [340, 119] on input "Payment reference" at bounding box center [387, 119] width 224 height 21
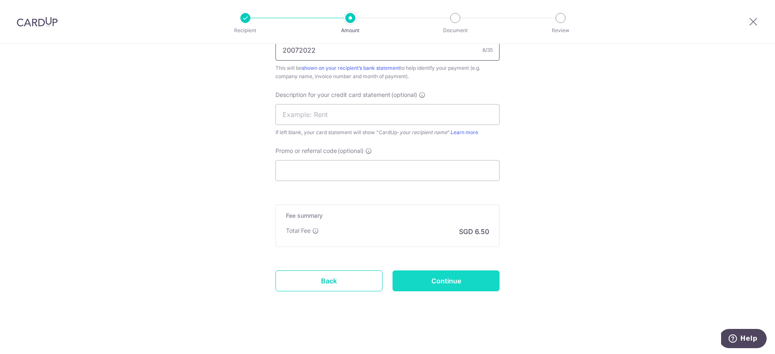
type input "20072022"
click at [420, 273] on input "Continue" at bounding box center [445, 280] width 107 height 21
type input "Create Schedule"
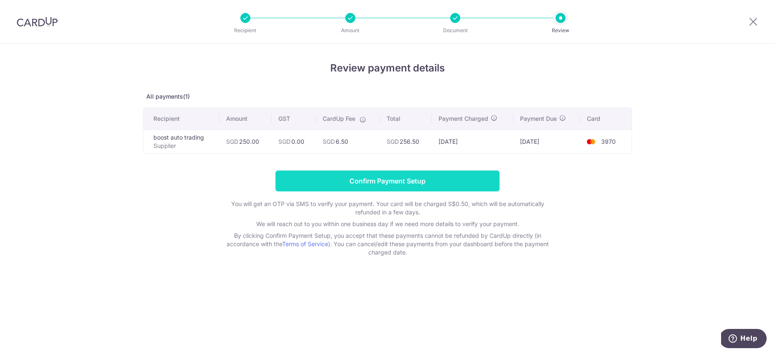
click at [403, 181] on input "Confirm Payment Setup" at bounding box center [387, 180] width 224 height 21
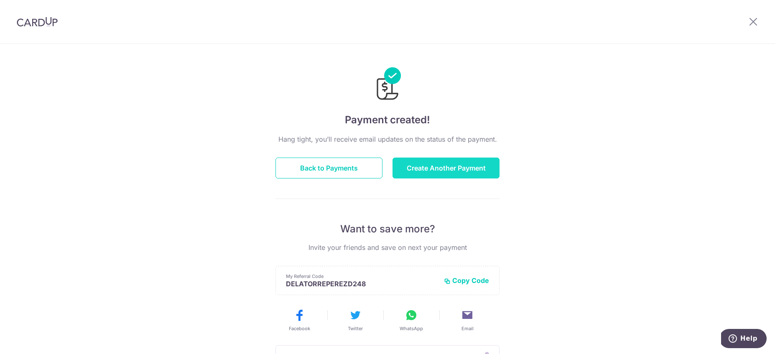
click at [415, 169] on button "Create Another Payment" at bounding box center [445, 167] width 107 height 21
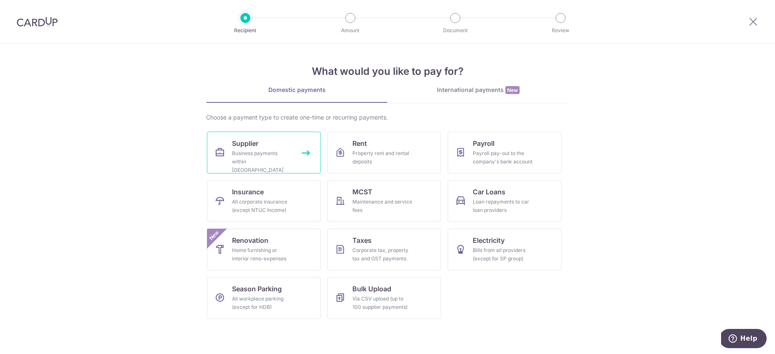
click at [257, 156] on div "Business payments within [GEOGRAPHIC_DATA]" at bounding box center [262, 161] width 60 height 25
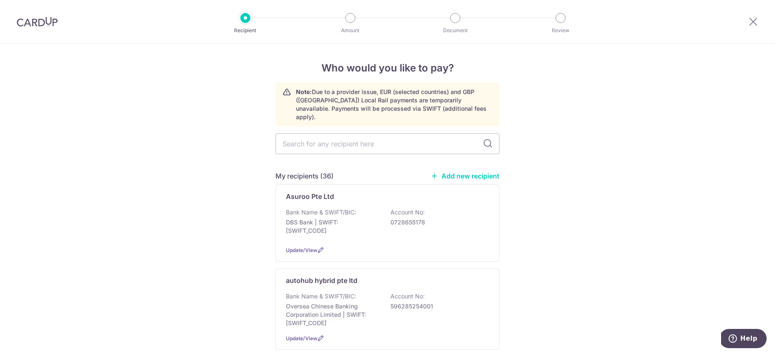
click at [454, 172] on link "Add new recipient" at bounding box center [464, 176] width 69 height 8
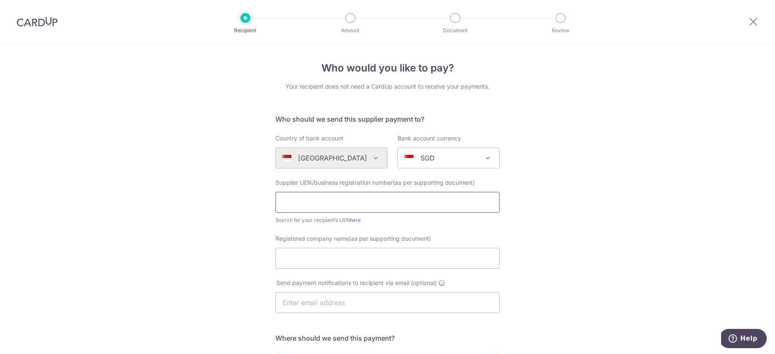
click at [315, 203] on input "text" at bounding box center [387, 202] width 224 height 21
type input "52817749D"
click at [300, 262] on input "Registered company name(as per supporting document)" at bounding box center [387, 258] width 224 height 21
click at [341, 253] on input "Registered company name(as per supporting document)" at bounding box center [387, 258] width 224 height 21
paste input "GT AUTO SOUND TRADING"
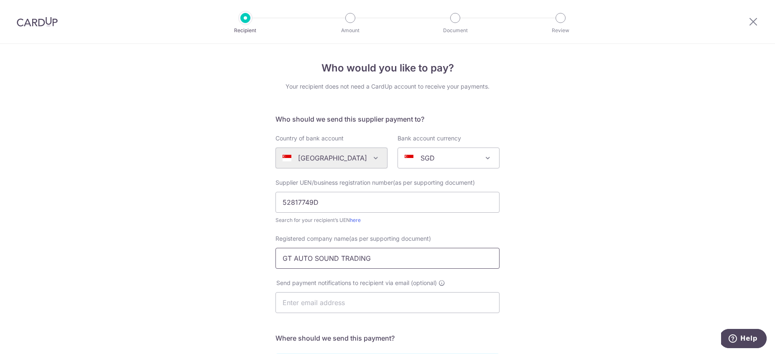
scroll to position [150, 0]
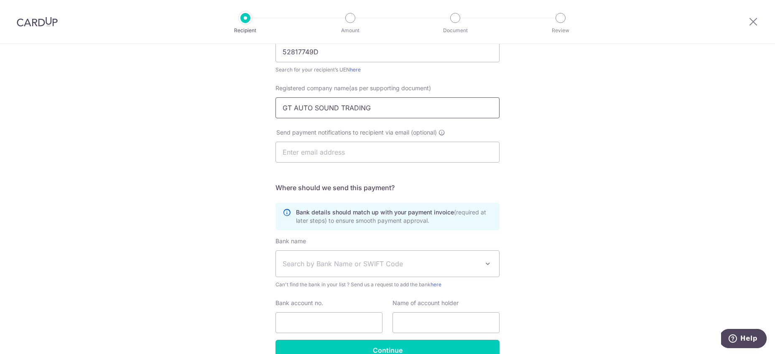
type input "GT AUTO SOUND TRADING"
click at [343, 269] on span "Search by Bank Name or SWIFT Code" at bounding box center [387, 264] width 223 height 26
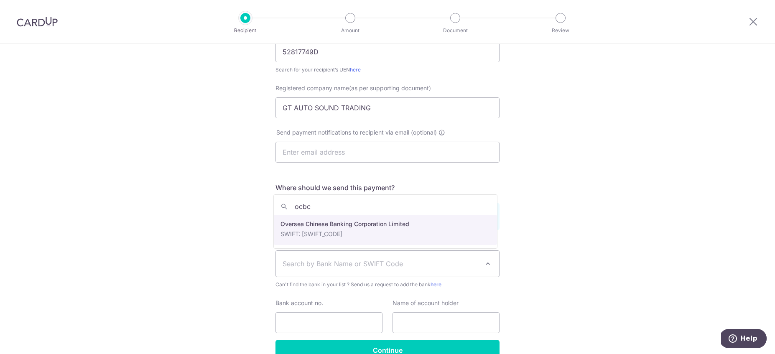
type input "ocbc"
drag, startPoint x: 357, startPoint y: 233, endPoint x: 377, endPoint y: 289, distance: 59.9
select select "12"
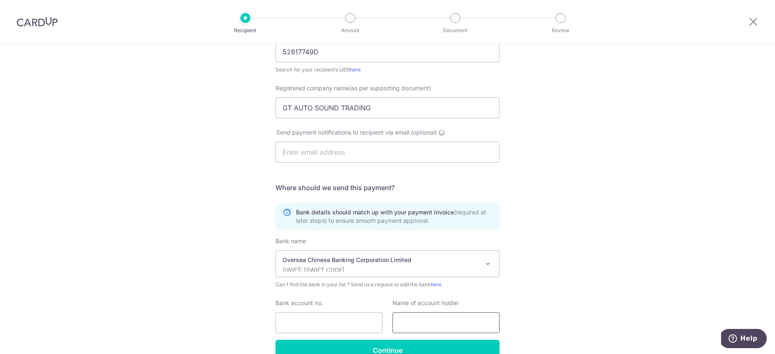
drag, startPoint x: 418, startPoint y: 329, endPoint x: 424, endPoint y: 328, distance: 5.9
click at [421, 329] on input "text" at bounding box center [445, 322] width 107 height 21
paste input "GT AUTO SOUND TRADING"
type input "GT AUTO SOUND TRADING"
click at [349, 322] on input "Bank account no." at bounding box center [328, 322] width 107 height 21
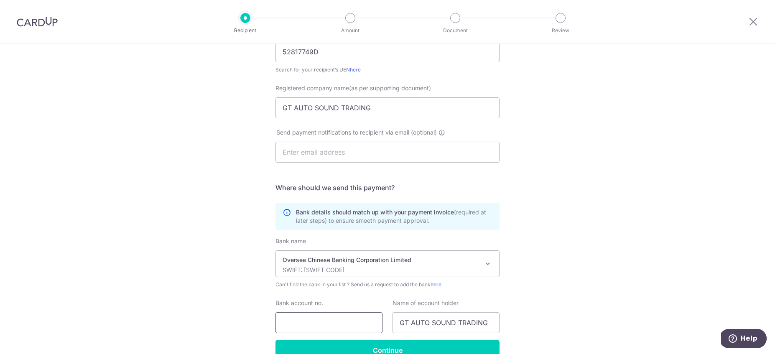
click at [315, 327] on input "Bank account no." at bounding box center [328, 322] width 107 height 21
paste input "﻿"
click at [312, 320] on input "﻿" at bounding box center [328, 322] width 107 height 21
click at [329, 318] on input "﻿" at bounding box center [328, 322] width 107 height 21
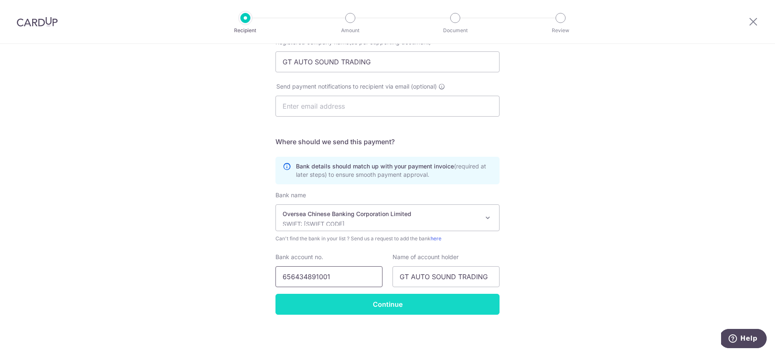
type input "﻿656434891001"
click at [372, 309] on input "Continue" at bounding box center [387, 304] width 224 height 21
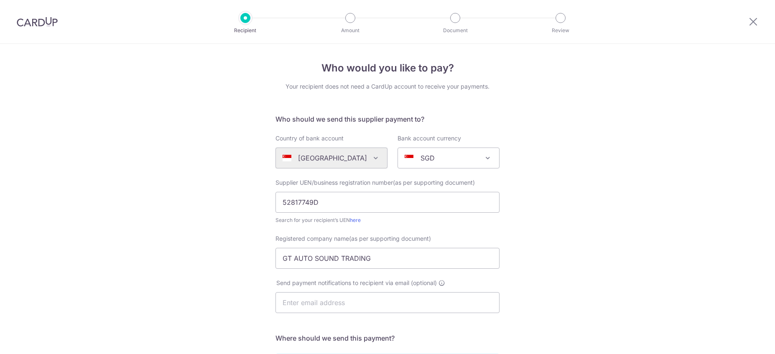
scroll to position [216, 0]
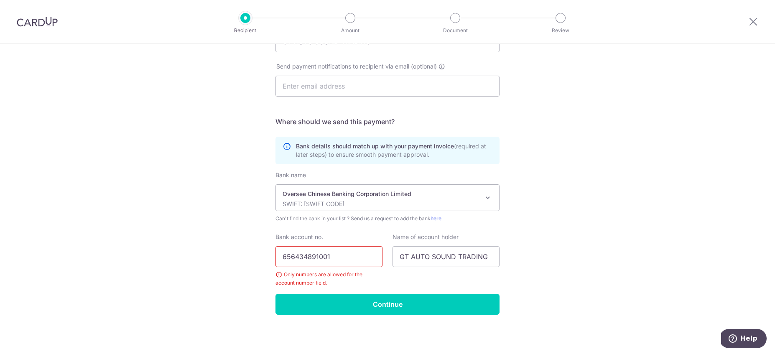
drag, startPoint x: 339, startPoint y: 256, endPoint x: 236, endPoint y: 248, distance: 103.5
click at [275, 249] on input "﻿656434891001" at bounding box center [328, 256] width 107 height 21
type input "656434891001"
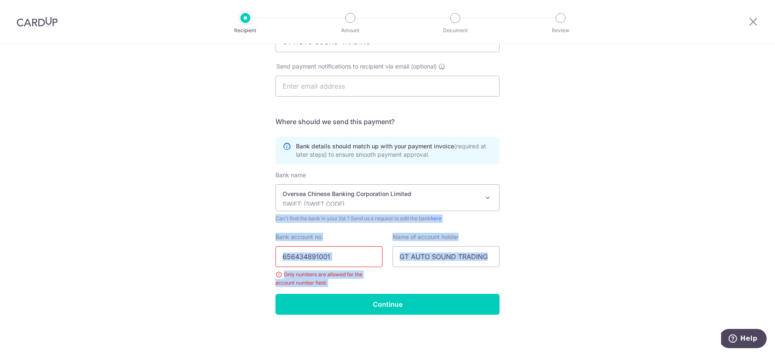
click at [655, 202] on div "Who would you like to pay? Your recipient does not need a CardUp account to rec…" at bounding box center [387, 90] width 775 height 526
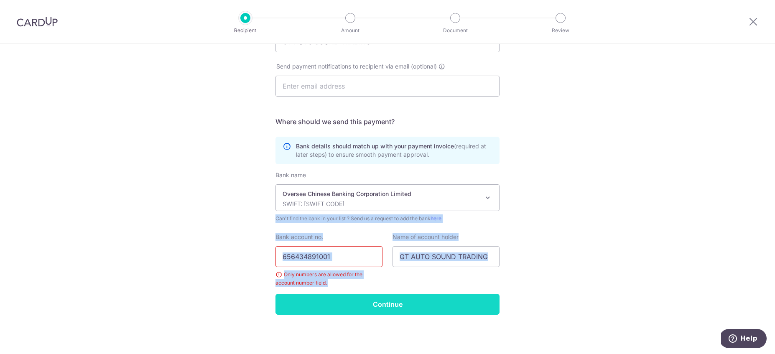
click at [358, 312] on input "Continue" at bounding box center [387, 304] width 224 height 21
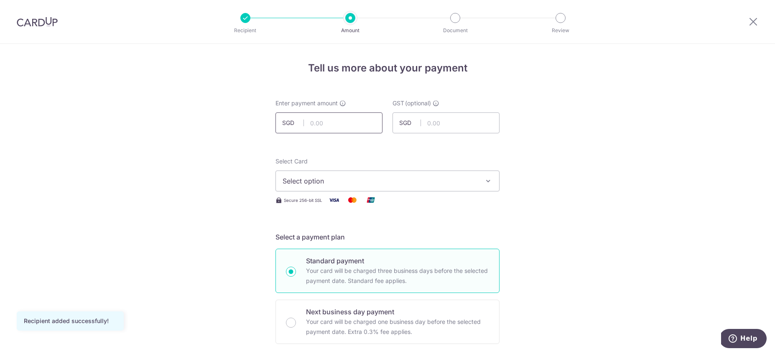
click at [328, 129] on input "text" at bounding box center [328, 122] width 107 height 21
type input "200.00"
click at [346, 174] on button "Select option" at bounding box center [387, 180] width 224 height 21
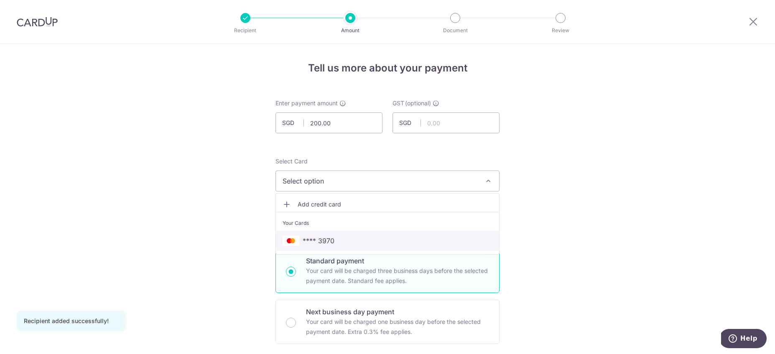
click at [323, 239] on span "**** 3970" at bounding box center [318, 241] width 32 height 10
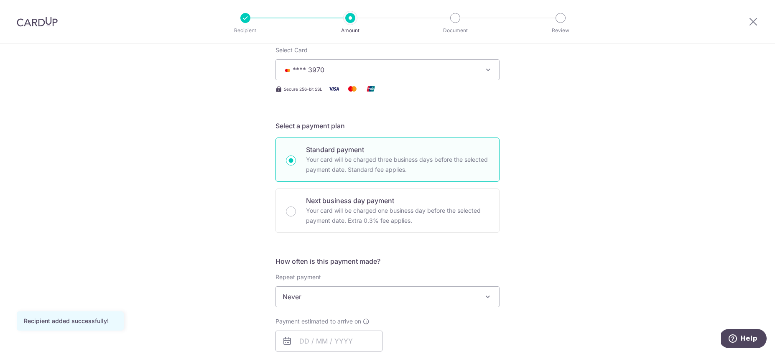
scroll to position [150, 0]
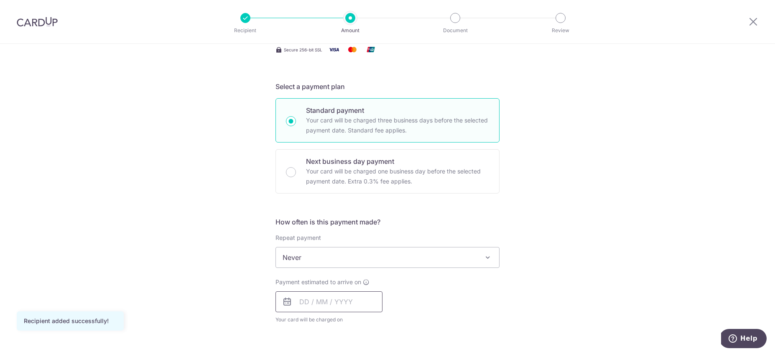
click at [309, 300] on input "text" at bounding box center [328, 301] width 107 height 21
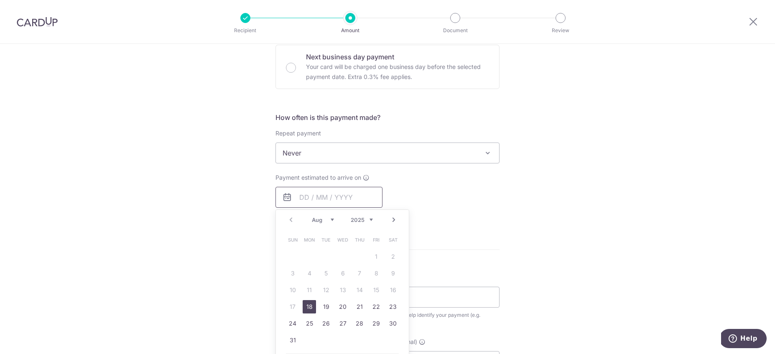
scroll to position [256, 0]
click at [309, 305] on link "18" at bounding box center [308, 305] width 13 height 13
type input "[DATE]"
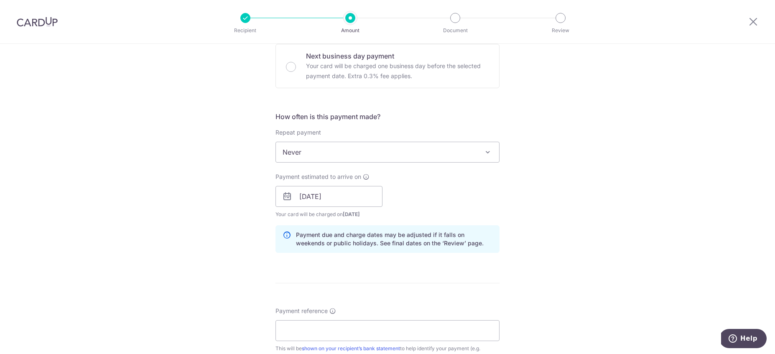
scroll to position [346, 0]
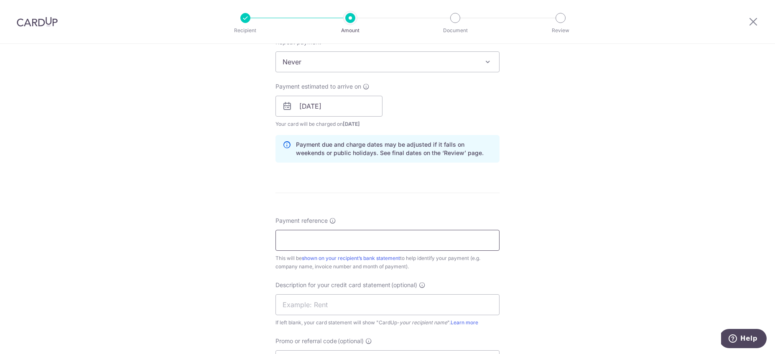
click at [319, 248] on input "Payment reference" at bounding box center [387, 240] width 224 height 21
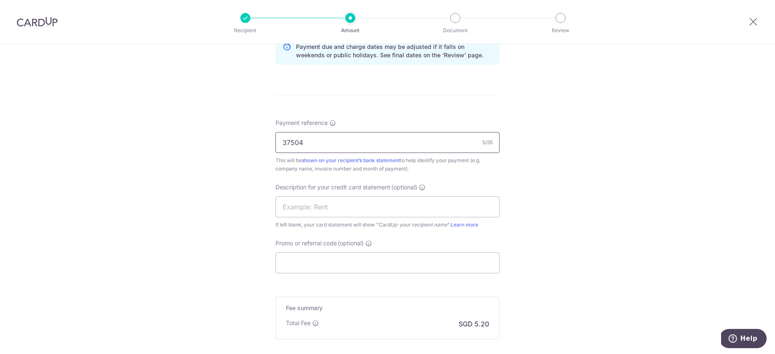
scroll to position [534, 0]
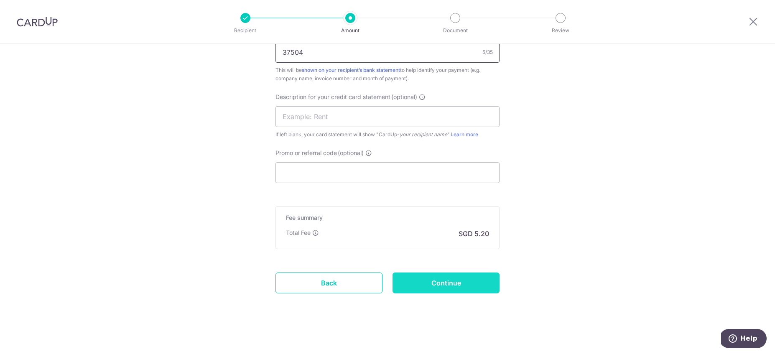
type input "37504"
click at [454, 279] on input "Continue" at bounding box center [445, 282] width 107 height 21
type input "Create Schedule"
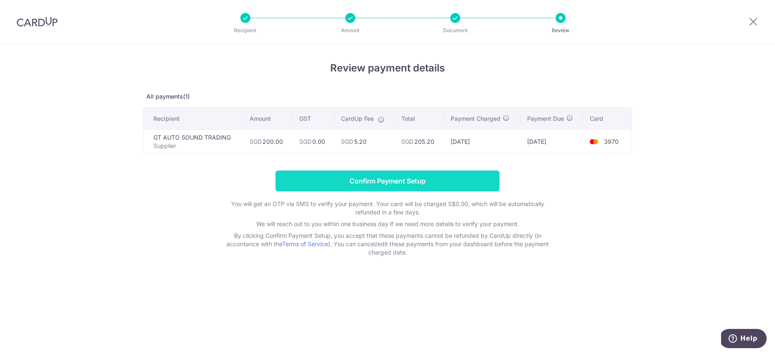
click at [381, 178] on input "Confirm Payment Setup" at bounding box center [387, 180] width 224 height 21
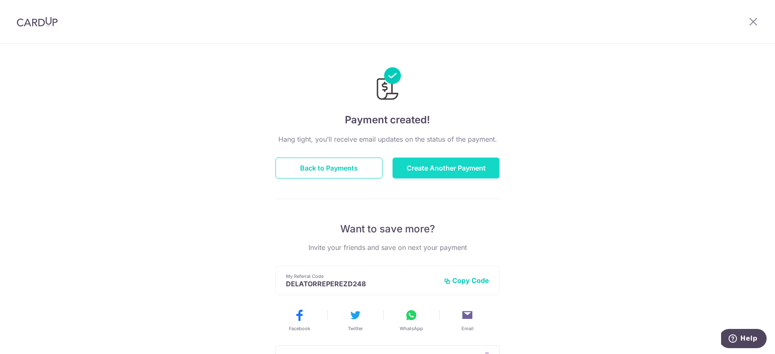
click at [430, 167] on button "Create Another Payment" at bounding box center [445, 167] width 107 height 21
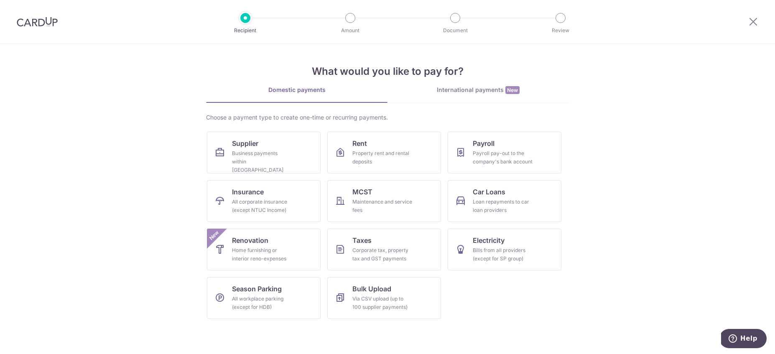
click at [170, 154] on section "What would you like to pay for? Domestic payments International payments New Ch…" at bounding box center [387, 199] width 775 height 310
click at [221, 153] on icon at bounding box center [220, 152] width 10 height 10
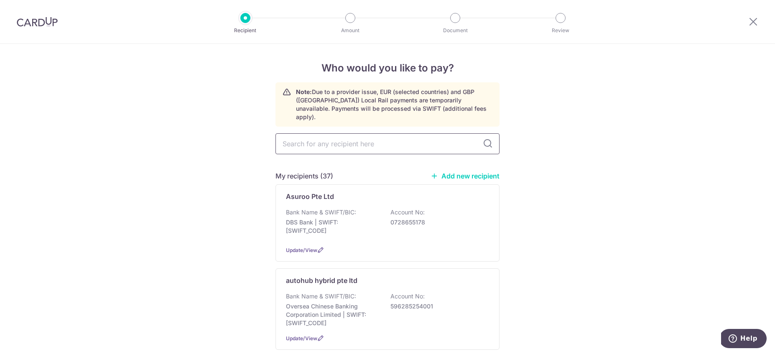
click at [328, 135] on input "text" at bounding box center [387, 143] width 224 height 21
type input "gt"
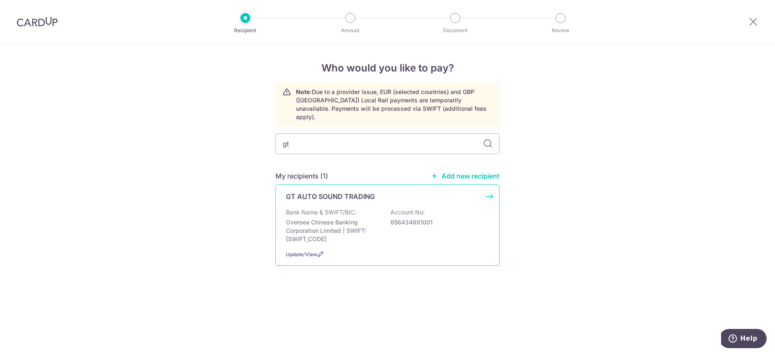
click at [338, 191] on p "GT AUTO SOUND TRADING" at bounding box center [330, 196] width 89 height 10
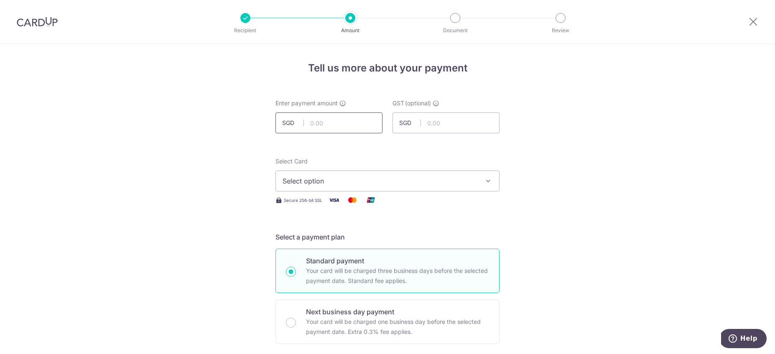
click at [328, 125] on input "text" at bounding box center [328, 122] width 107 height 21
type input "80.00"
click at [376, 193] on div "Select Card Select option Add credit card Your Cards **** 3970 Secure 256-bit S…" at bounding box center [387, 181] width 224 height 48
click at [375, 185] on span "Select option" at bounding box center [379, 181] width 195 height 10
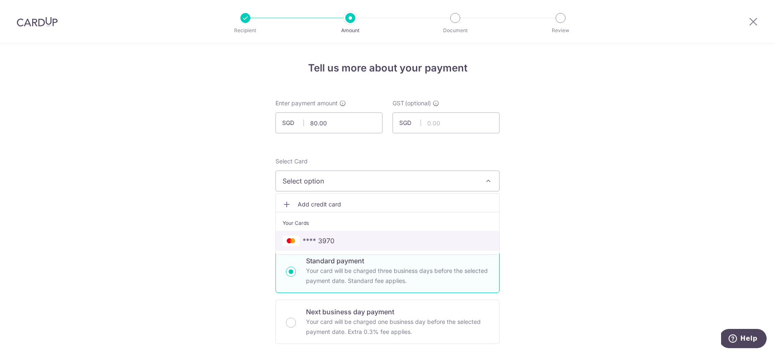
click at [353, 237] on span "**** 3970" at bounding box center [387, 241] width 210 height 10
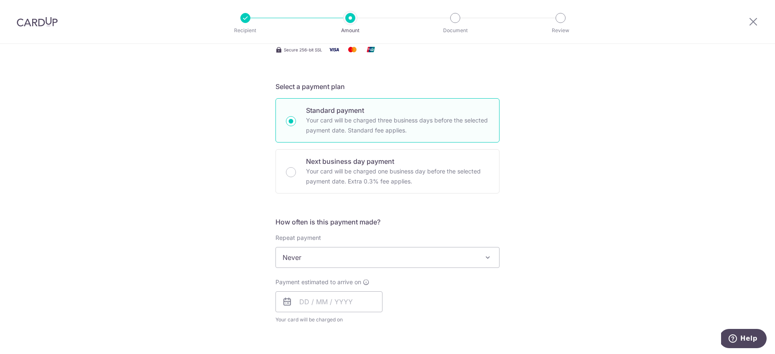
scroll to position [241, 0]
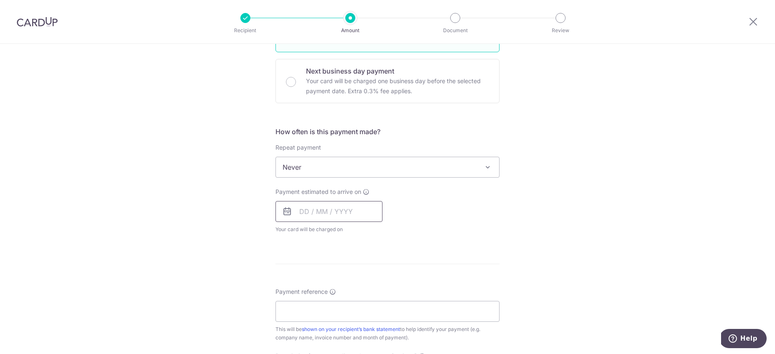
click at [302, 210] on input "text" at bounding box center [328, 211] width 107 height 21
click at [321, 320] on link "19" at bounding box center [325, 320] width 13 height 13
type input "[DATE]"
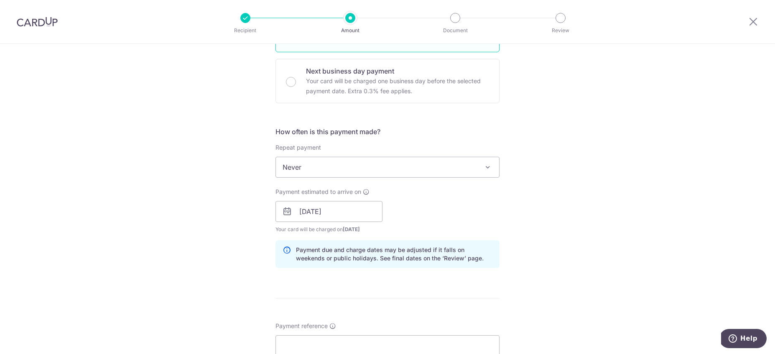
scroll to position [361, 0]
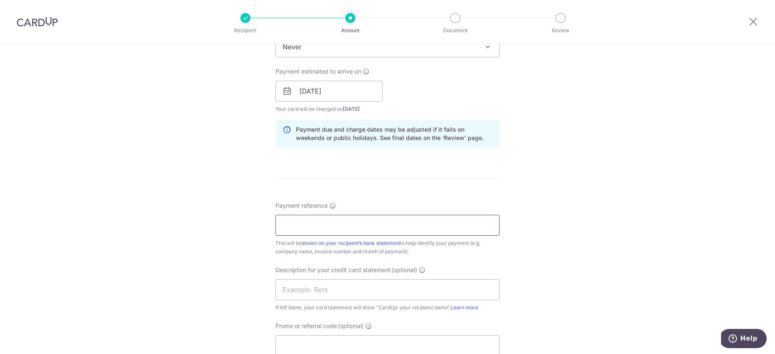
click at [326, 226] on input "Payment reference" at bounding box center [387, 225] width 224 height 21
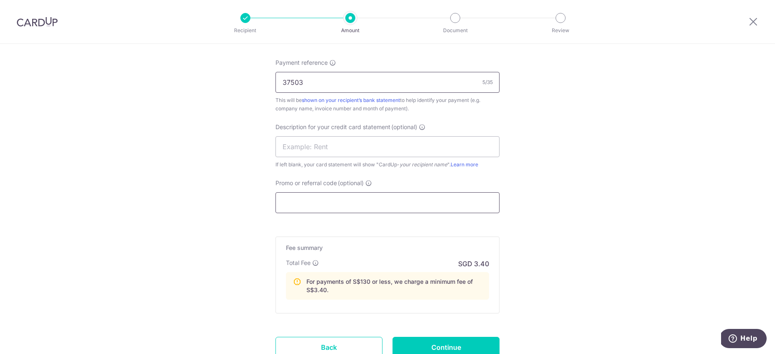
scroll to position [570, 0]
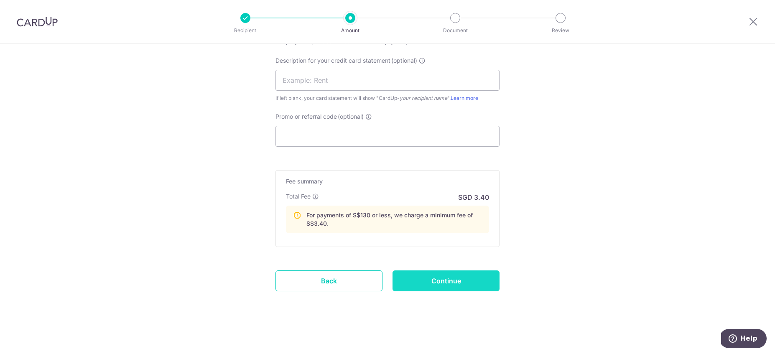
type input "37503"
click at [462, 285] on input "Continue" at bounding box center [445, 280] width 107 height 21
type input "Create Schedule"
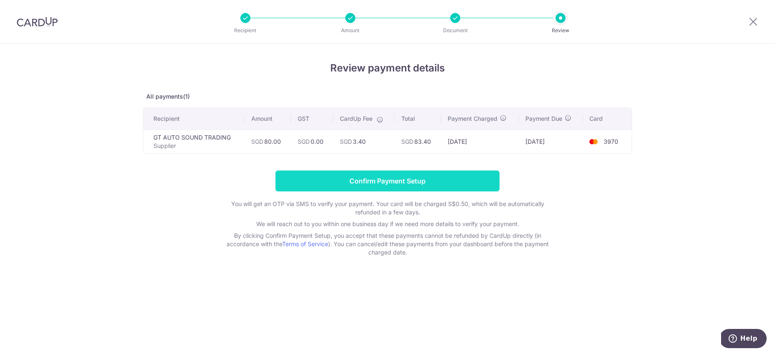
click at [419, 180] on input "Confirm Payment Setup" at bounding box center [387, 180] width 224 height 21
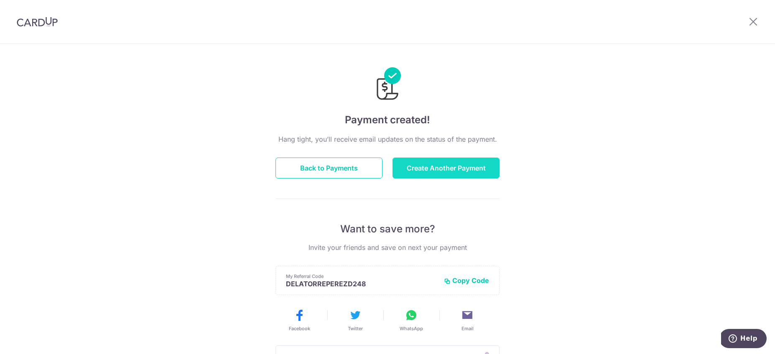
click at [467, 170] on button "Create Another Payment" at bounding box center [445, 167] width 107 height 21
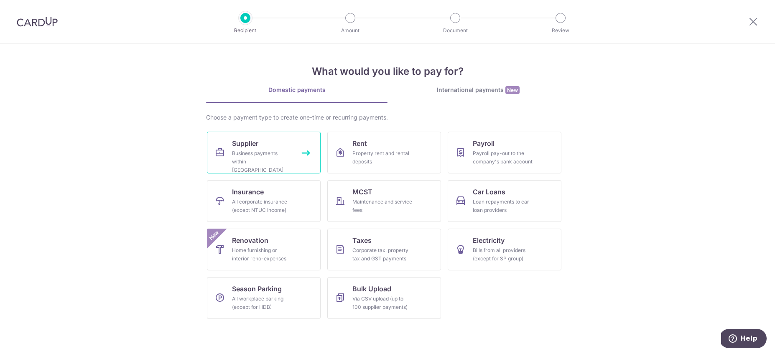
click at [215, 150] on link "Supplier Business payments within Singapore" at bounding box center [264, 153] width 114 height 42
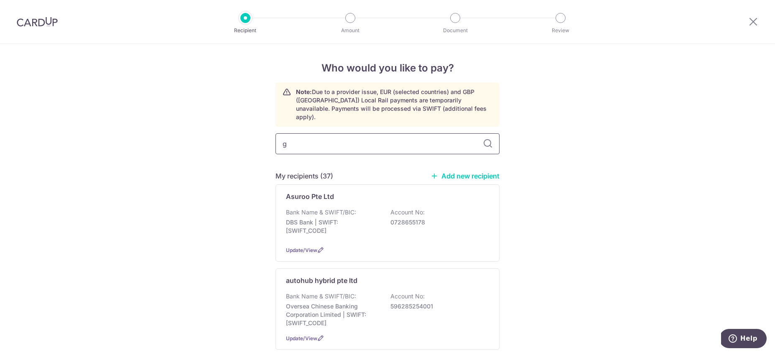
type input "gt"
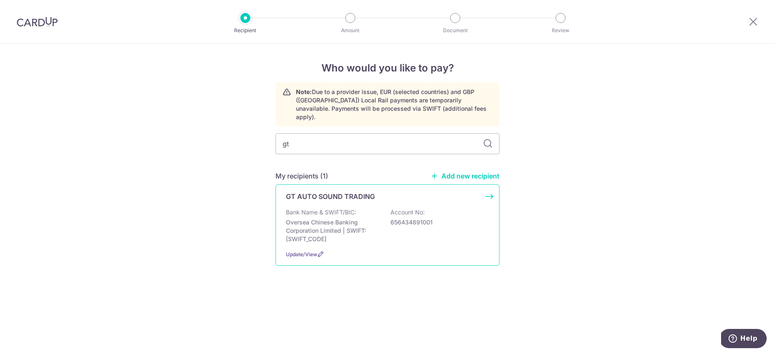
click at [310, 226] on p "Oversea Chinese Banking Corporation Limited | SWIFT: [SWIFT_CODE]" at bounding box center [333, 230] width 94 height 25
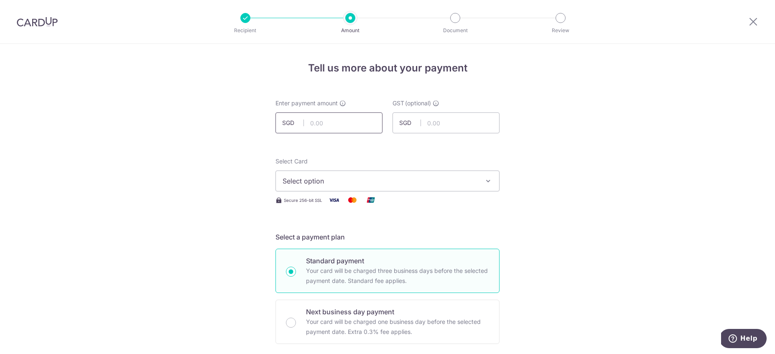
click at [312, 122] on input "text" at bounding box center [328, 122] width 107 height 21
type input "210.00"
click at [391, 176] on span "Select option" at bounding box center [379, 181] width 195 height 10
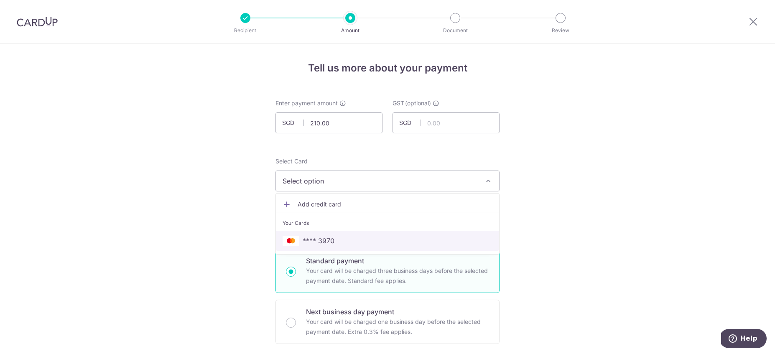
click at [351, 243] on span "**** 3970" at bounding box center [387, 241] width 210 height 10
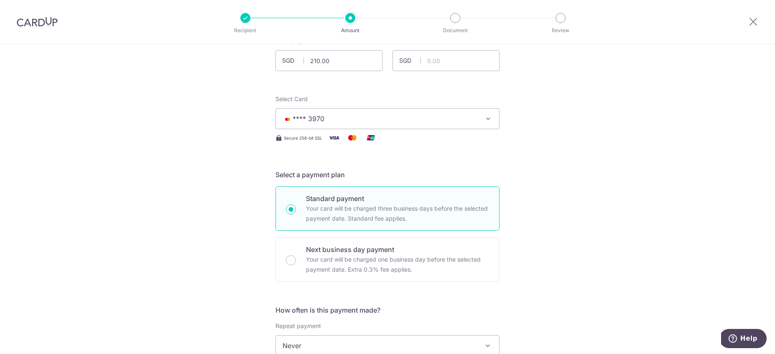
scroll to position [135, 0]
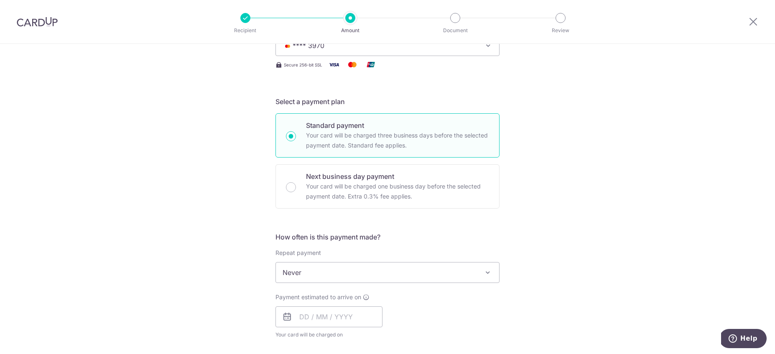
click at [297, 305] on div "Payment estimated to arrive on Your card will be charged on for the first payme…" at bounding box center [328, 316] width 107 height 46
click at [298, 315] on input "text" at bounding box center [328, 316] width 107 height 21
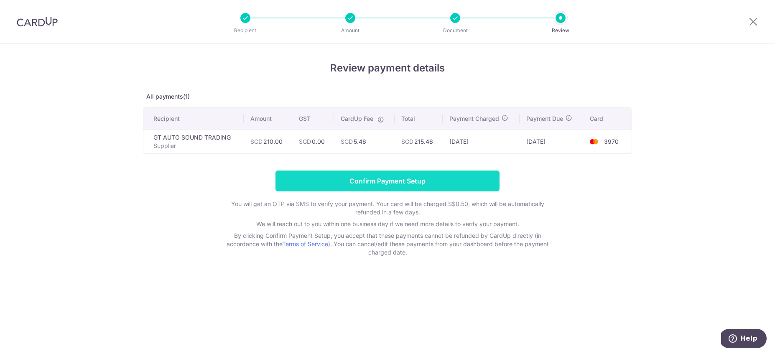
click at [418, 179] on input "Confirm Payment Setup" at bounding box center [387, 180] width 224 height 21
